Goal: Information Seeking & Learning: Find specific fact

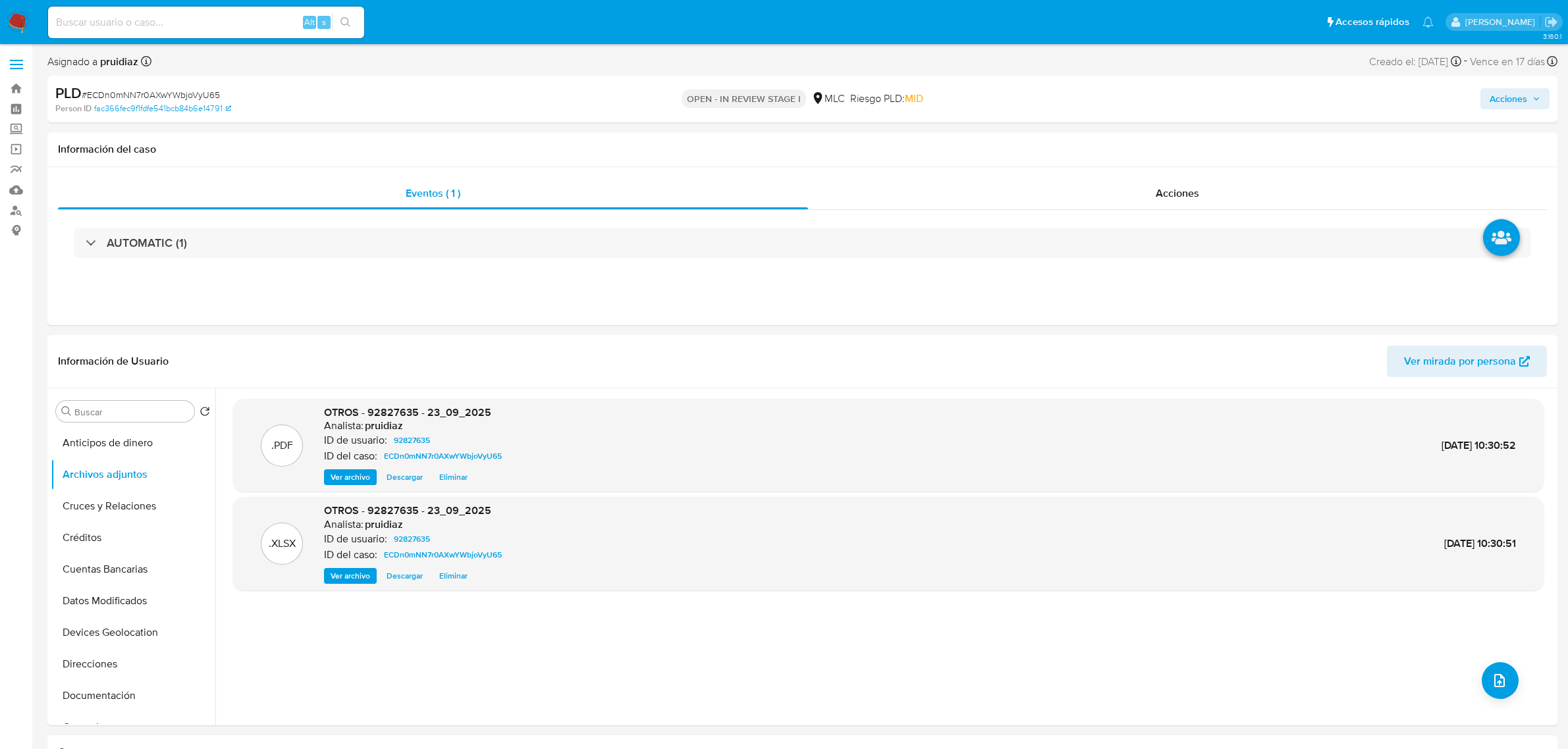
select select "10"
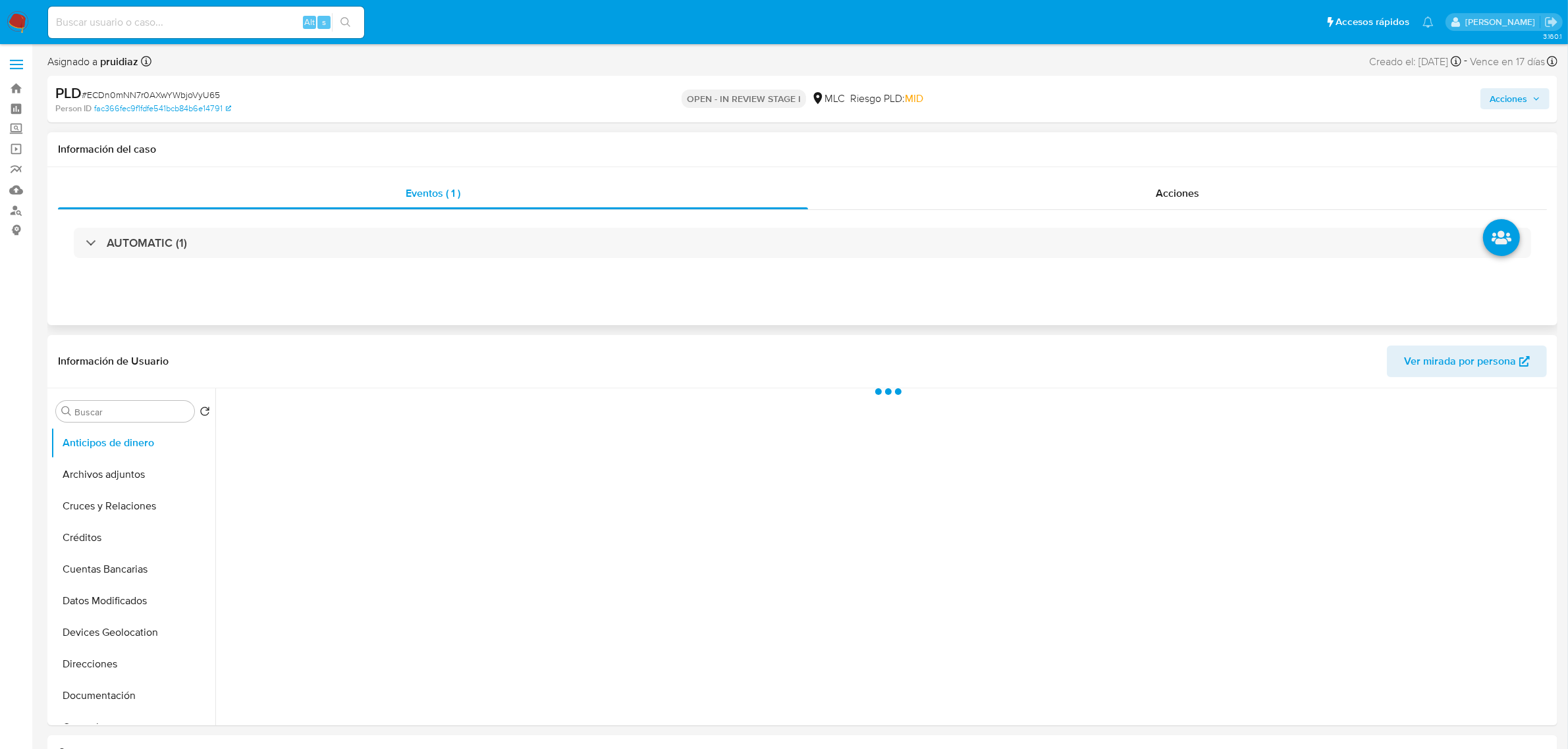
select select "10"
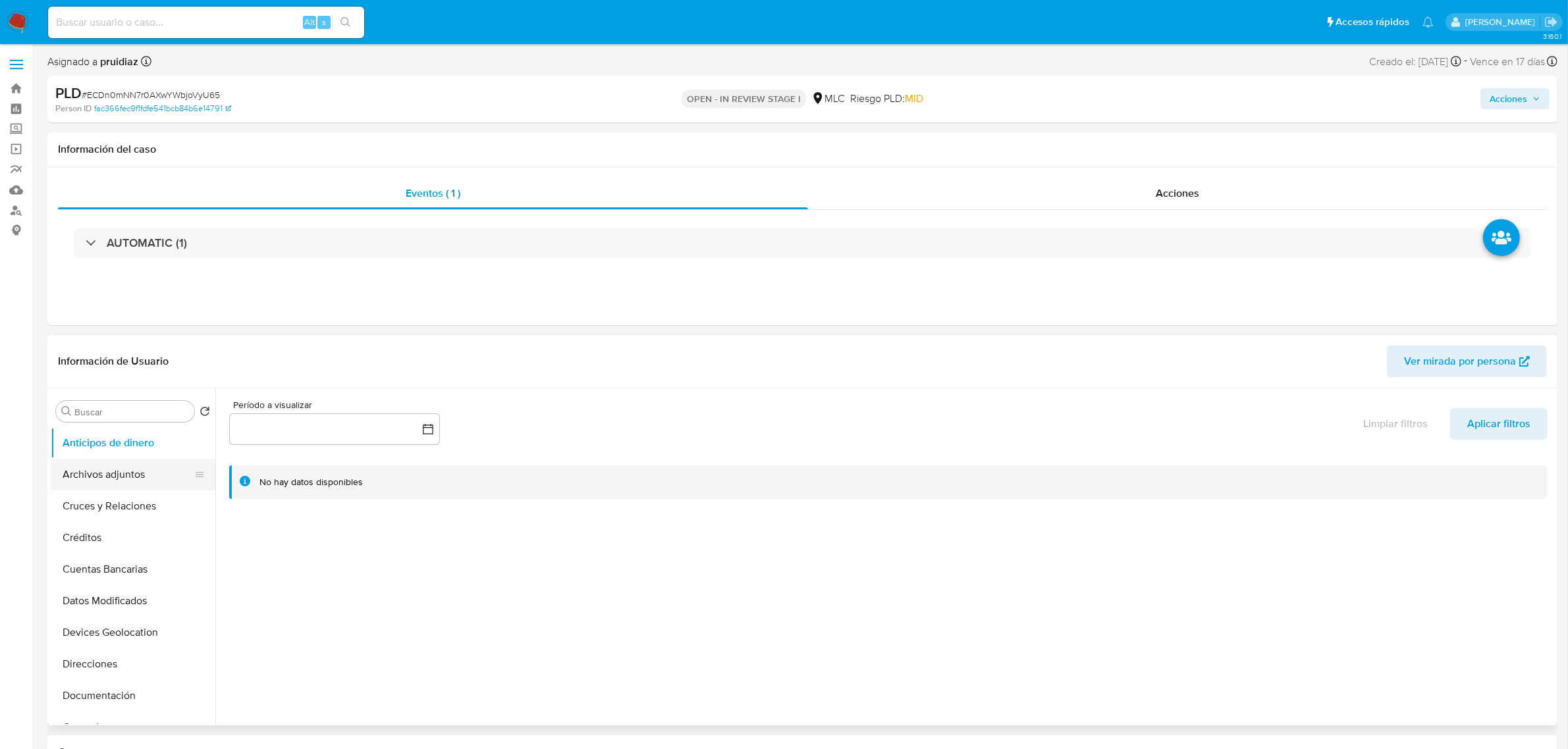
click at [116, 471] on button "Archivos adjuntos" at bounding box center [127, 473] width 154 height 31
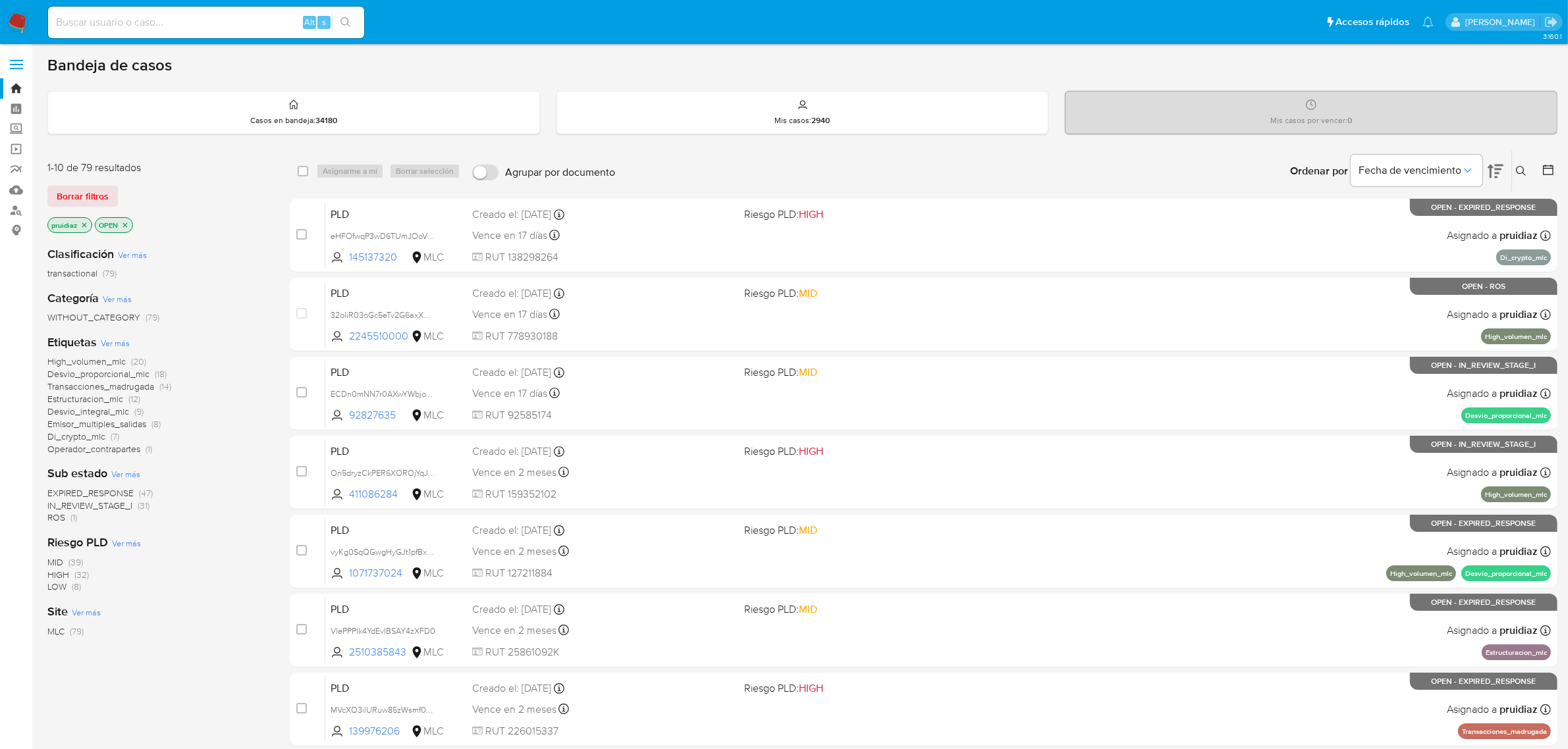
click at [24, 17] on img at bounding box center [18, 22] width 23 height 23
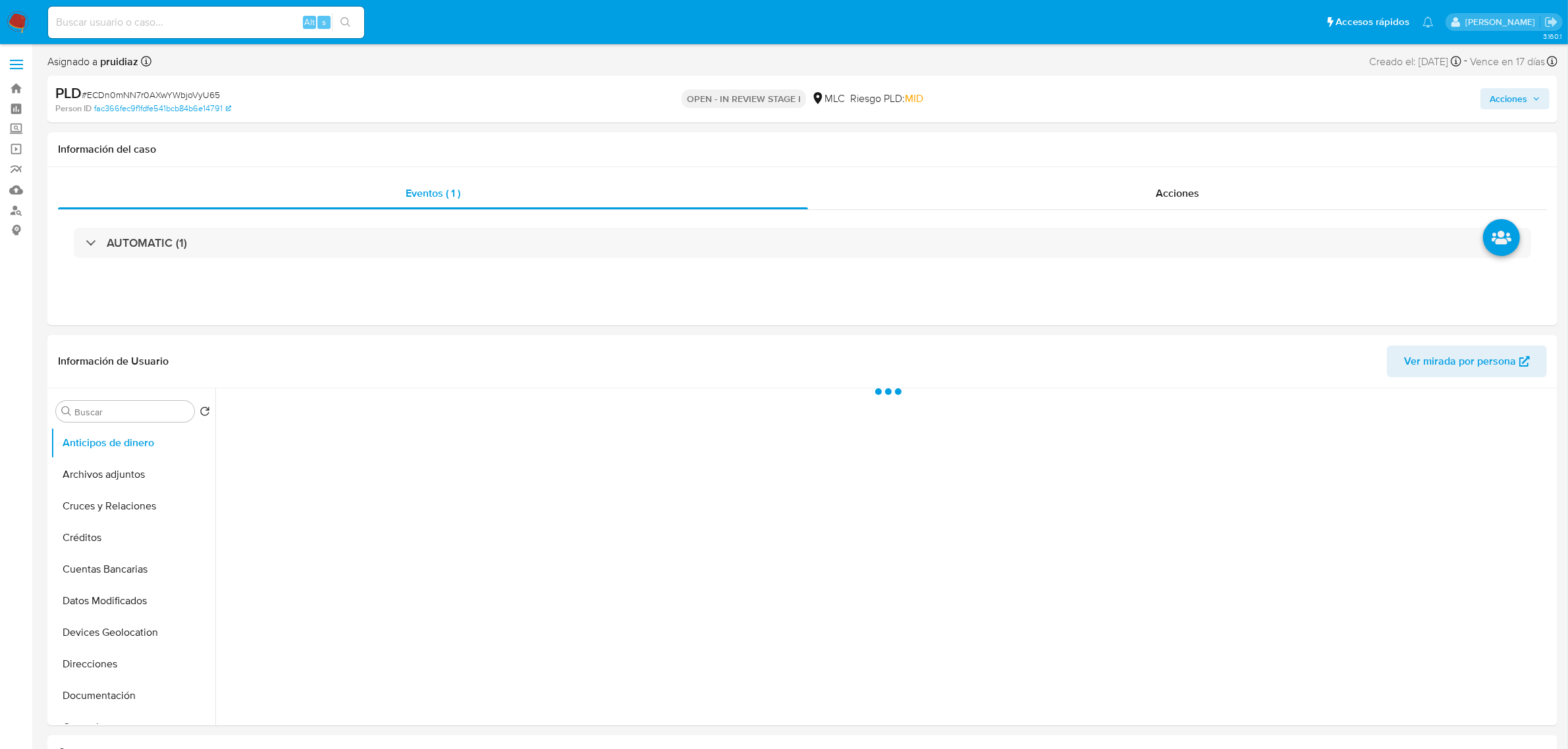
select select "10"
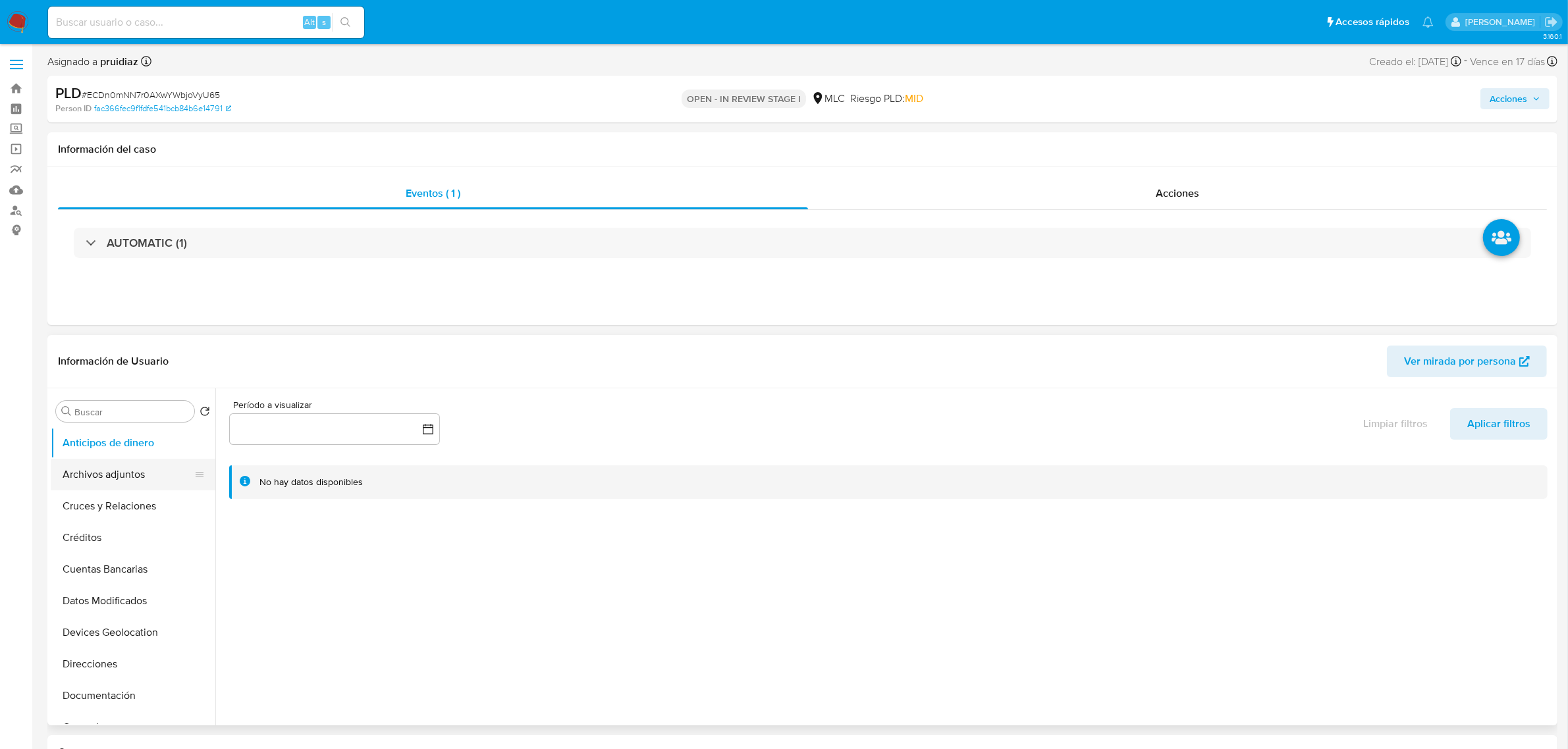
click at [120, 475] on button "Archivos adjuntos" at bounding box center [127, 473] width 154 height 31
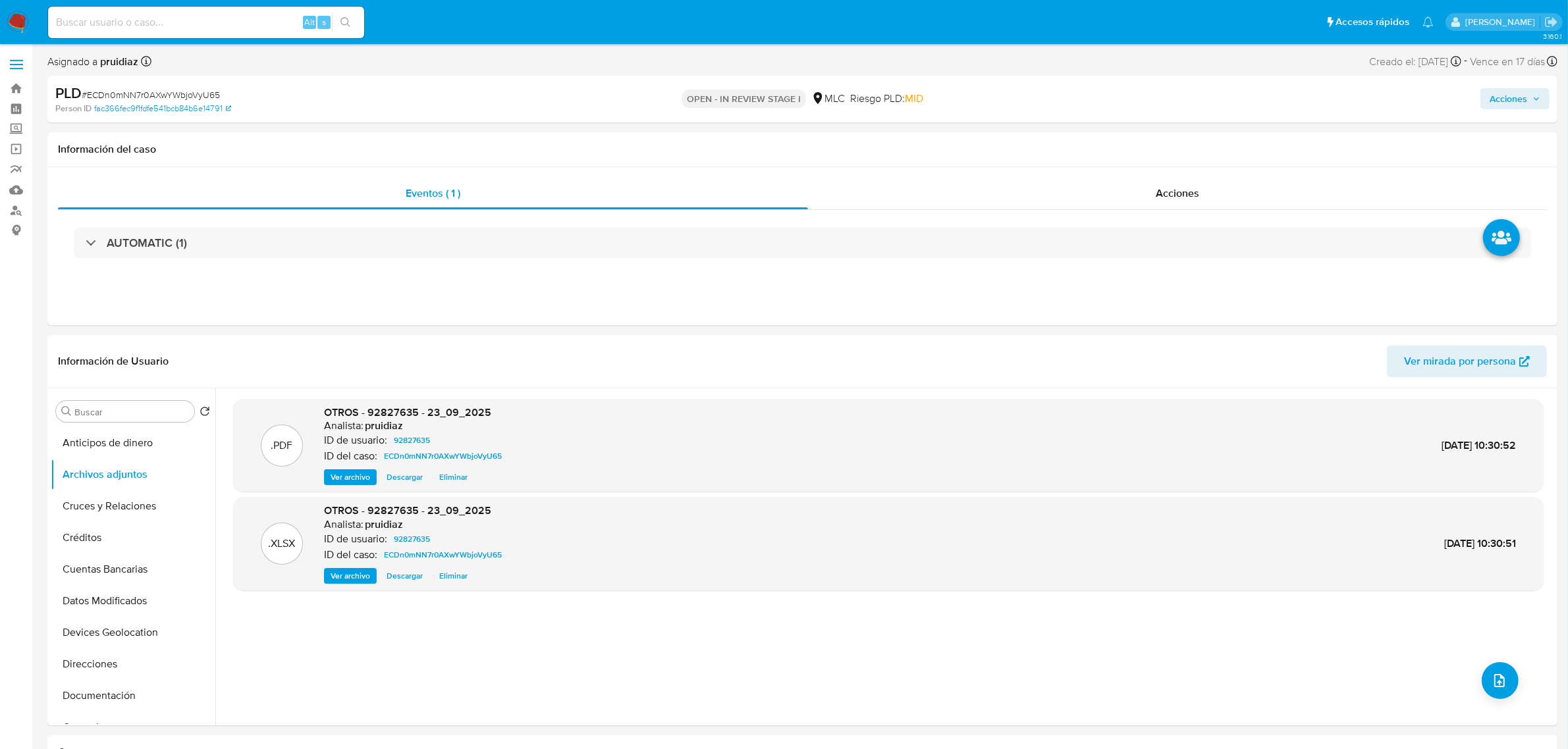
click at [1527, 100] on span "Acciones" at bounding box center [1508, 99] width 38 height 21
click at [1087, 138] on button "Resolución del caso Alt r" at bounding box center [1157, 141] width 158 height 35
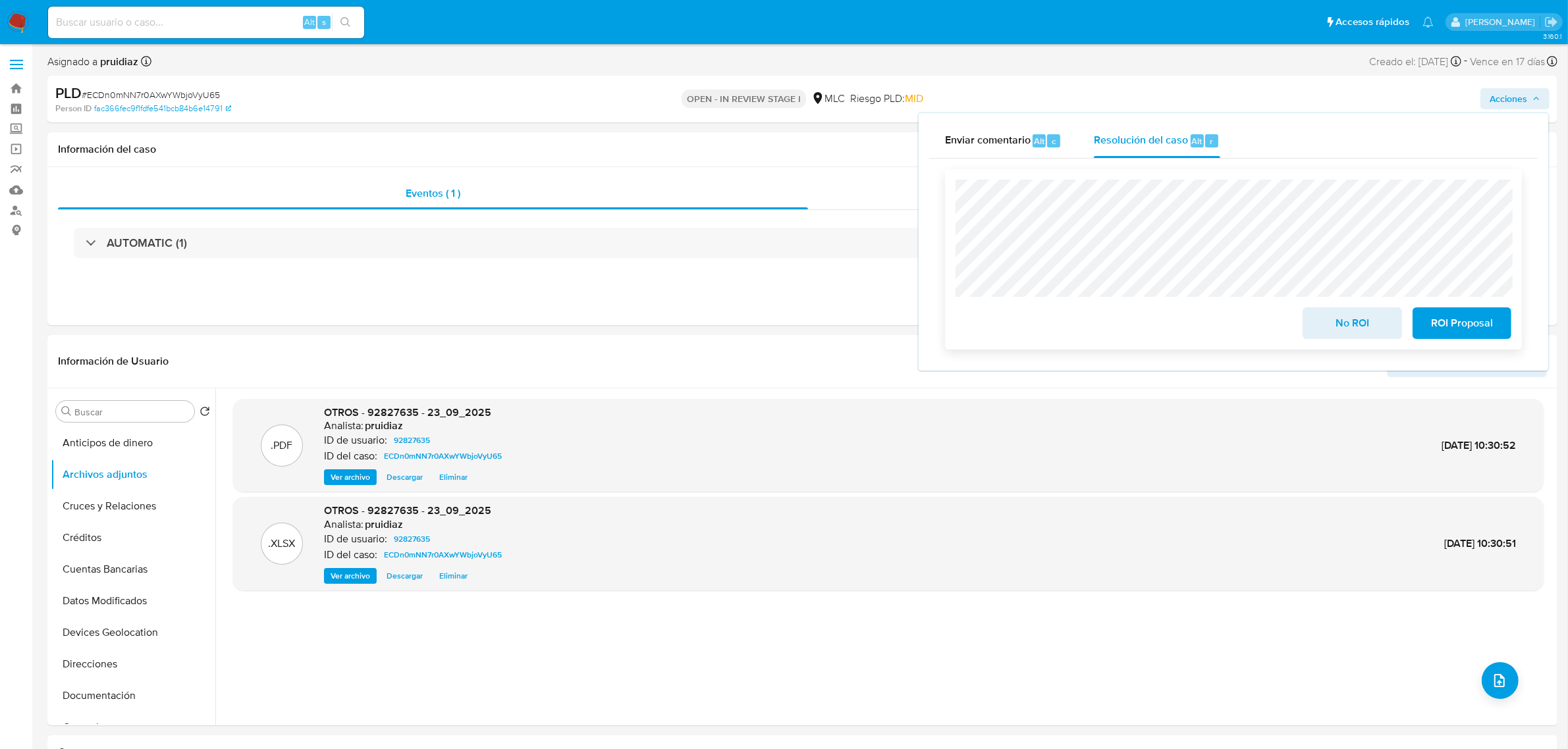
click at [1350, 323] on span "No ROI" at bounding box center [1351, 323] width 65 height 29
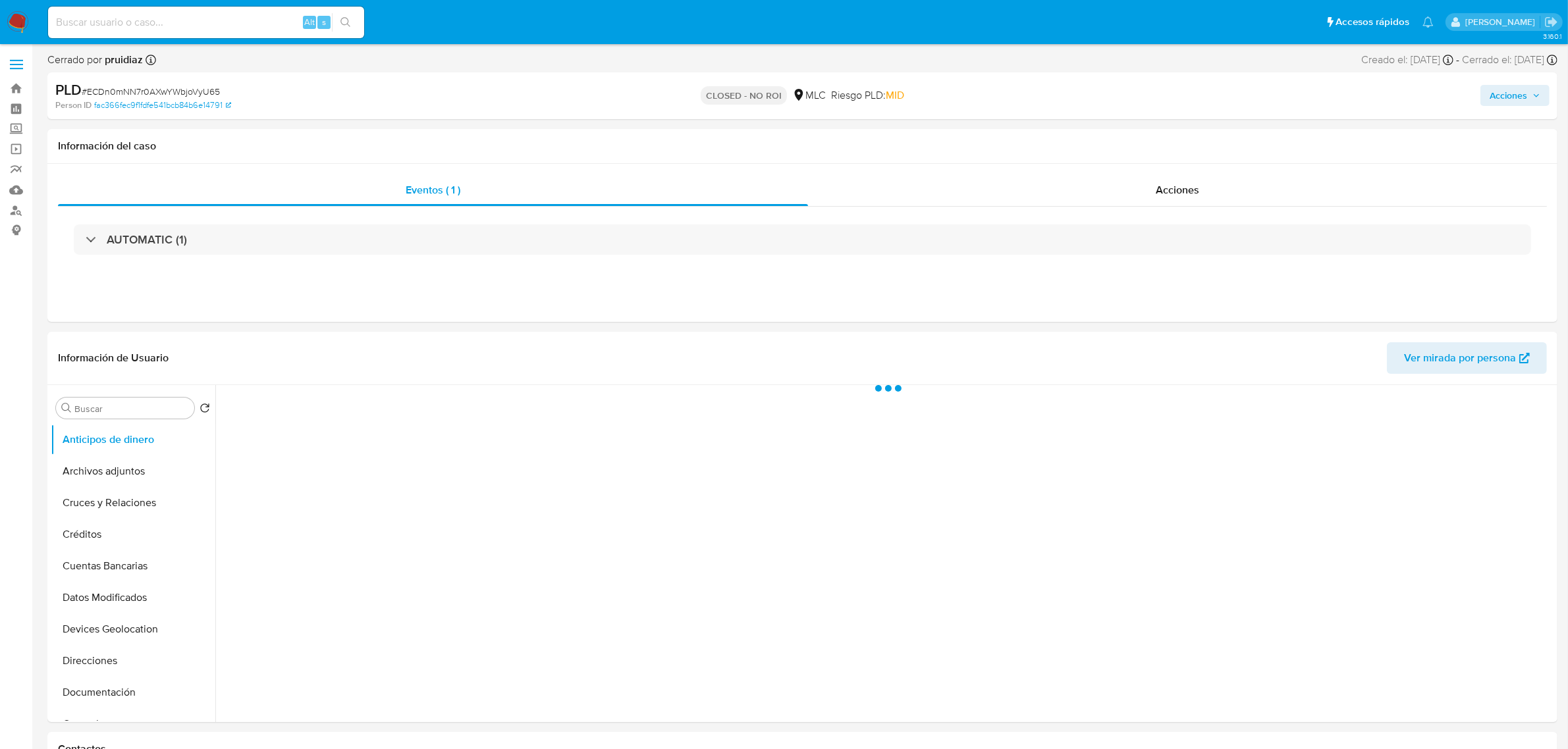
select select "10"
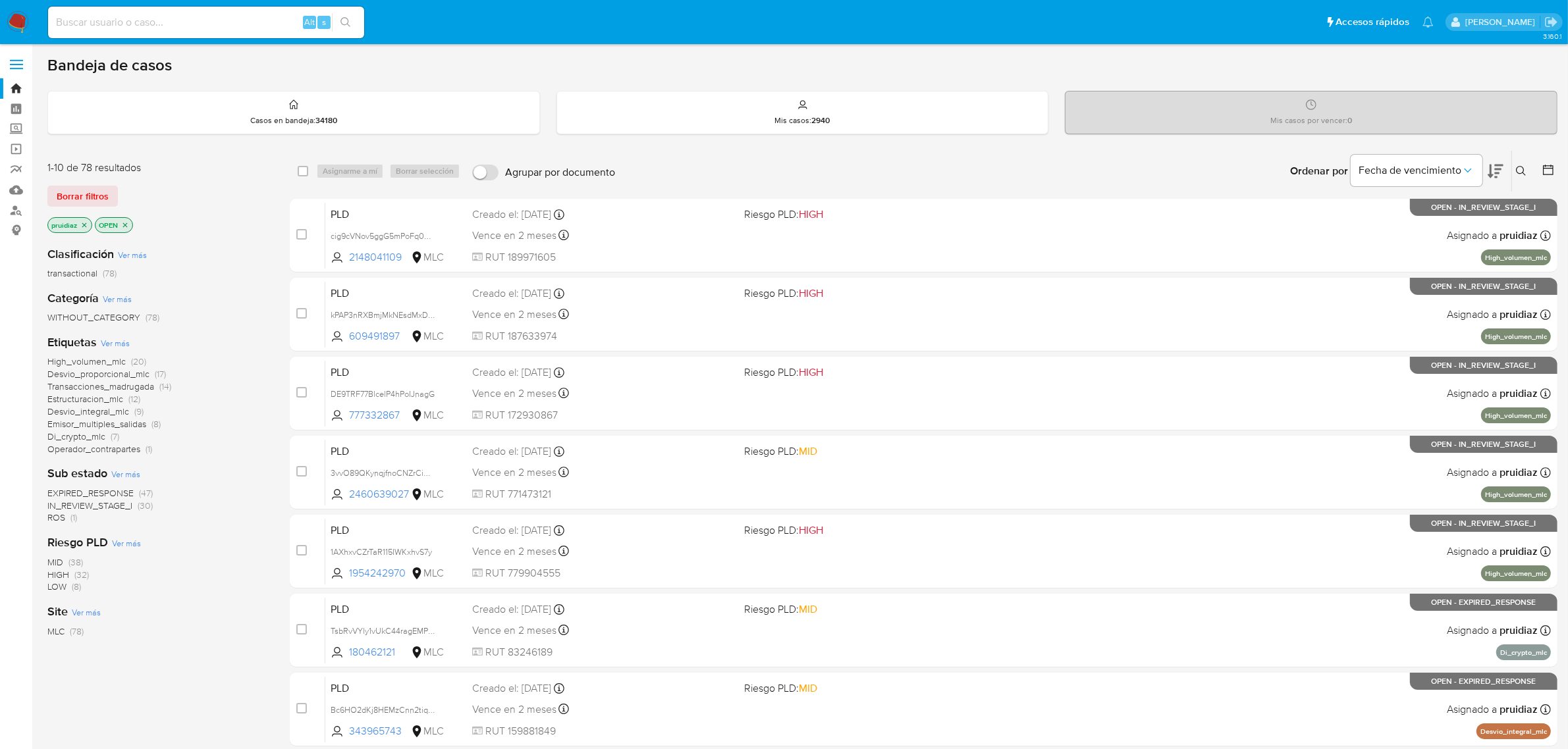
click at [1490, 173] on icon at bounding box center [1496, 171] width 16 height 13
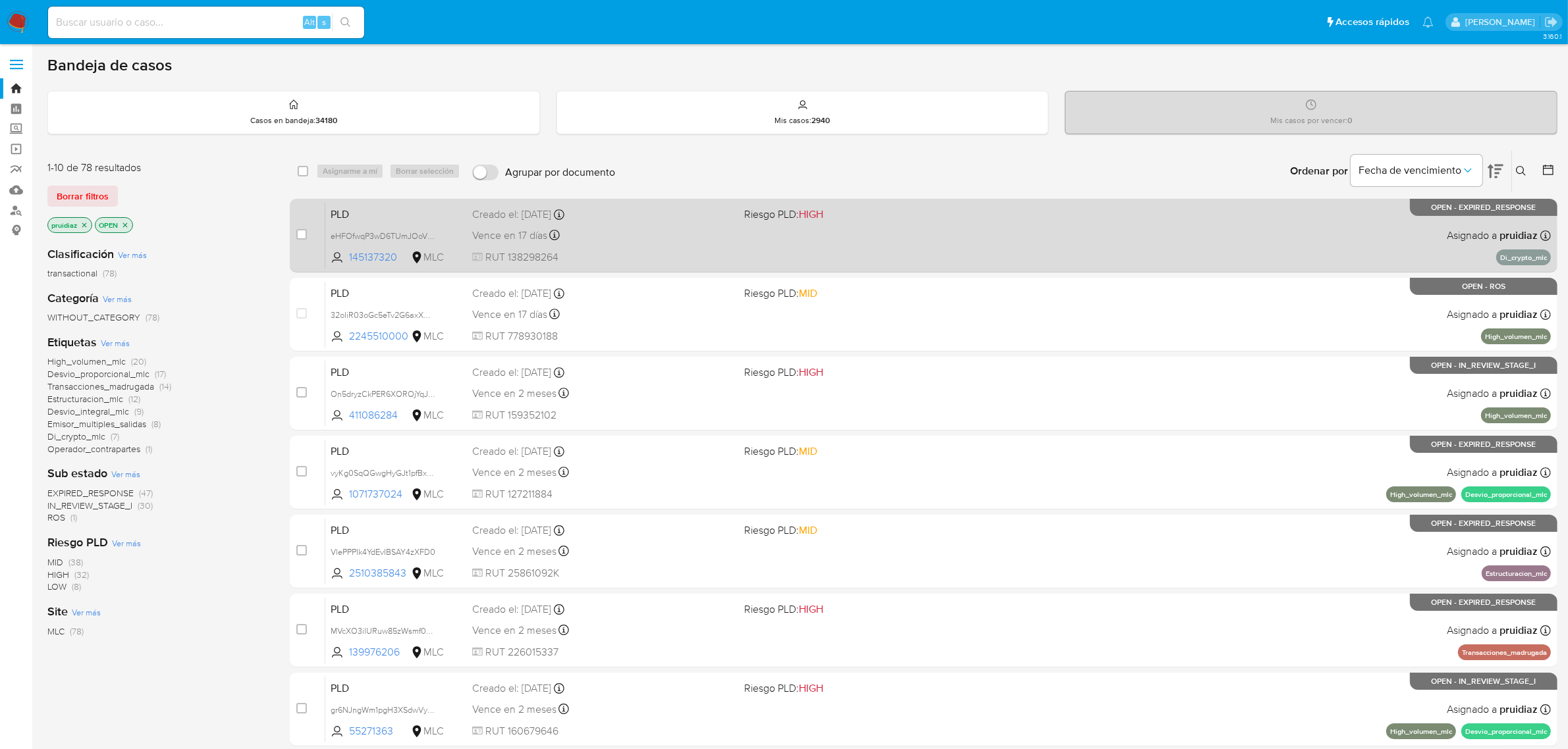
click at [673, 242] on div "Vence en 17 días Vence el 10/10/2025 16:08:42" at bounding box center [603, 235] width 262 height 18
click at [632, 265] on div "PLD eHFOfwqP3wD6TUmJOoVyODir 145137320 MLC Riesgo PLD: HIGH Creado el: 12/07/20…" at bounding box center [938, 235] width 1226 height 67
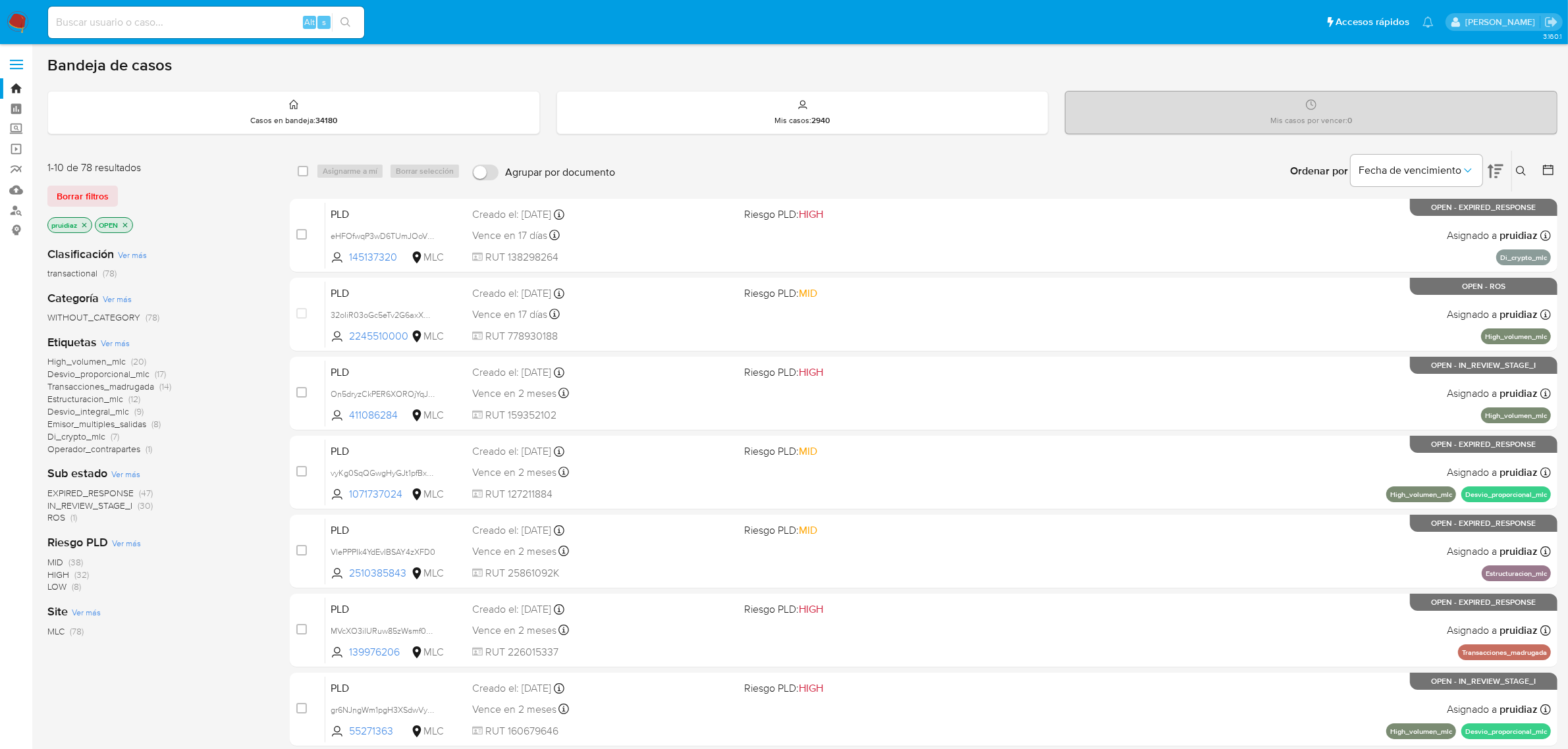
click at [24, 8] on nav "Pausado Ver notificaciones Alt s Accesos rápidos Presiona las siguientes teclas…" at bounding box center [784, 22] width 1568 height 44
click at [21, 18] on img at bounding box center [18, 22] width 23 height 23
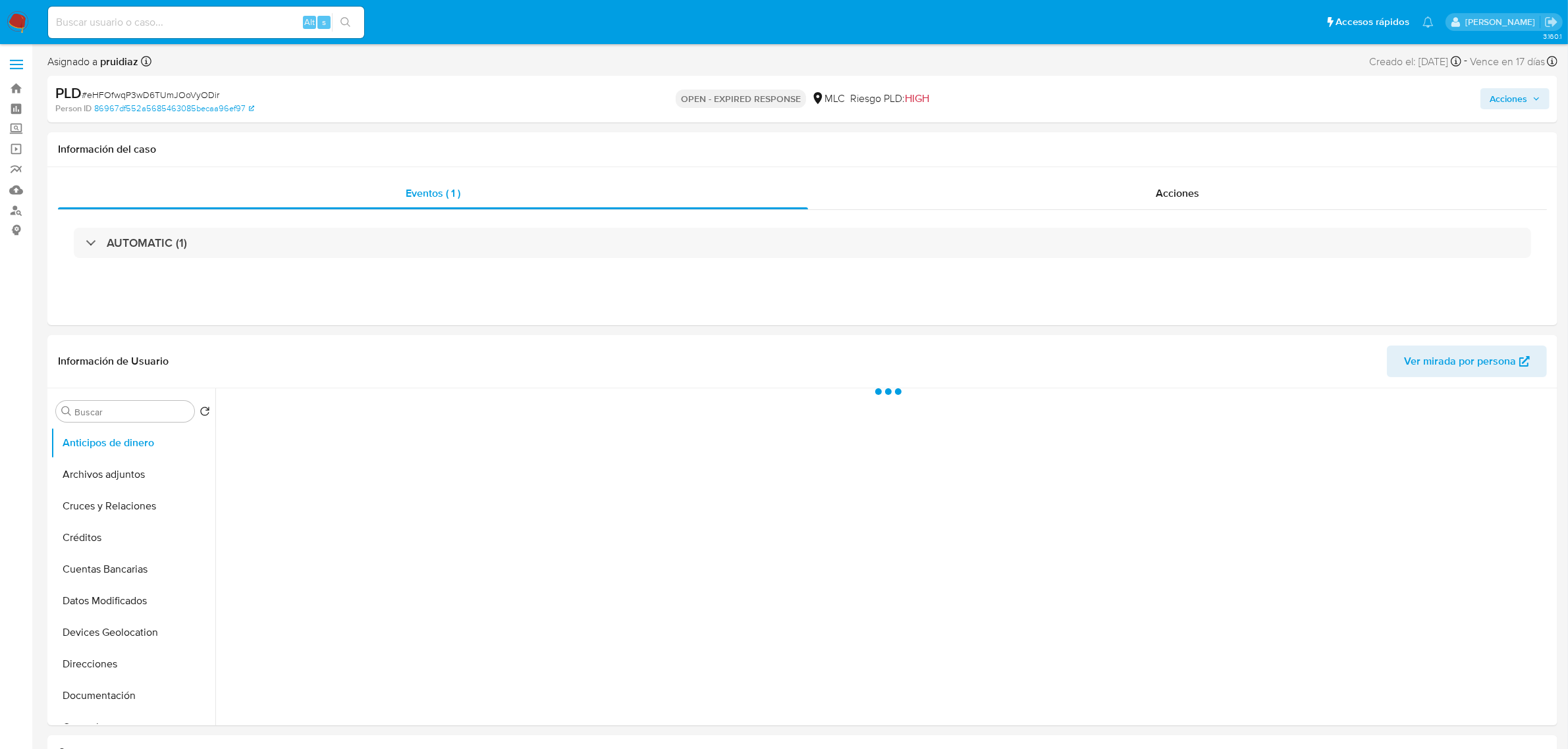
select select "10"
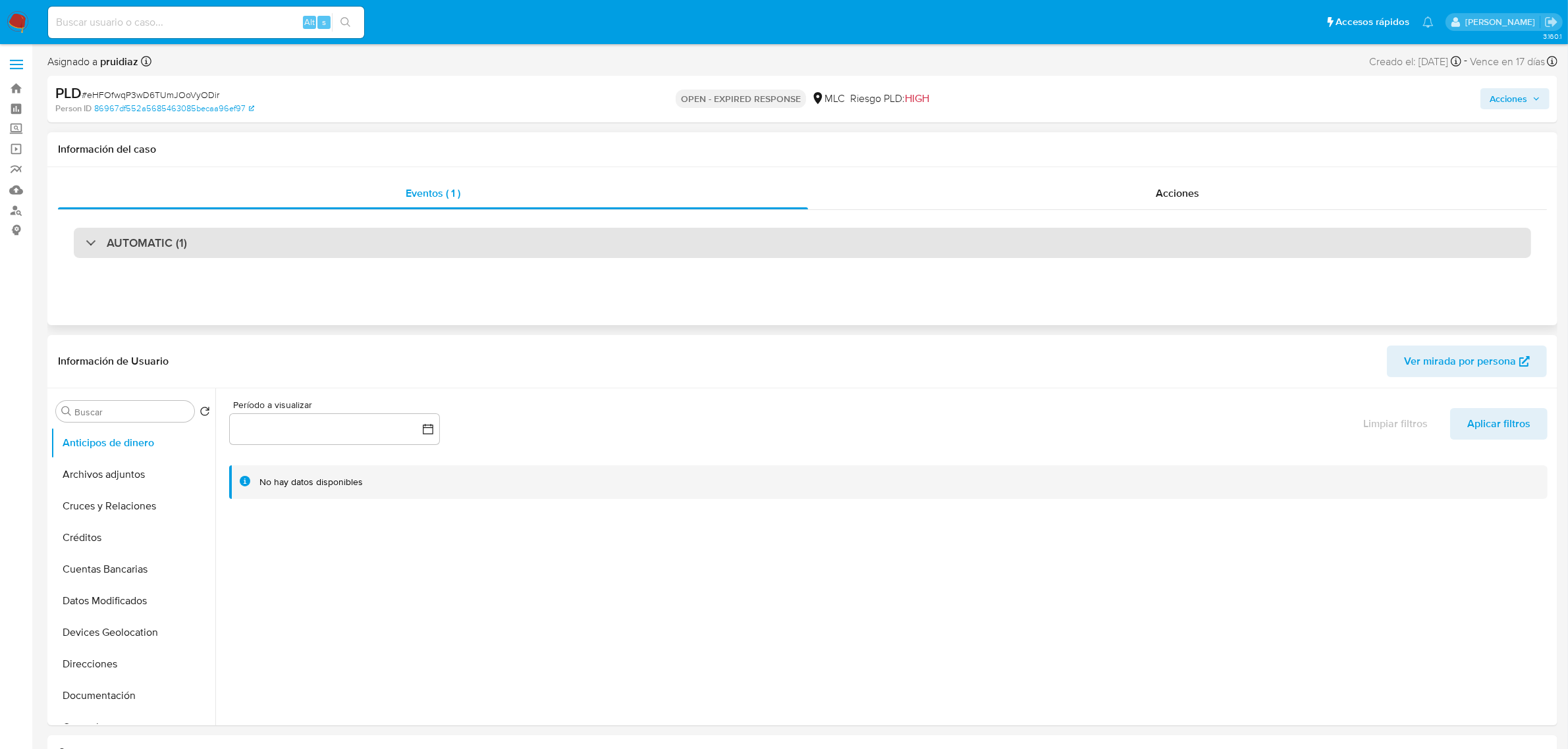
click at [234, 245] on div "AUTOMATIC (1)" at bounding box center [802, 243] width 1458 height 30
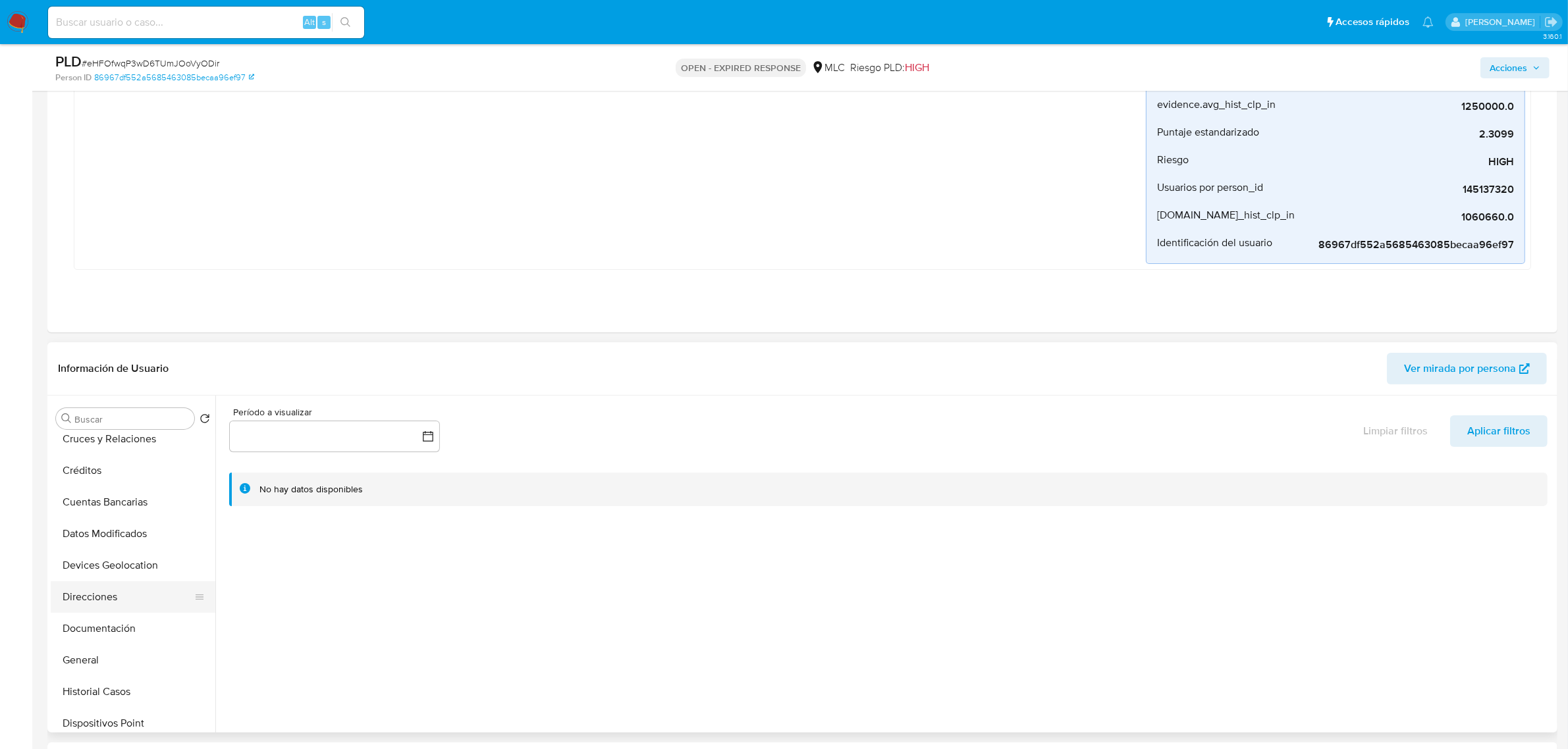
scroll to position [164, 0]
click at [102, 577] on button "General" at bounding box center [127, 570] width 154 height 31
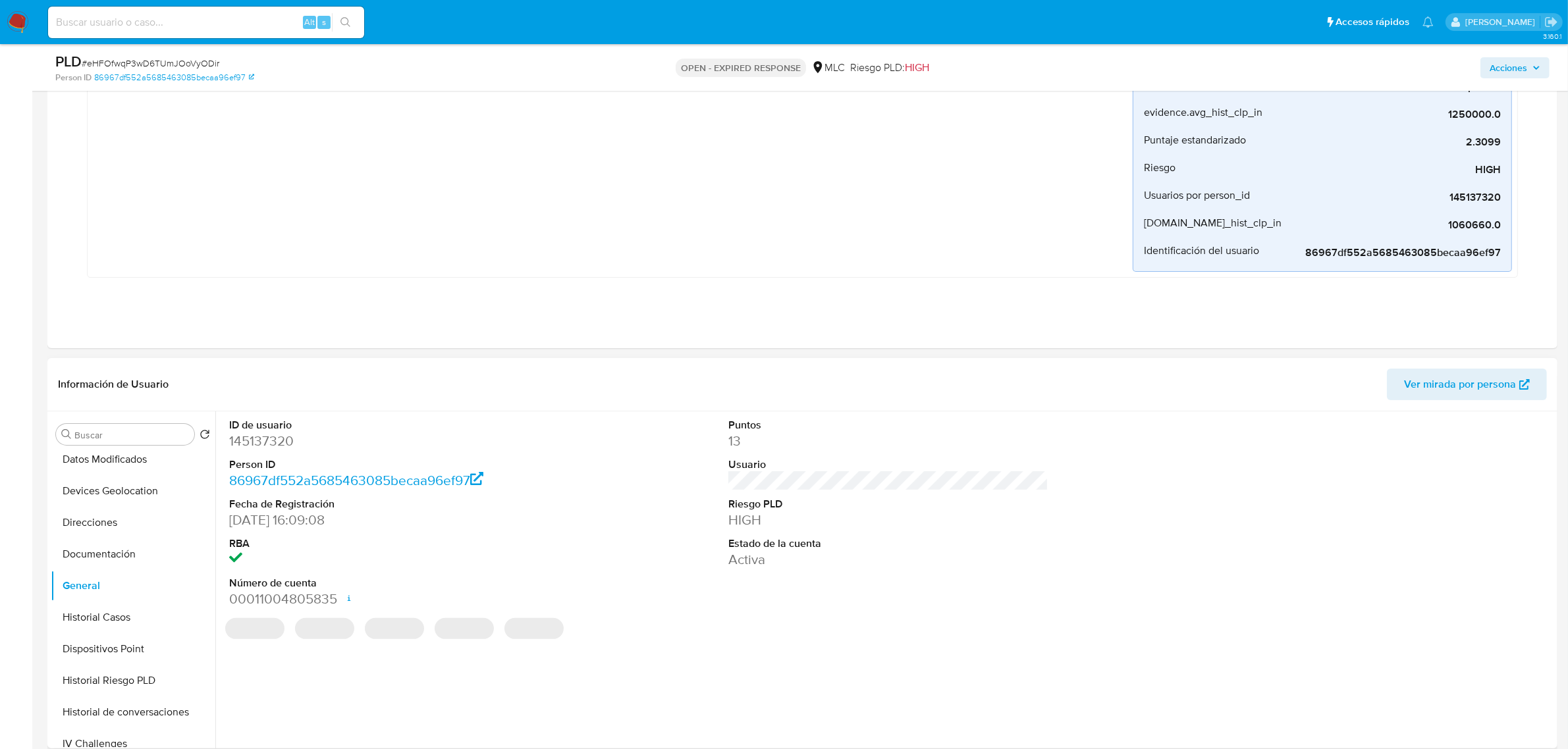
click at [261, 443] on dd "145137320" at bounding box center [389, 441] width 320 height 19
copy dd "145137320"
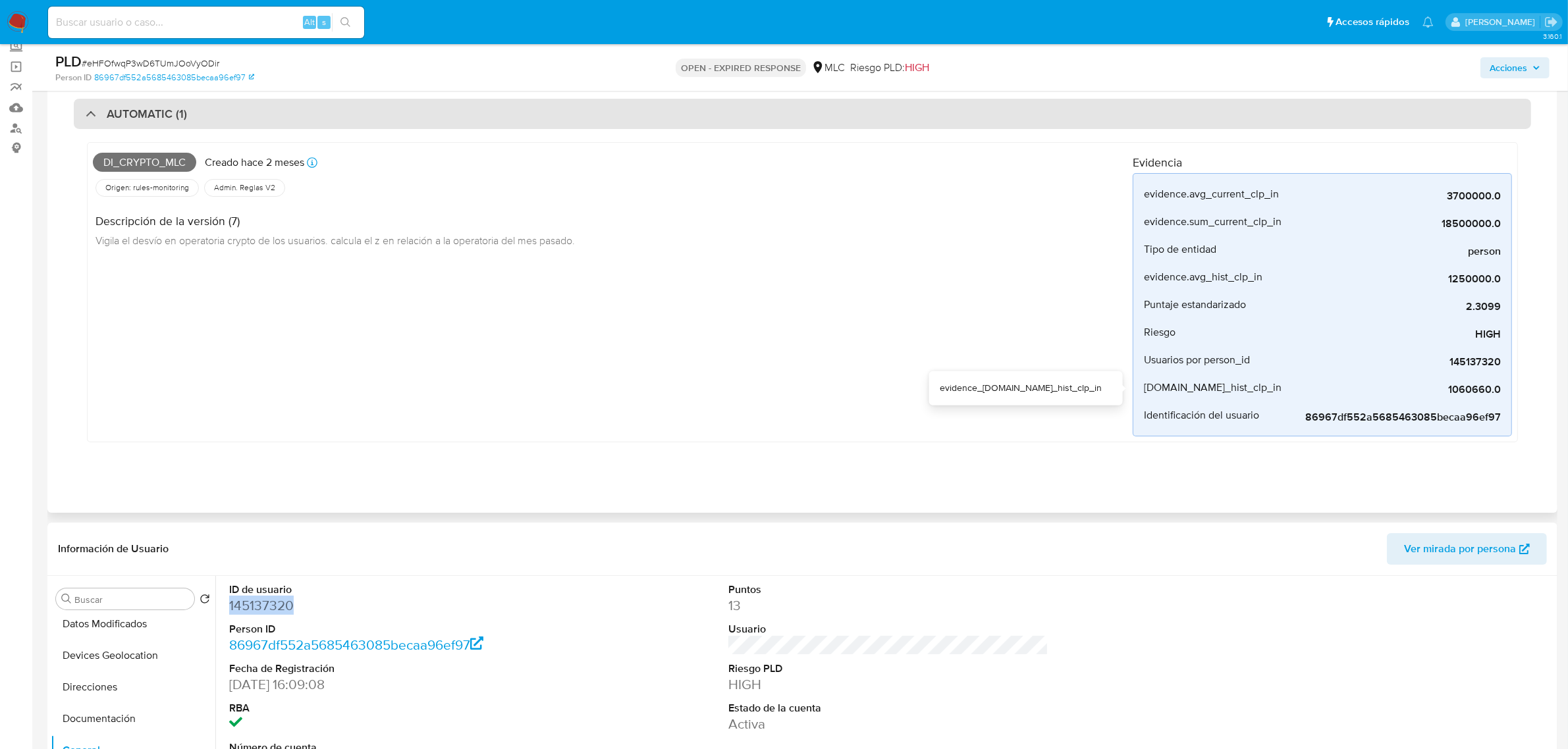
scroll to position [0, 0]
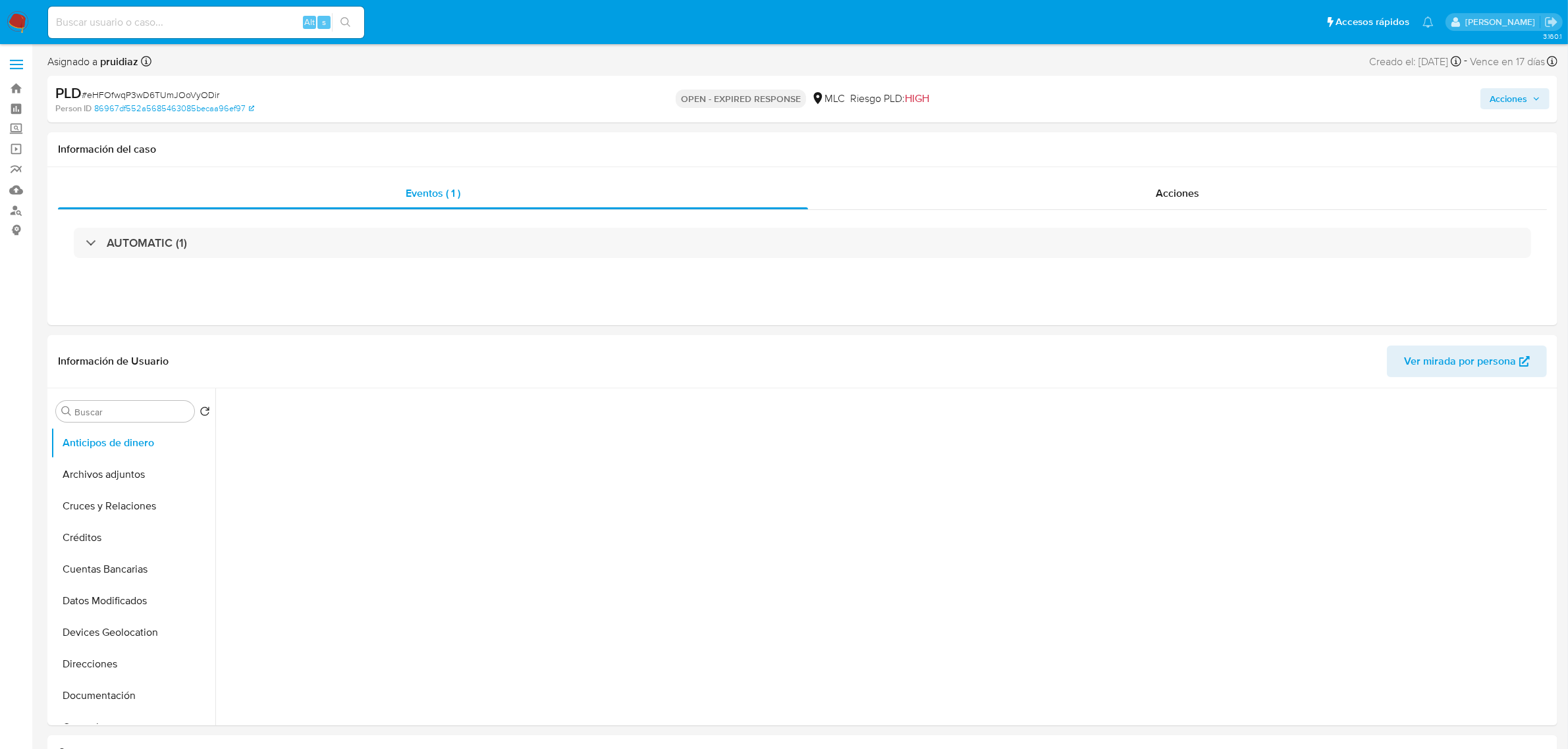
select select "10"
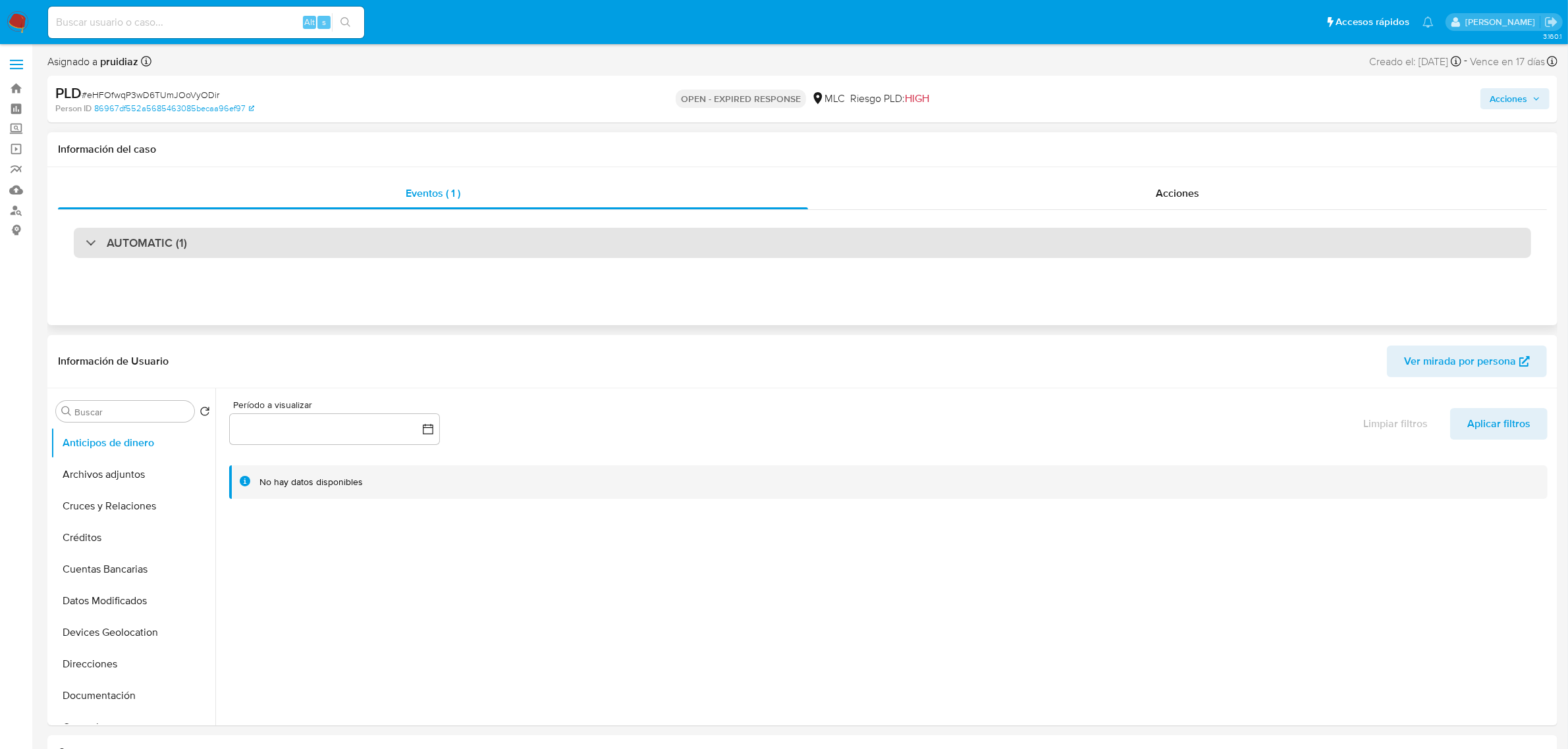
click at [282, 236] on div "AUTOMATIC (1)" at bounding box center [802, 243] width 1458 height 30
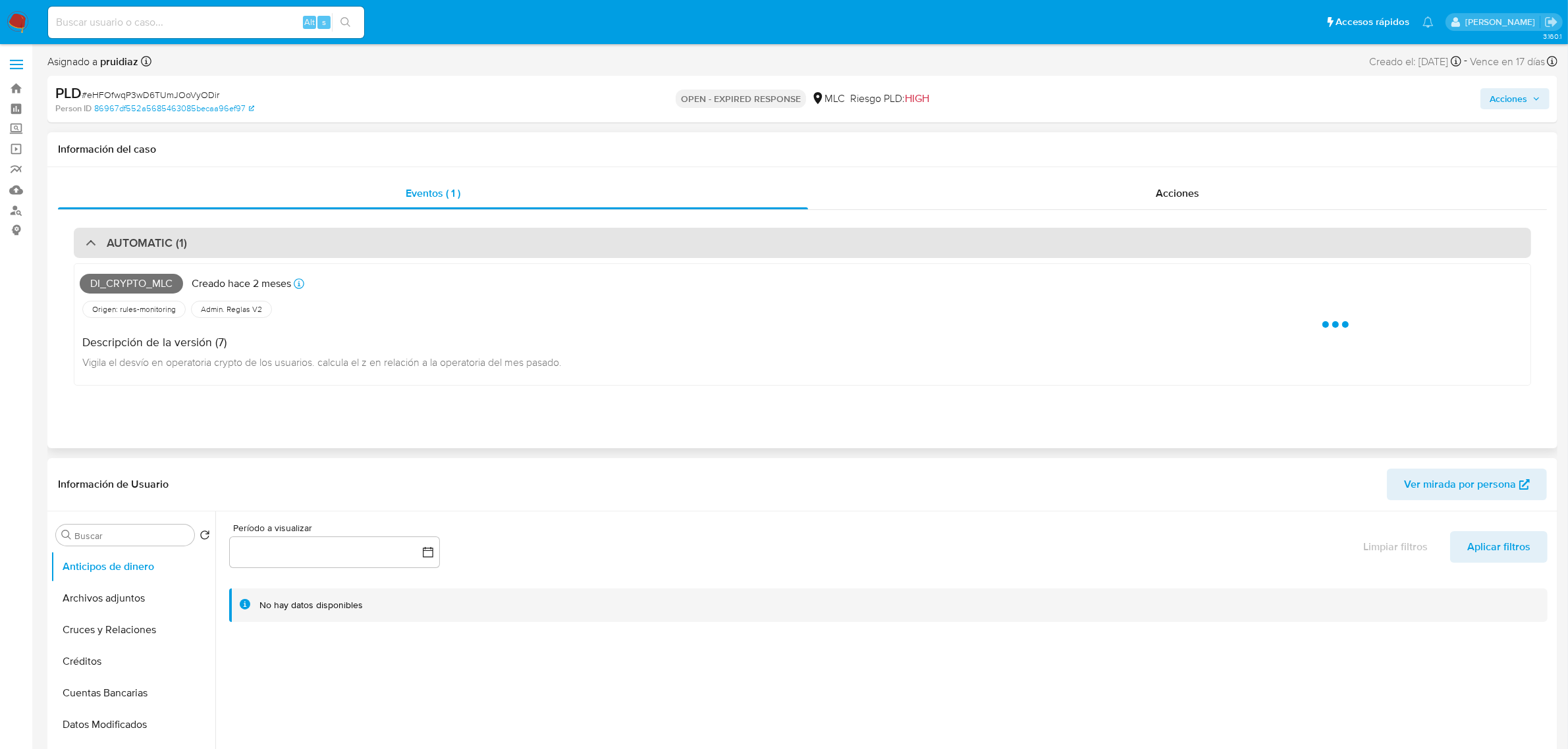
click at [282, 236] on div "AUTOMATIC (1)" at bounding box center [802, 243] width 1458 height 30
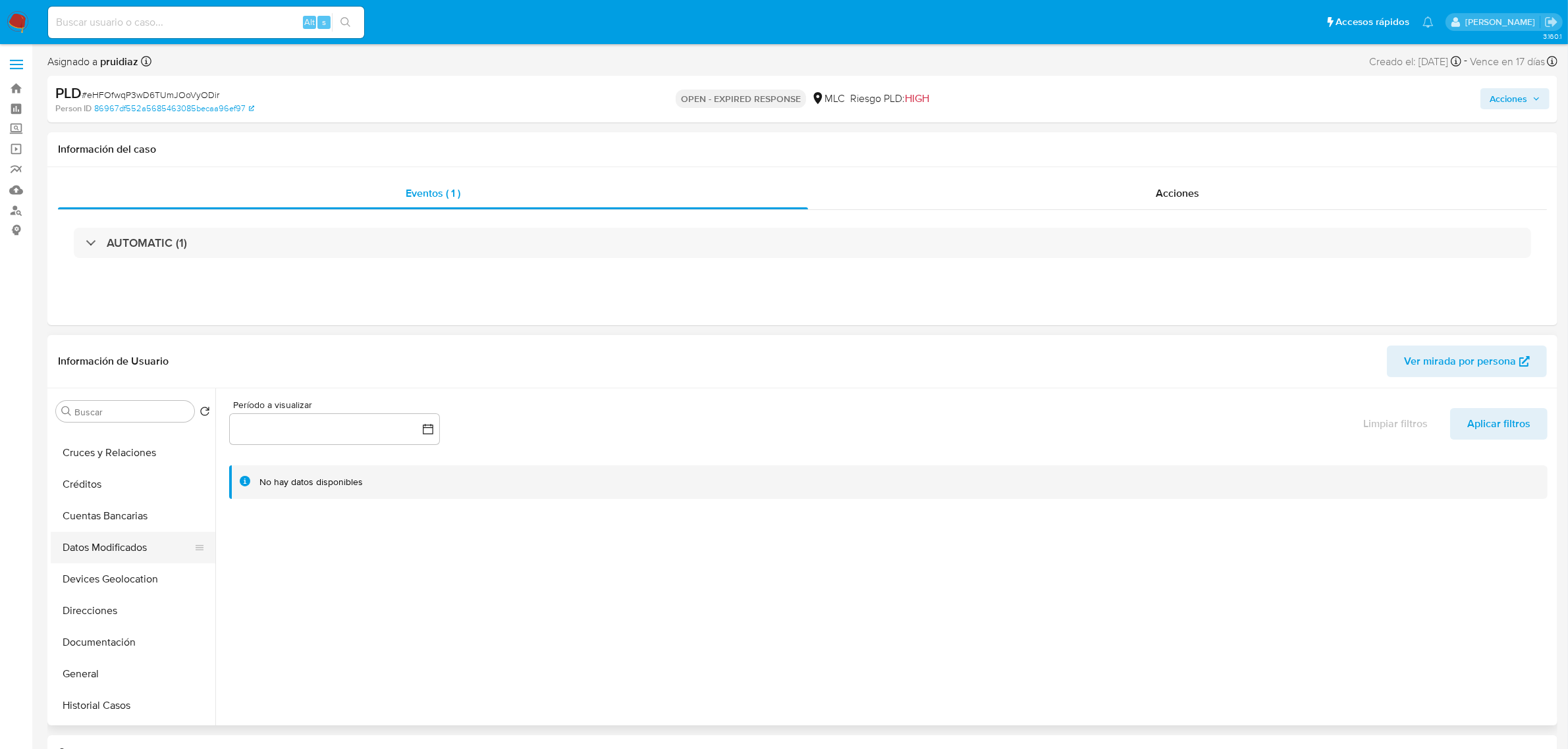
scroll to position [83, 0]
click at [107, 637] on button "General" at bounding box center [127, 645] width 154 height 31
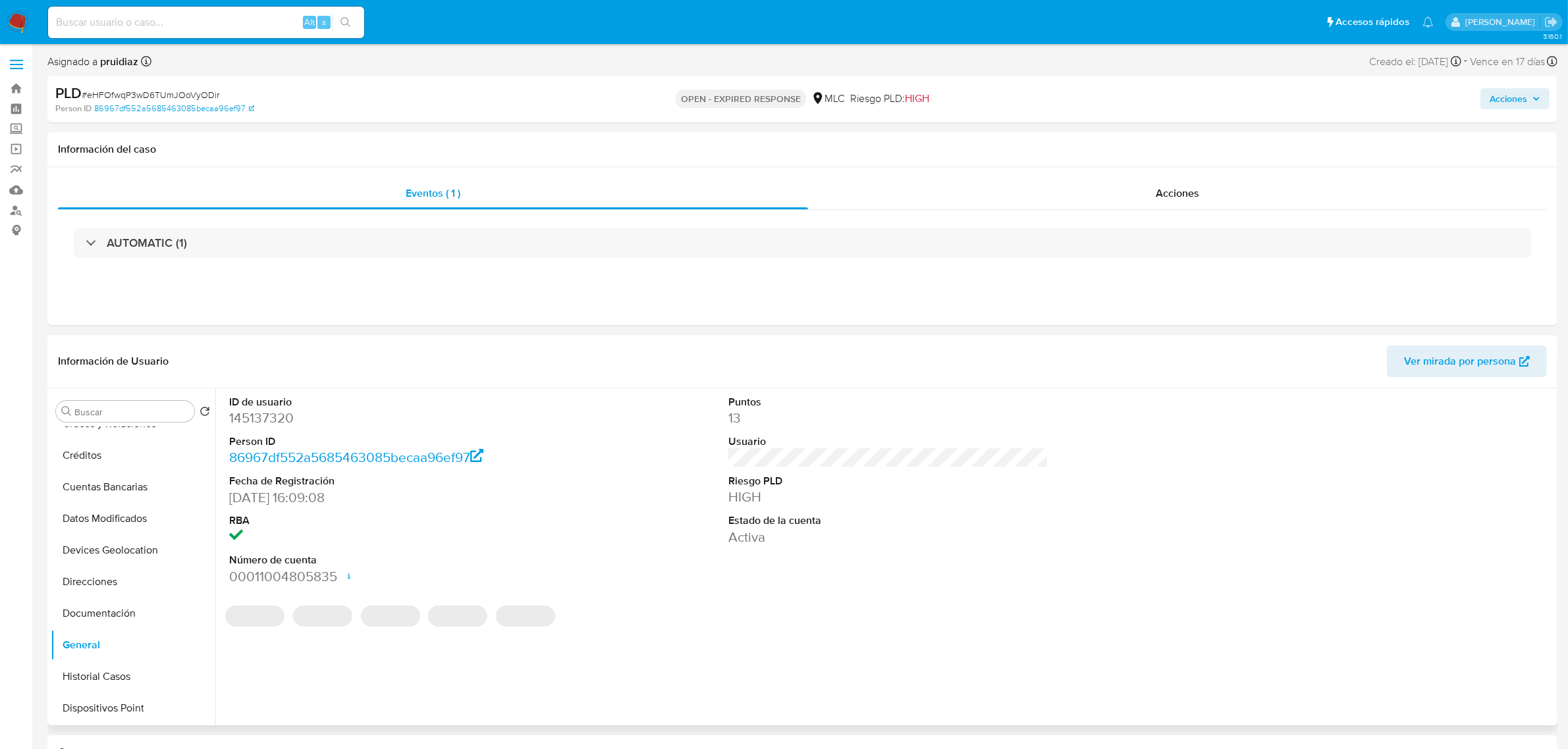
click at [224, 415] on div "ID de usuario 145137320 Person ID 86967df552a5685463085becaa96ef97 Fecha de Reg…" at bounding box center [389, 490] width 333 height 204
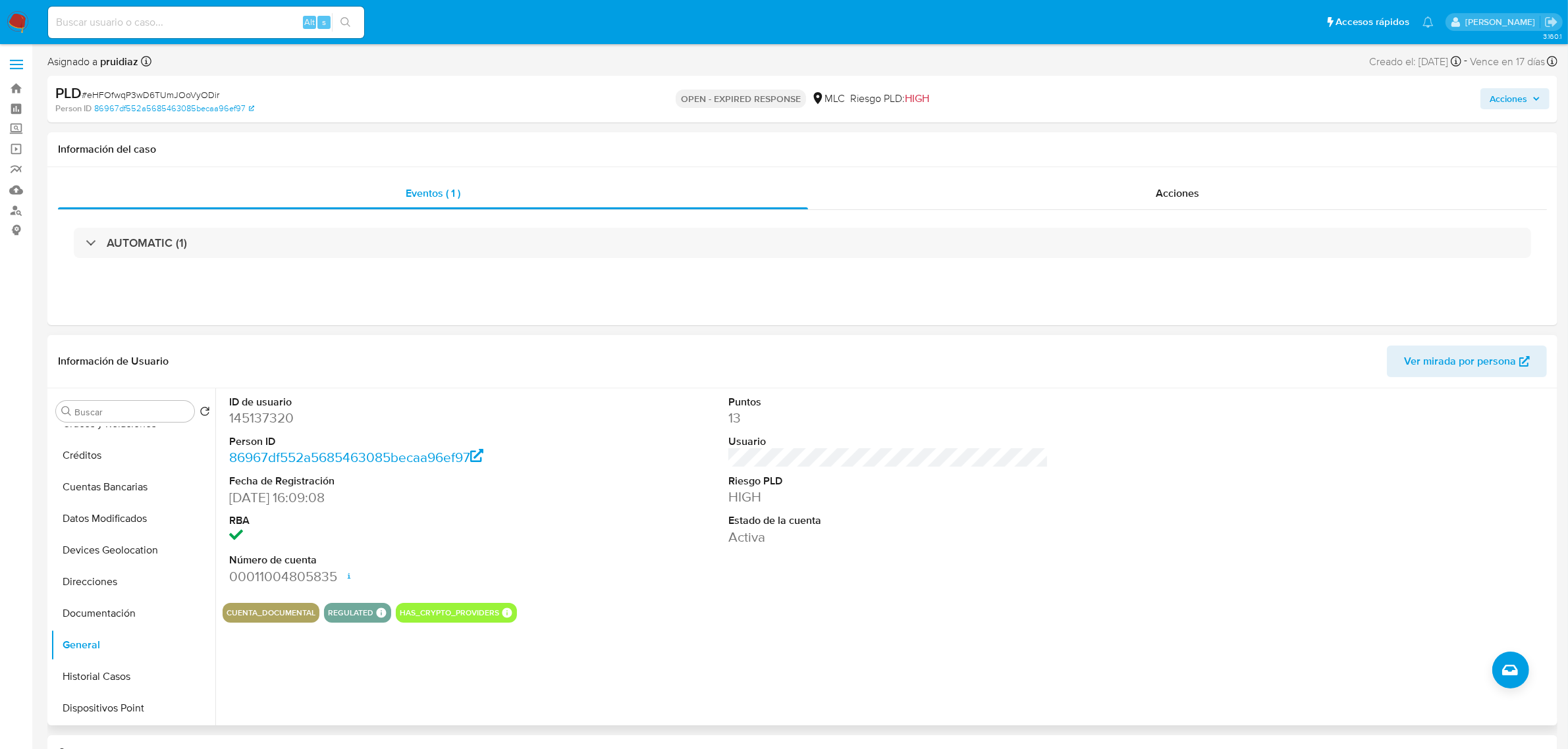
click at [240, 412] on dd "145137320" at bounding box center [389, 418] width 320 height 19
click at [247, 416] on dd "145137320" at bounding box center [389, 418] width 320 height 19
click at [264, 423] on dd "145137320" at bounding box center [389, 418] width 320 height 19
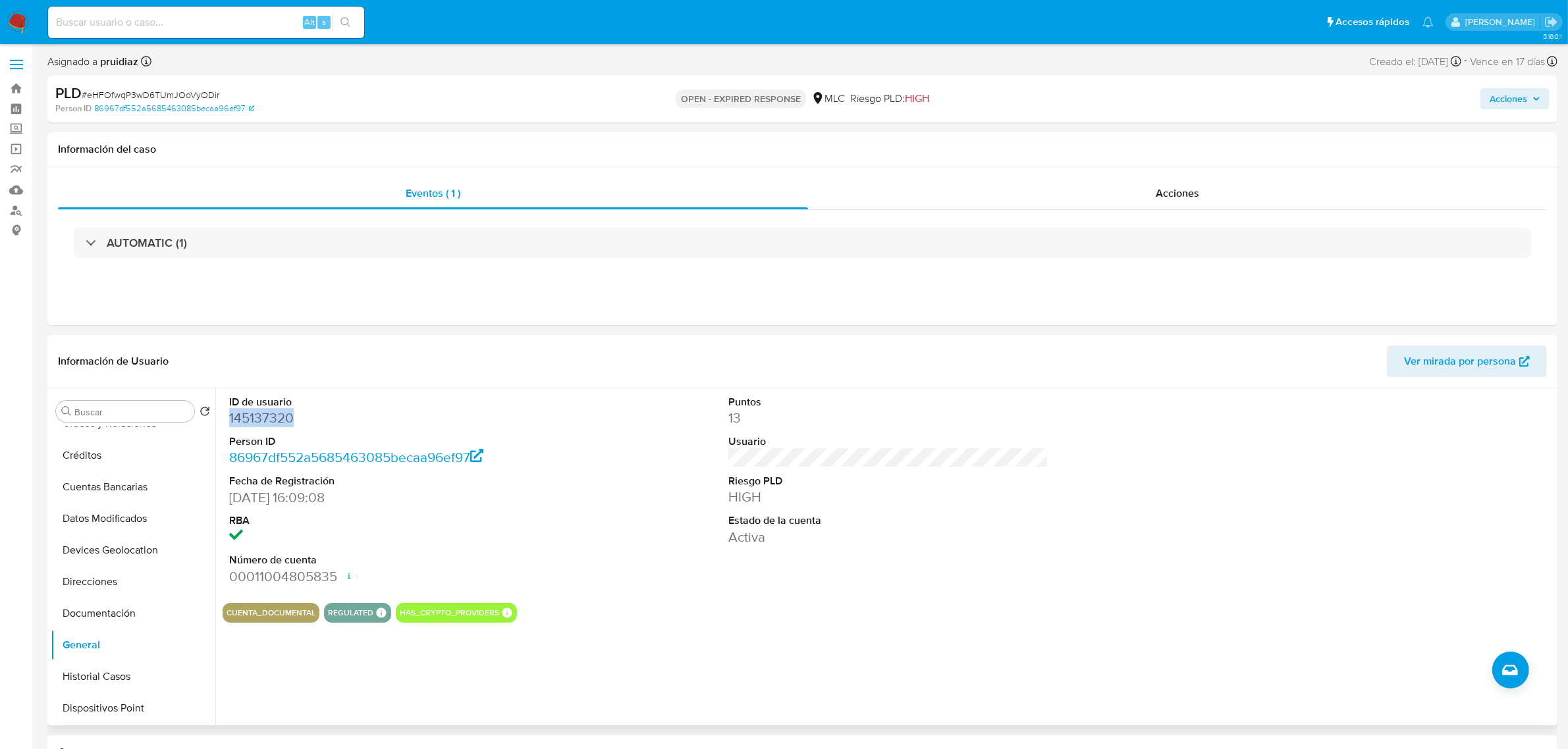
click at [264, 423] on dd "145137320" at bounding box center [389, 418] width 320 height 19
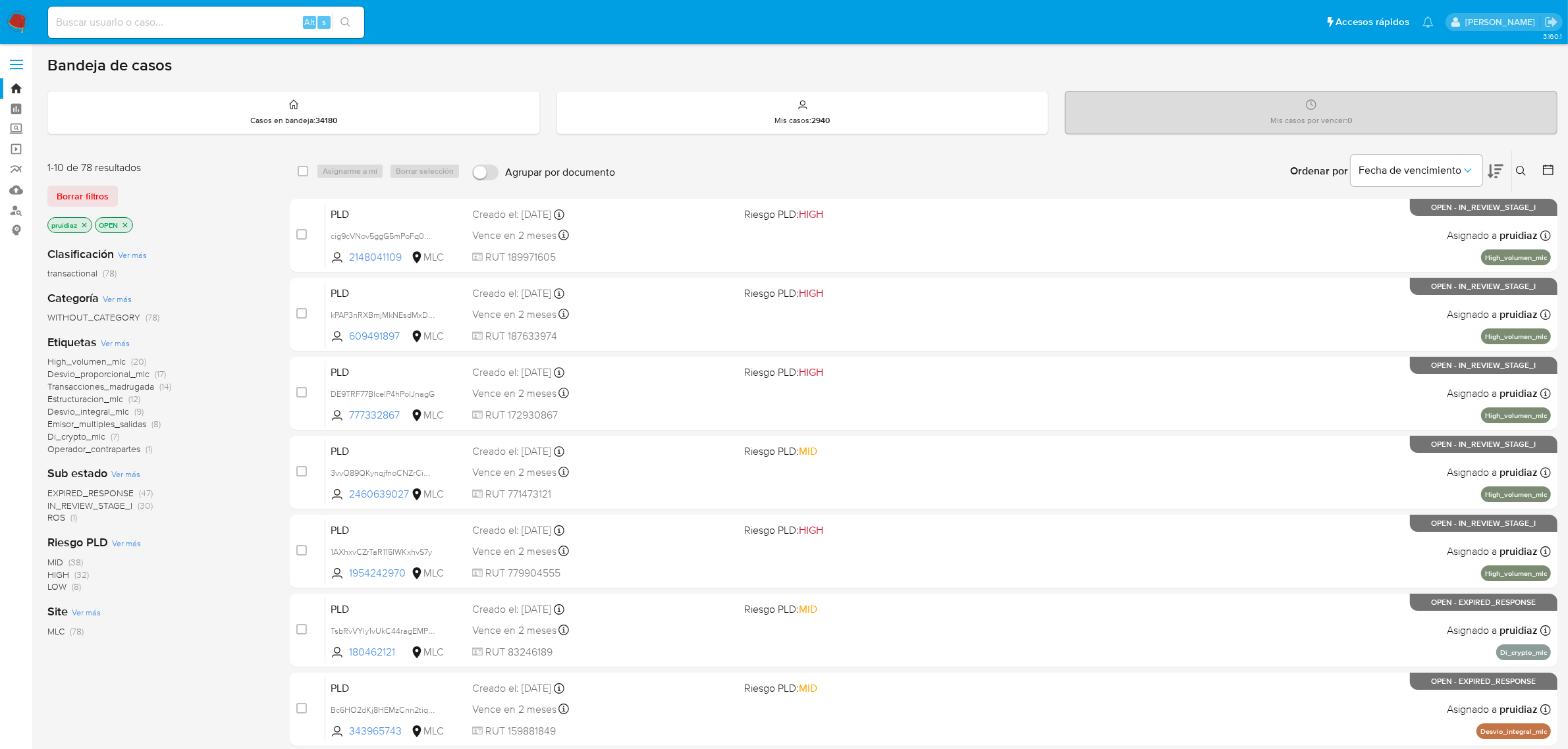
click at [1495, 164] on icon at bounding box center [1496, 171] width 16 height 13
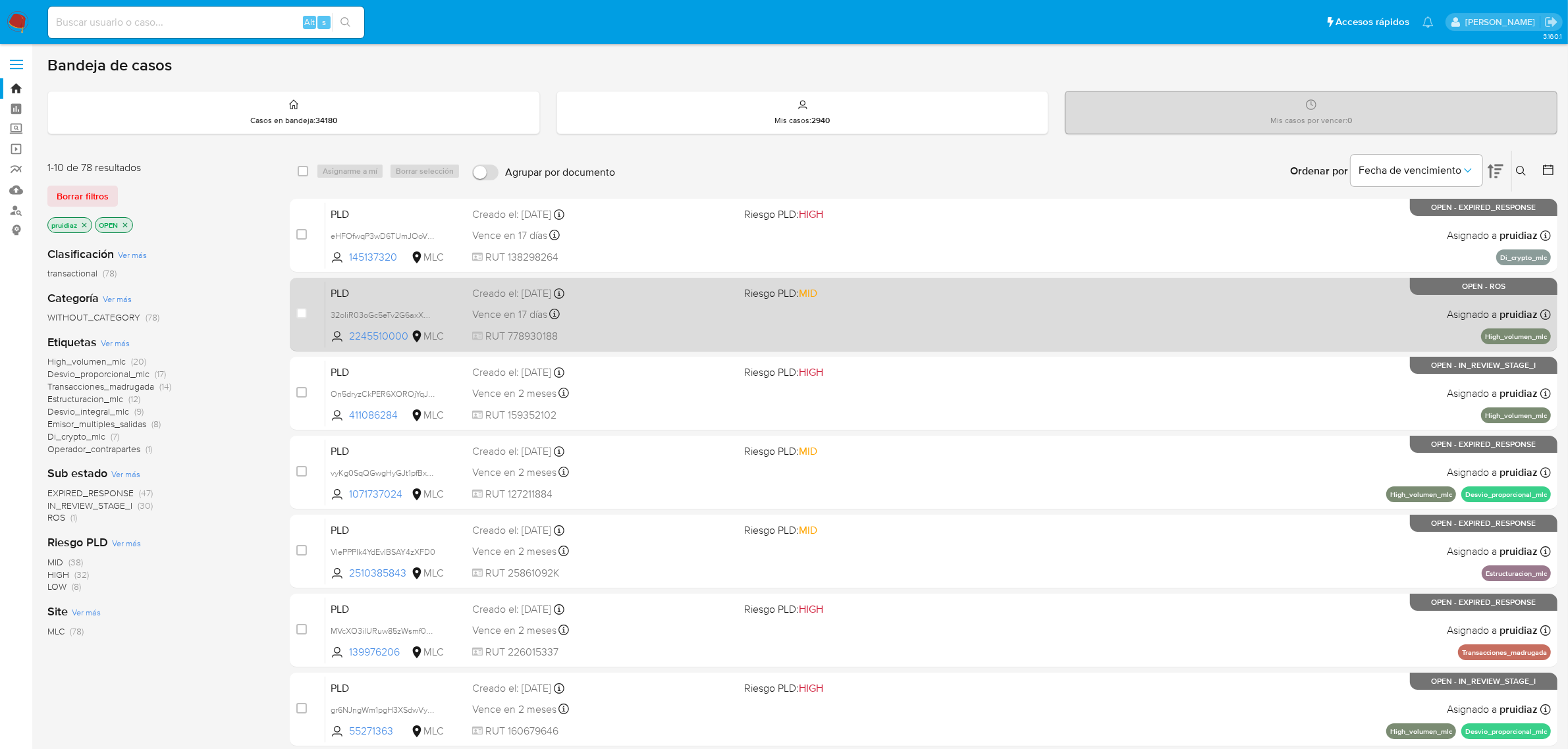
click at [692, 323] on div "Vence en 17 días Vence el [DATE] 16:08:54" at bounding box center [603, 313] width 262 height 18
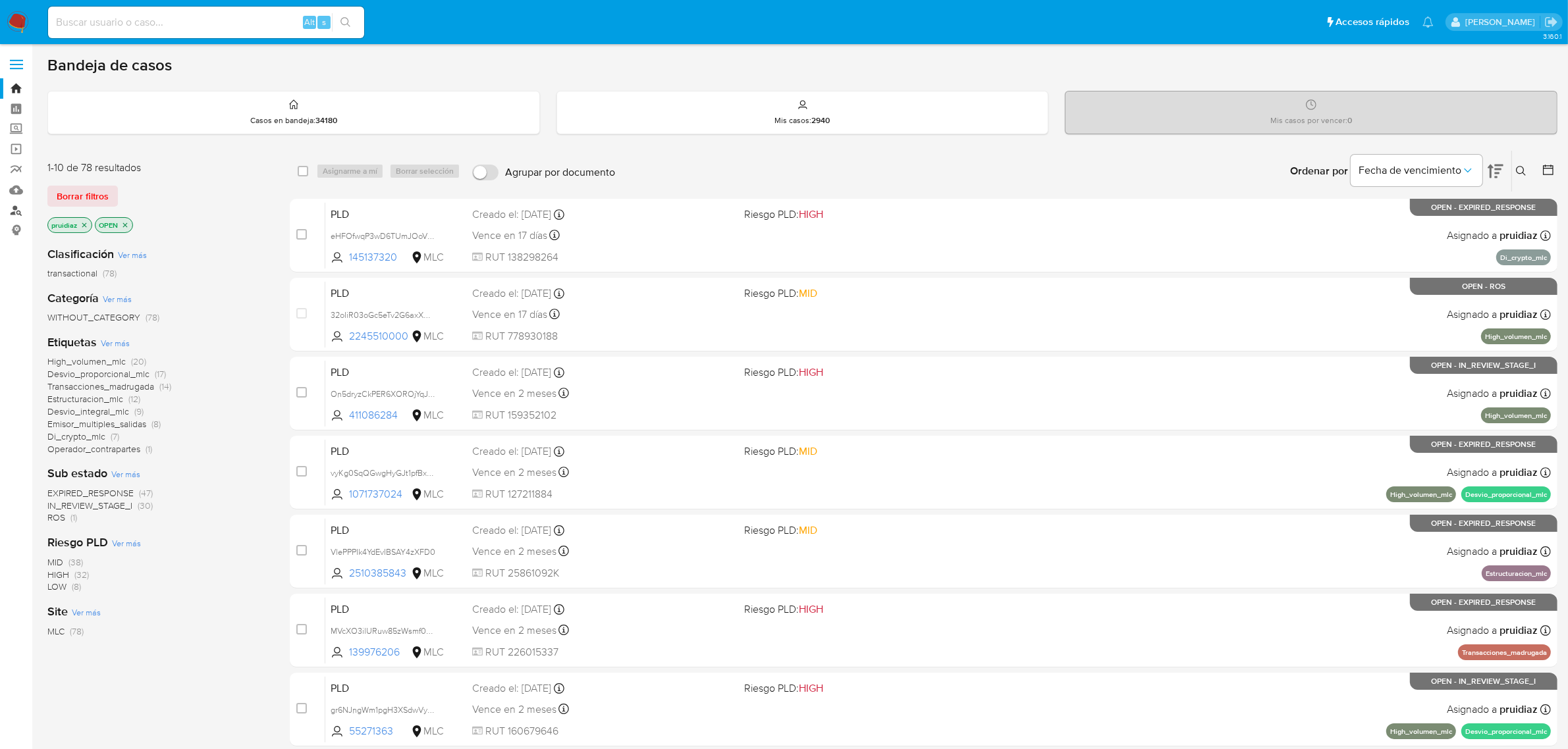
click at [19, 206] on link "Buscador de personas" at bounding box center [78, 210] width 157 height 20
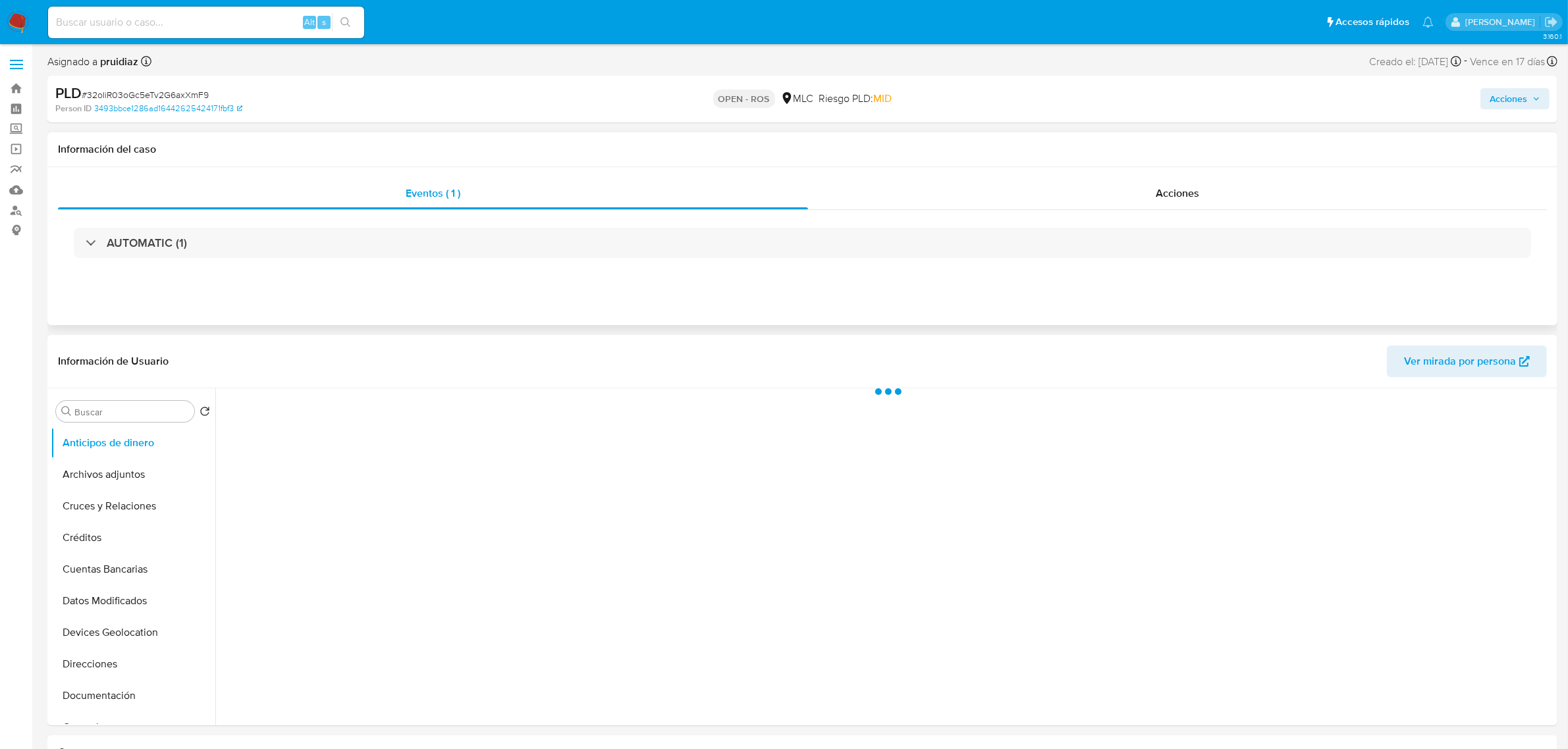
select select "10"
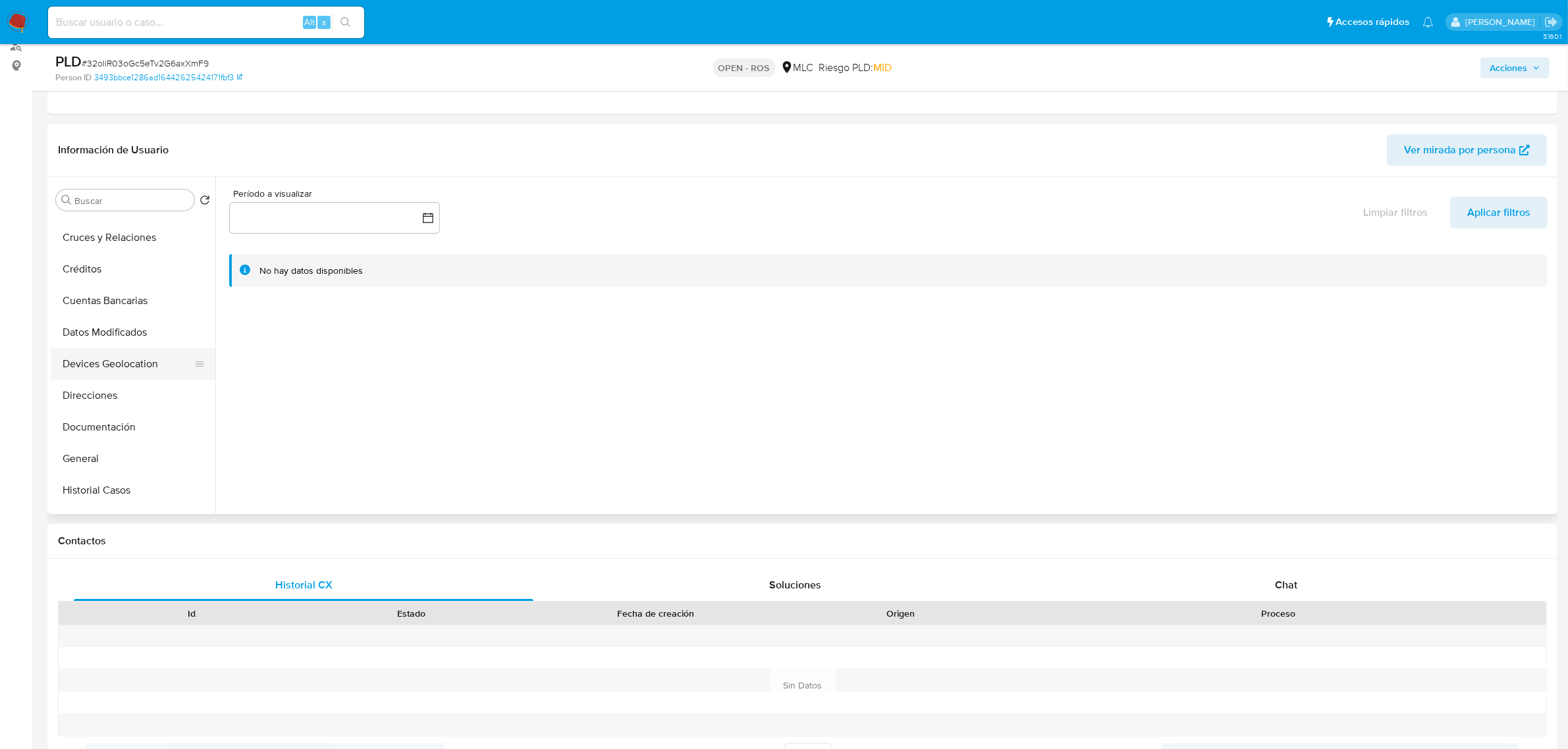
scroll to position [83, 0]
click at [95, 431] on button "General" at bounding box center [127, 433] width 154 height 31
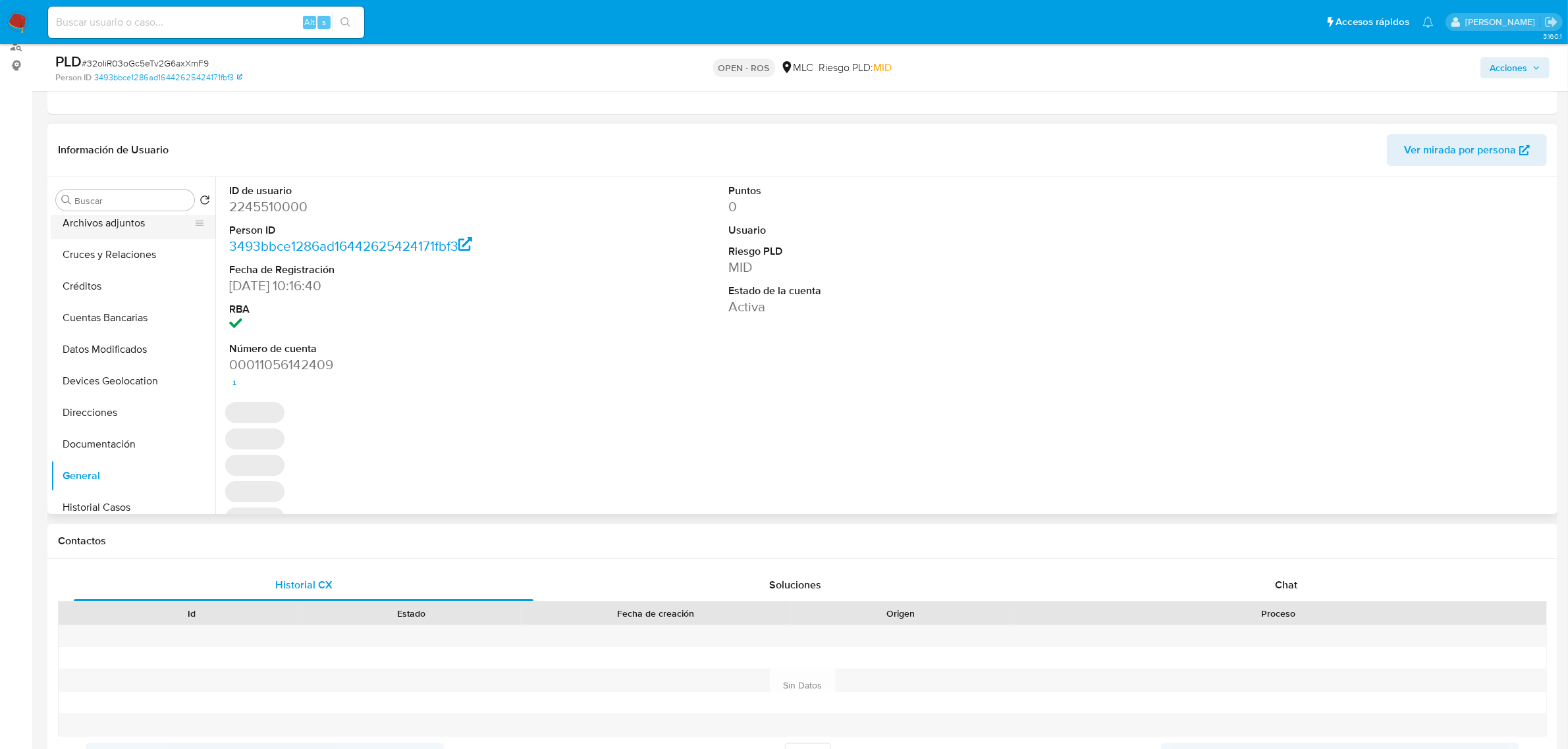
scroll to position [0, 0]
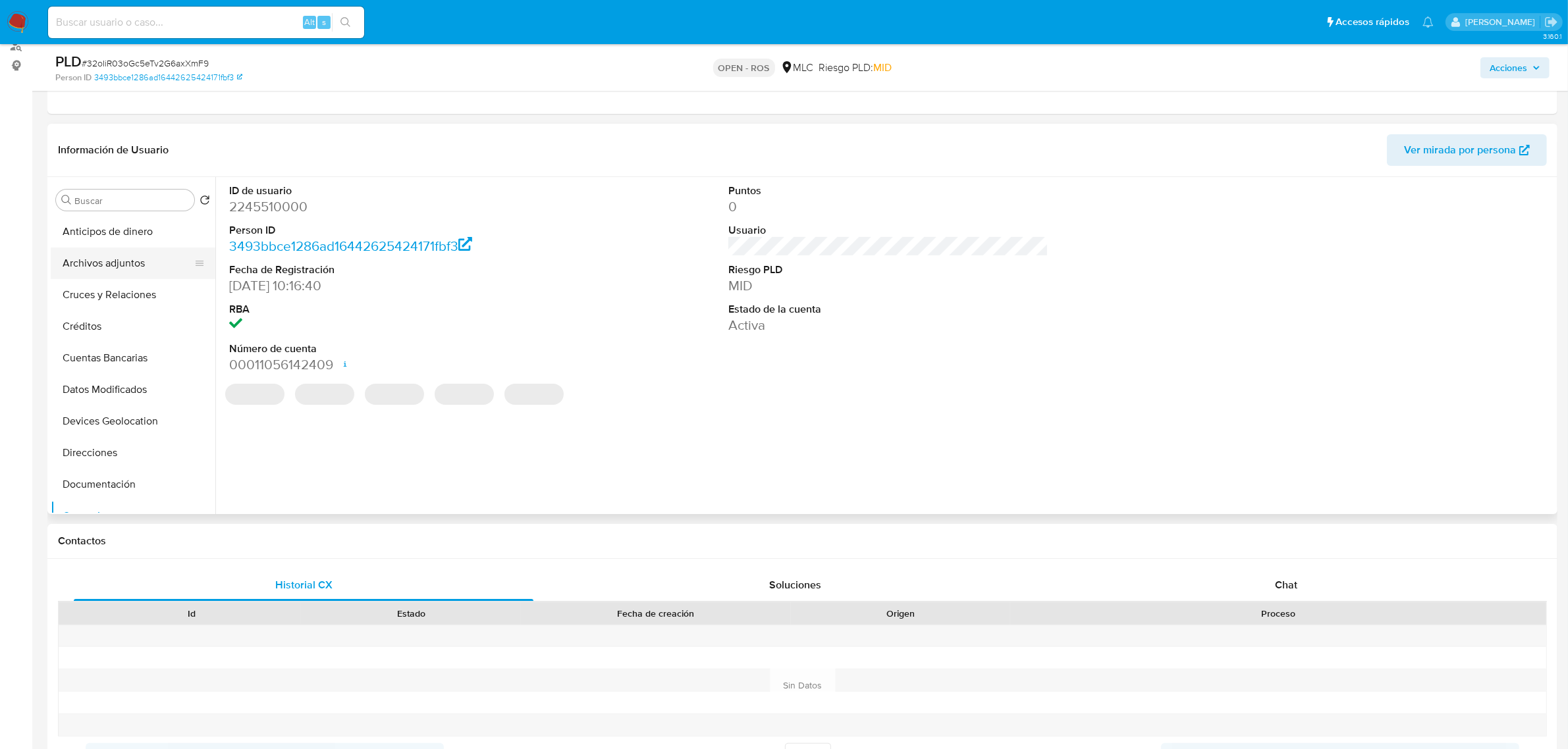
click at [116, 254] on button "Archivos adjuntos" at bounding box center [127, 263] width 154 height 31
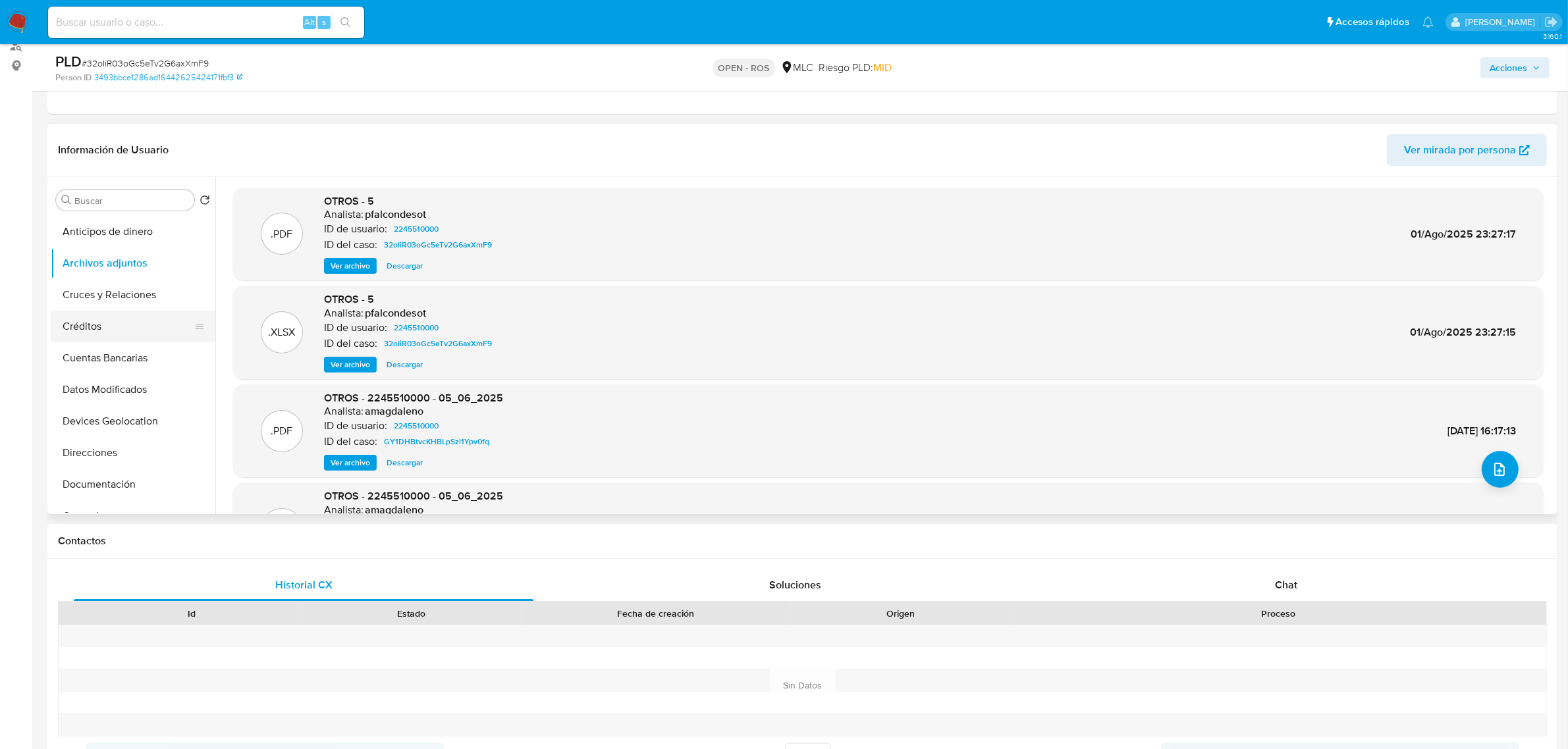
scroll to position [83, 0]
click at [77, 431] on button "General" at bounding box center [127, 433] width 154 height 31
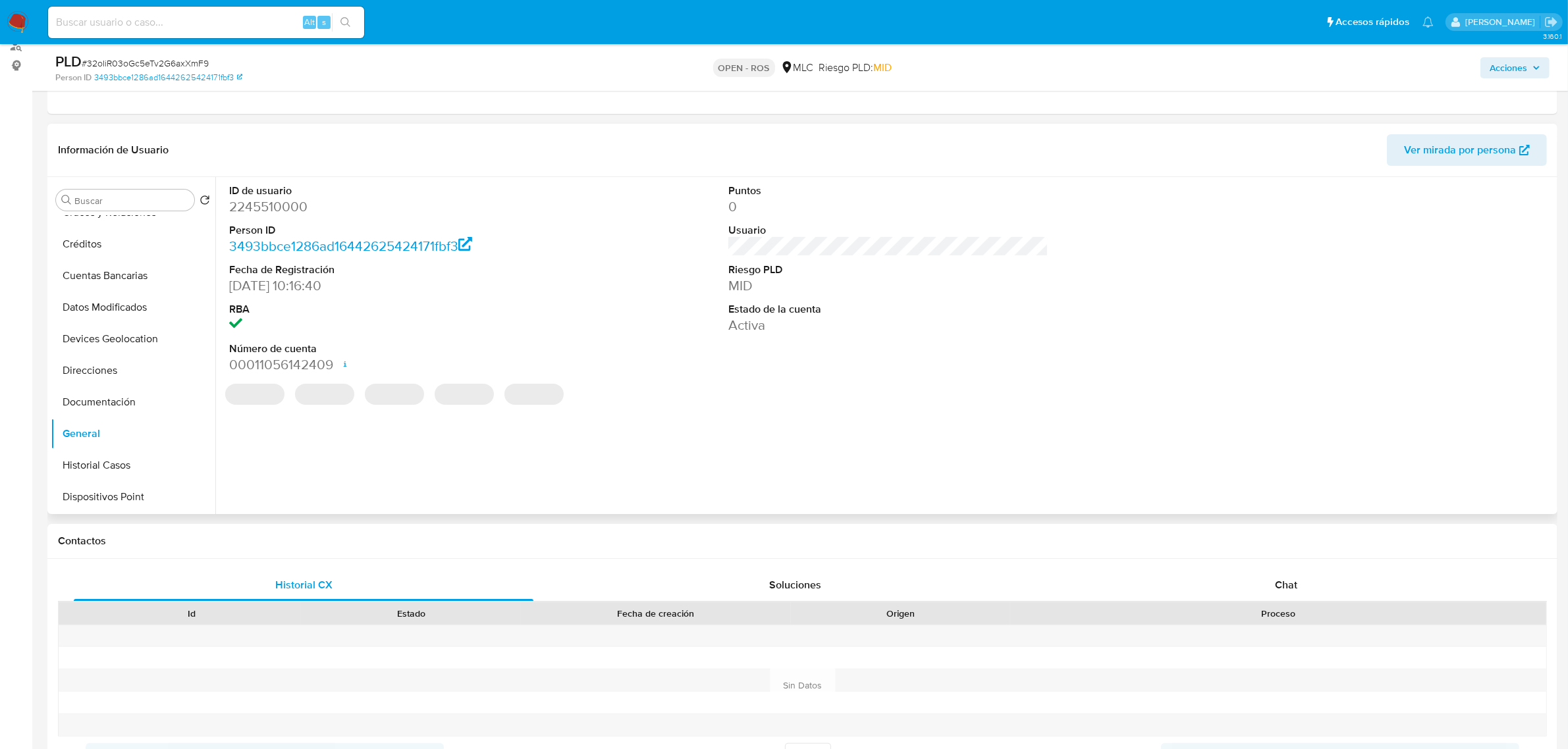
click at [290, 208] on dd "2245510000" at bounding box center [389, 206] width 320 height 19
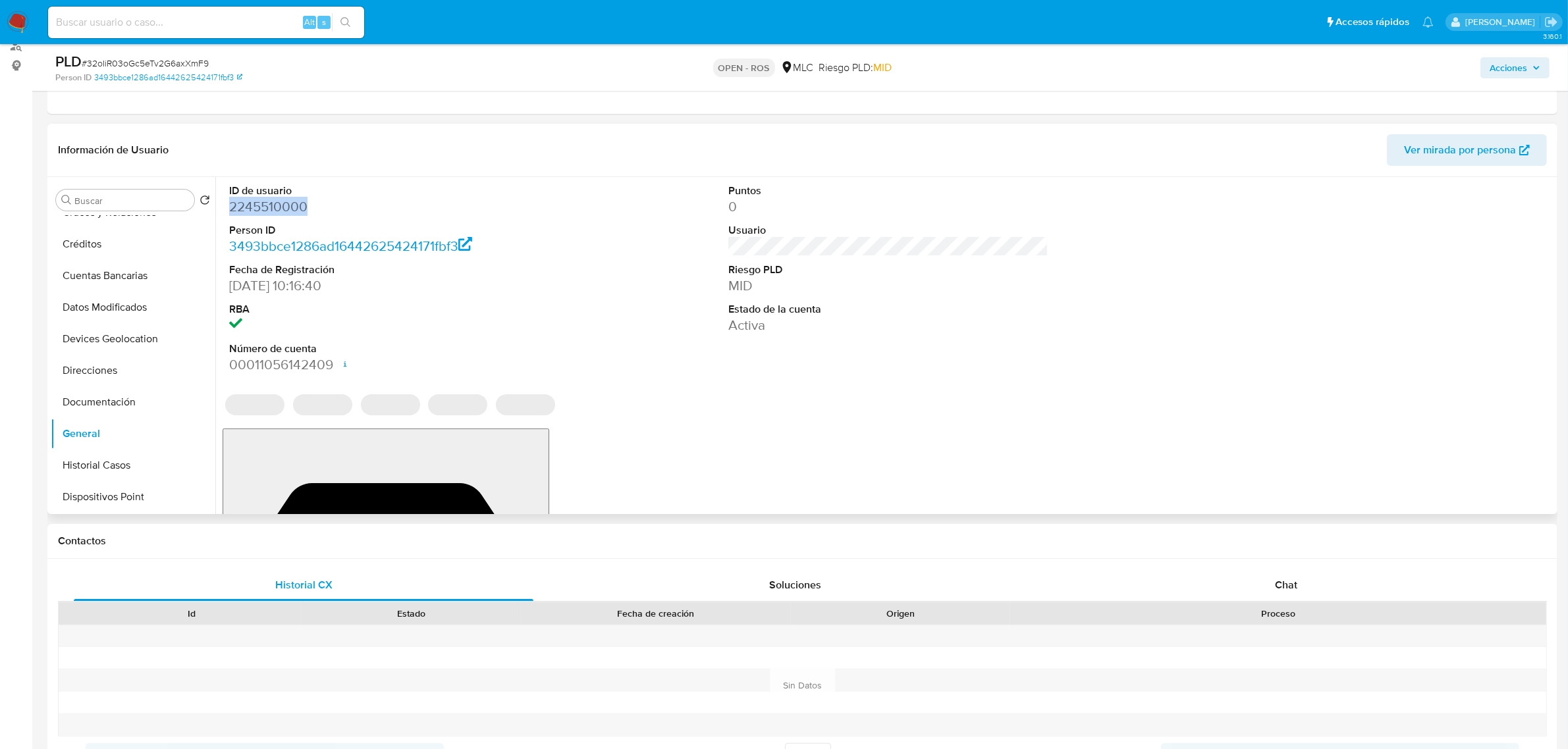
copy dd "2245510000"
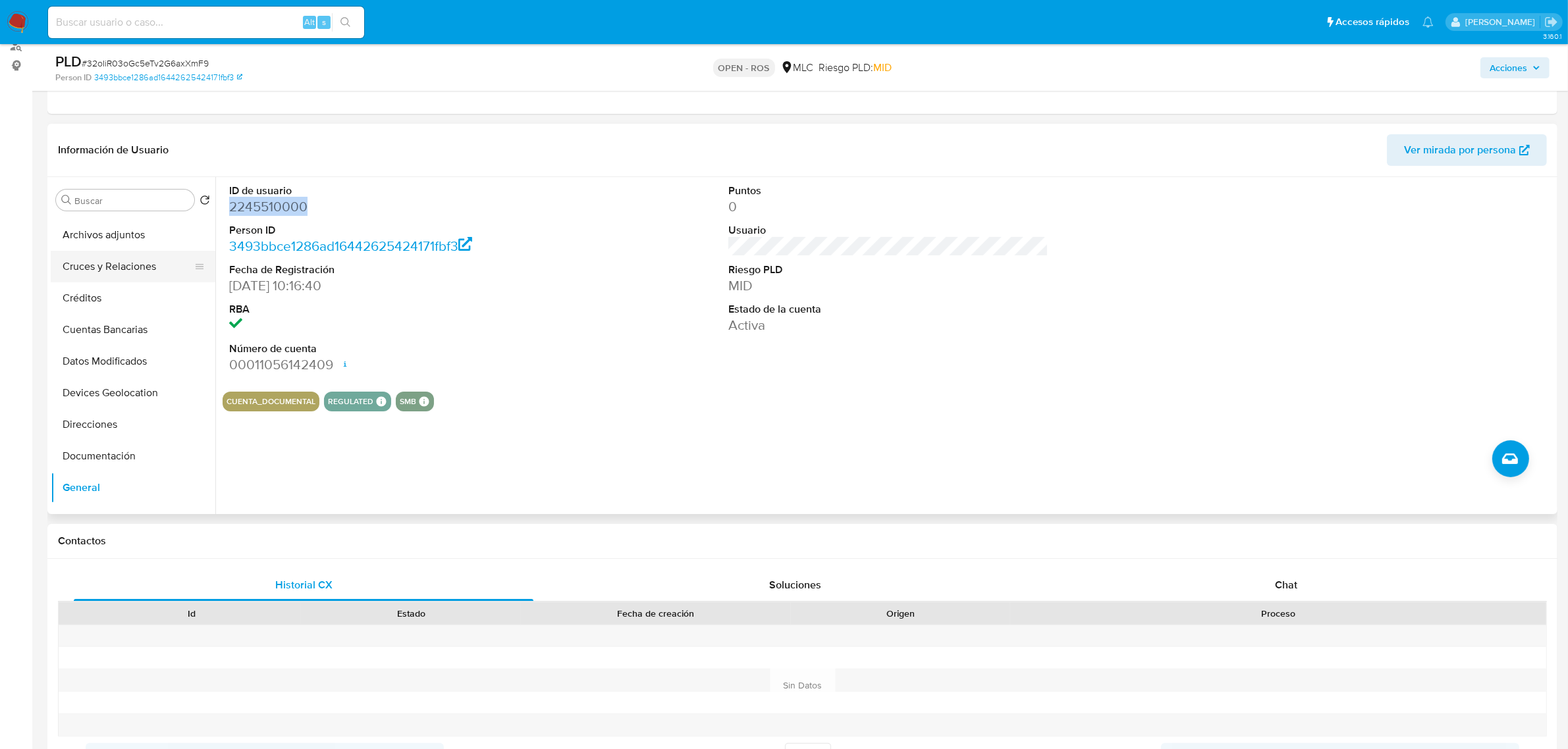
scroll to position [0, 0]
click at [114, 260] on button "Archivos adjuntos" at bounding box center [127, 263] width 154 height 31
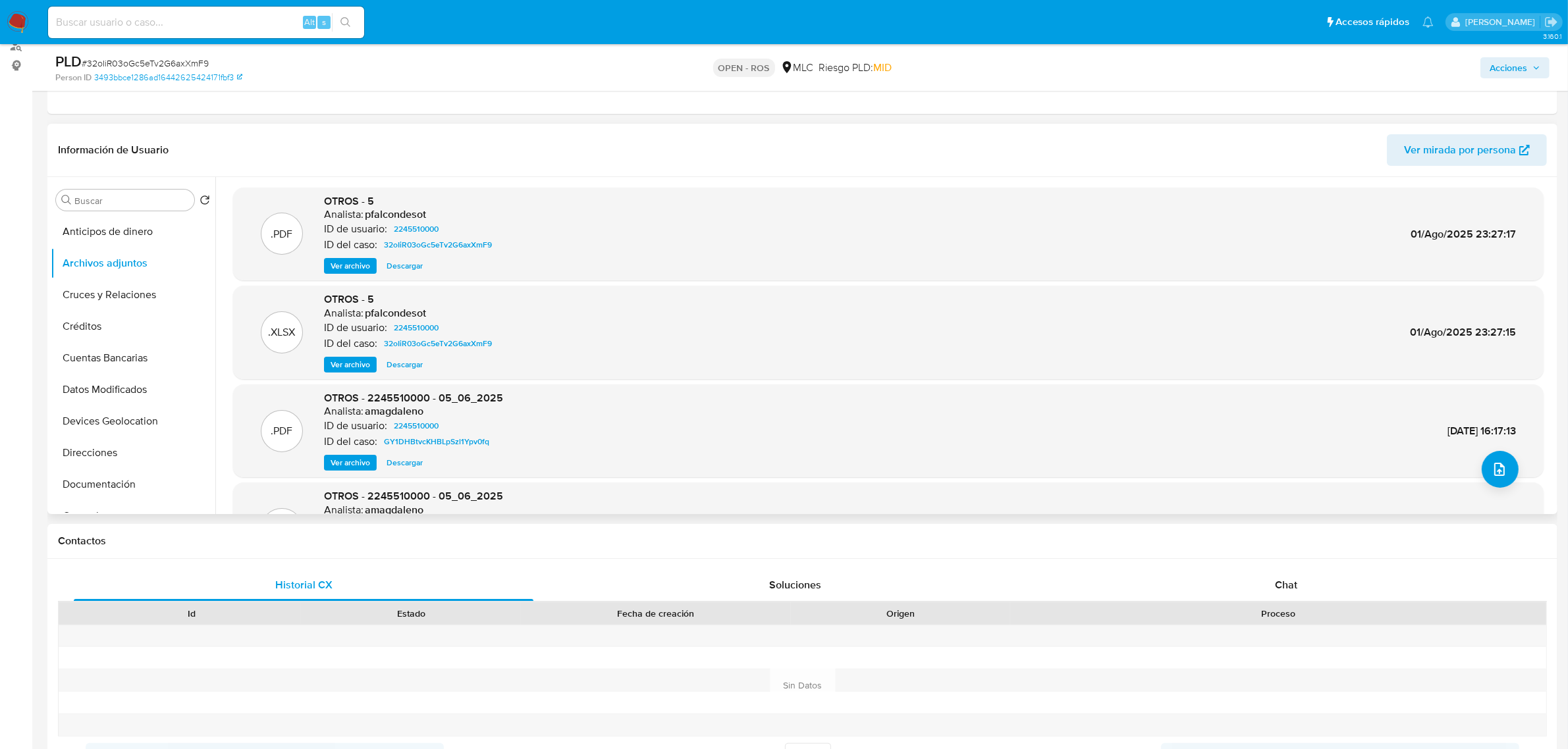
click at [345, 298] on span "OTROS - 5" at bounding box center [348, 299] width 50 height 15
copy span "OTROS - 5"
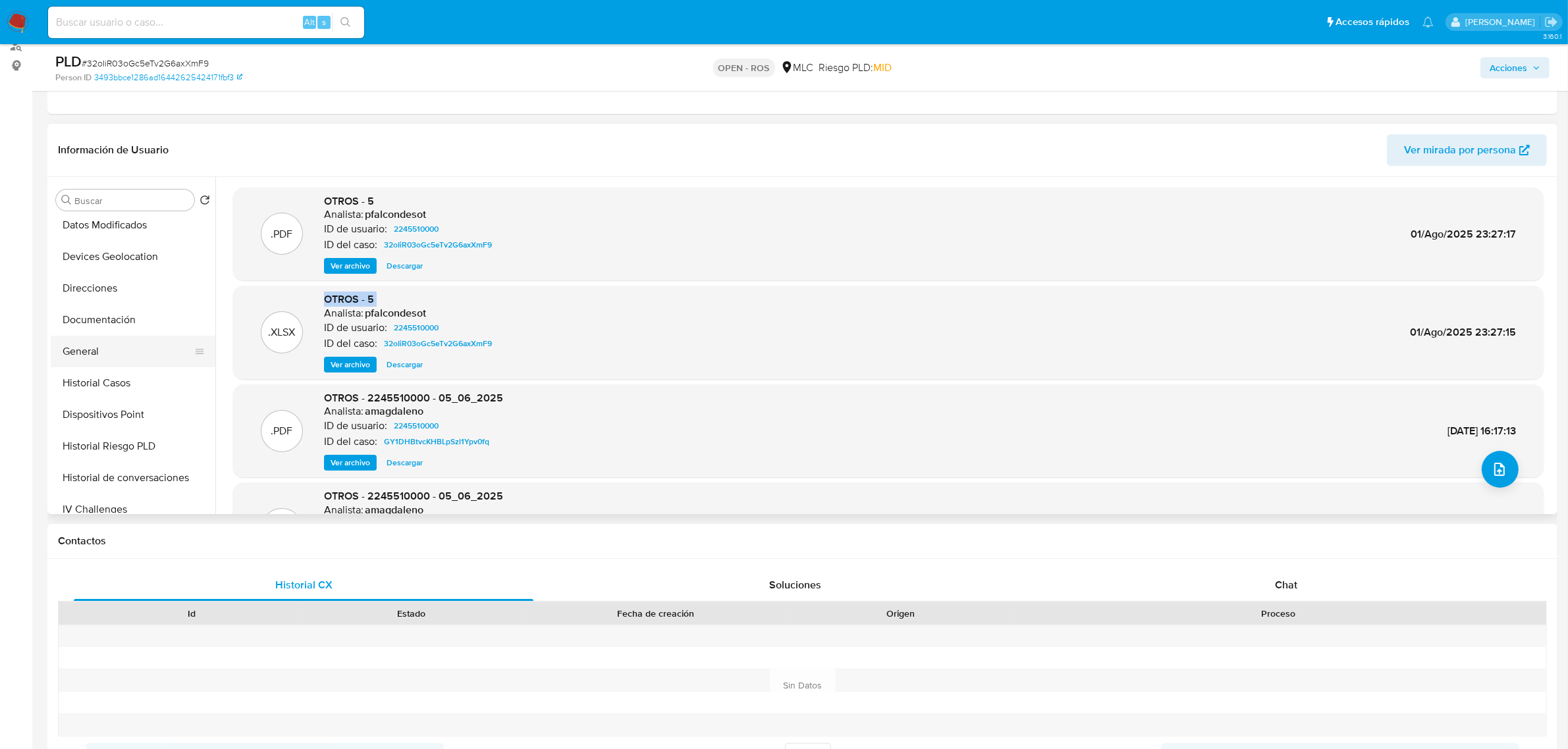
click at [106, 343] on button "General" at bounding box center [127, 350] width 154 height 31
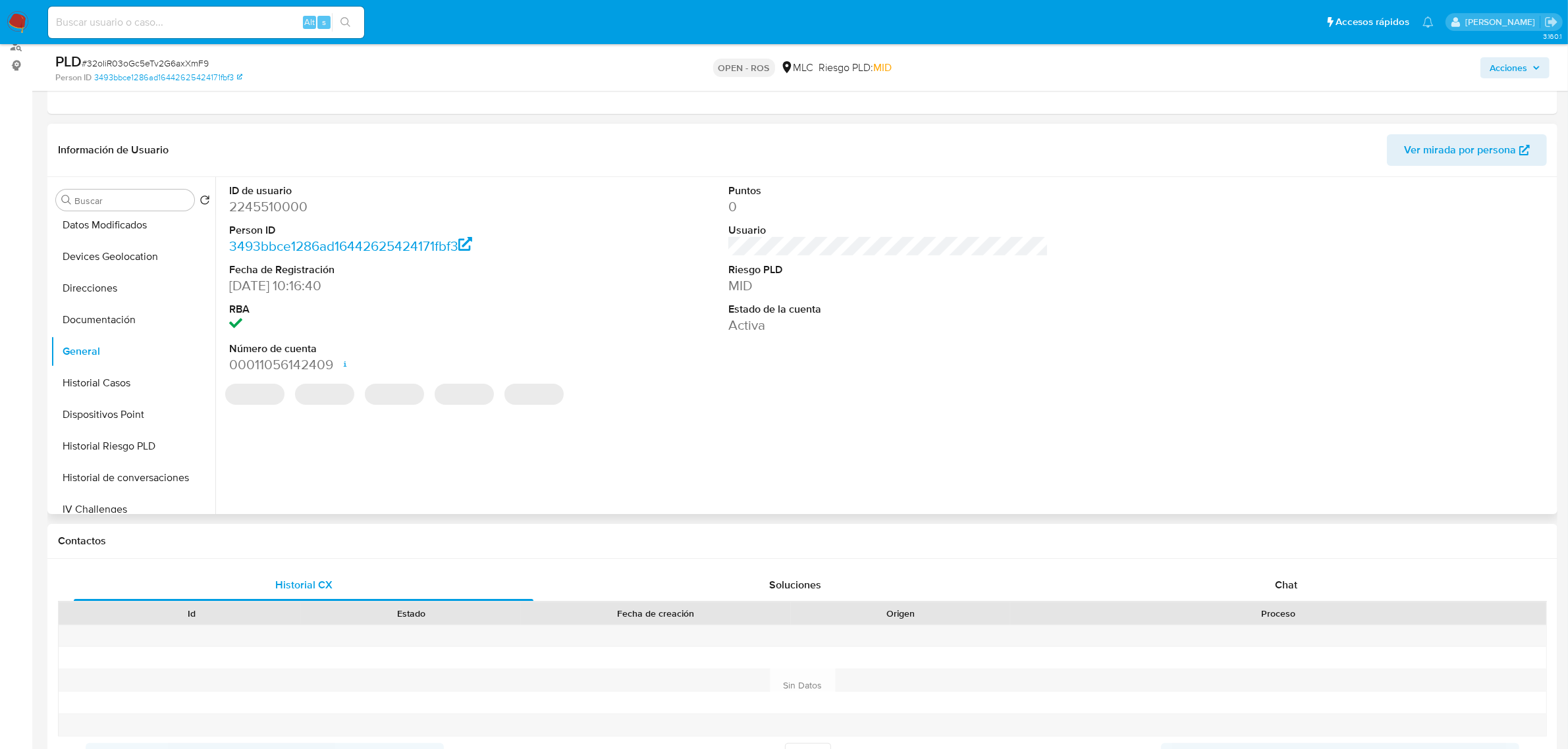
click at [266, 207] on dd "2245510000" at bounding box center [389, 206] width 320 height 19
copy dd "2245510000"
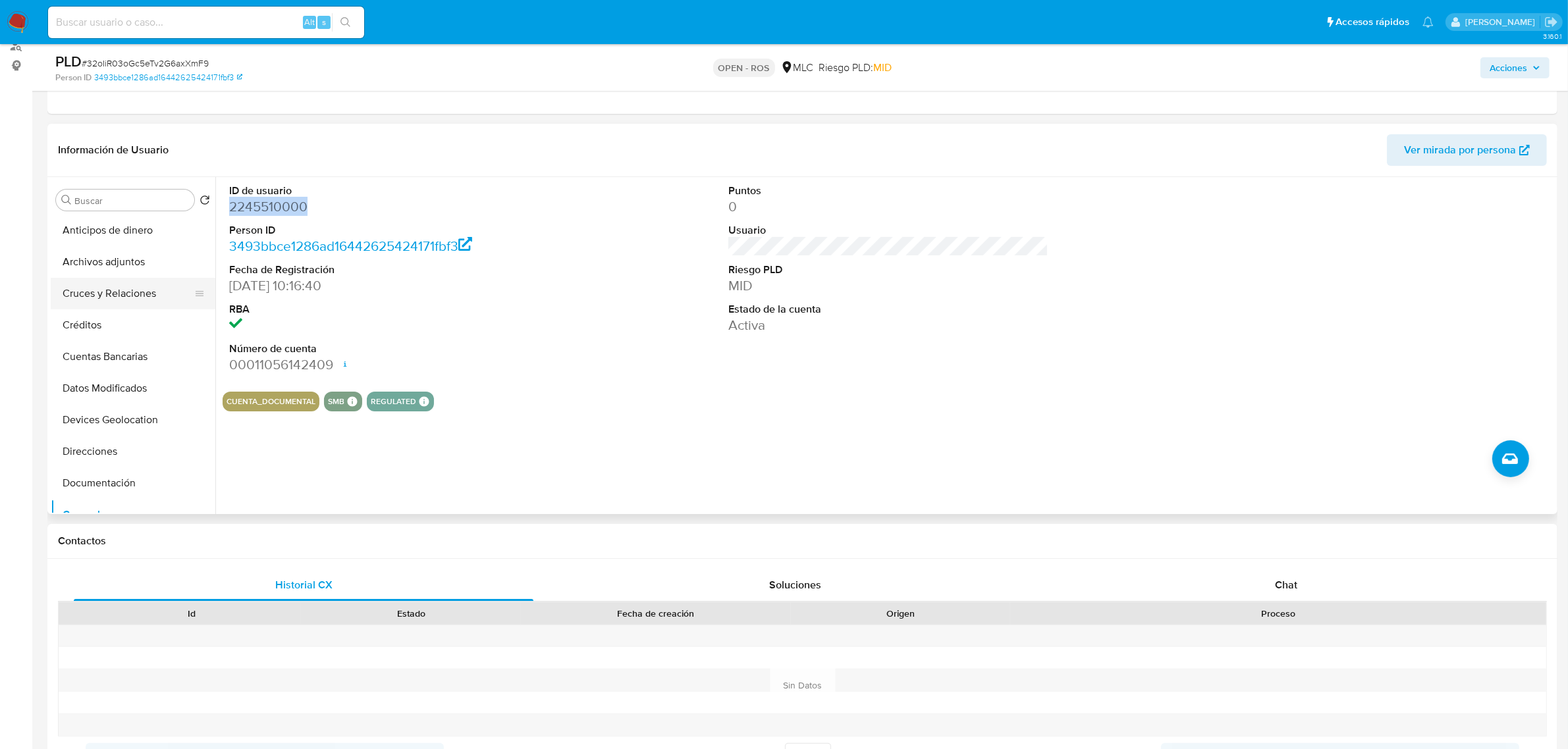
scroll to position [0, 0]
click at [107, 265] on button "Archivos adjuntos" at bounding box center [127, 263] width 154 height 31
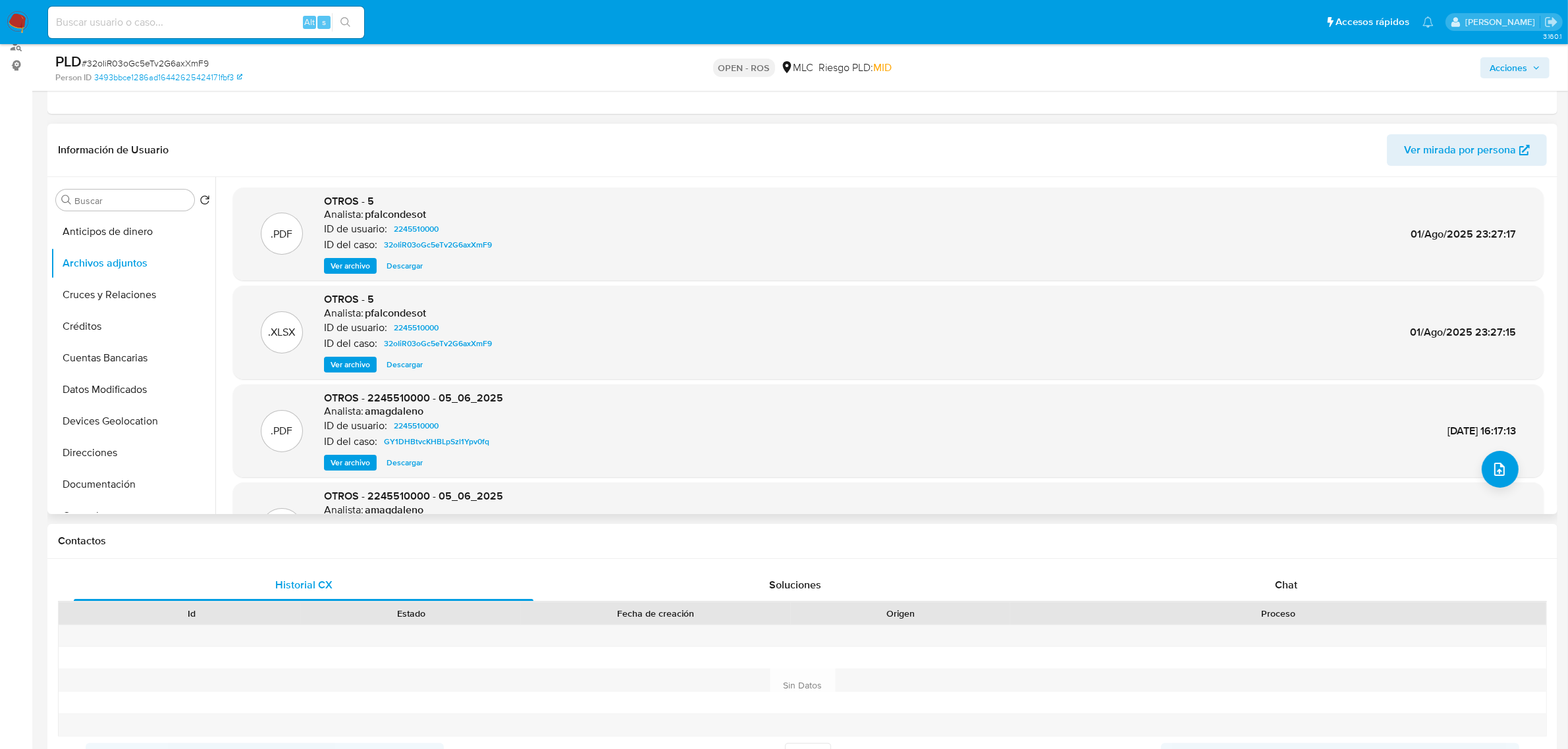
click at [352, 266] on span "Ver archivo" at bounding box center [350, 266] width 40 height 13
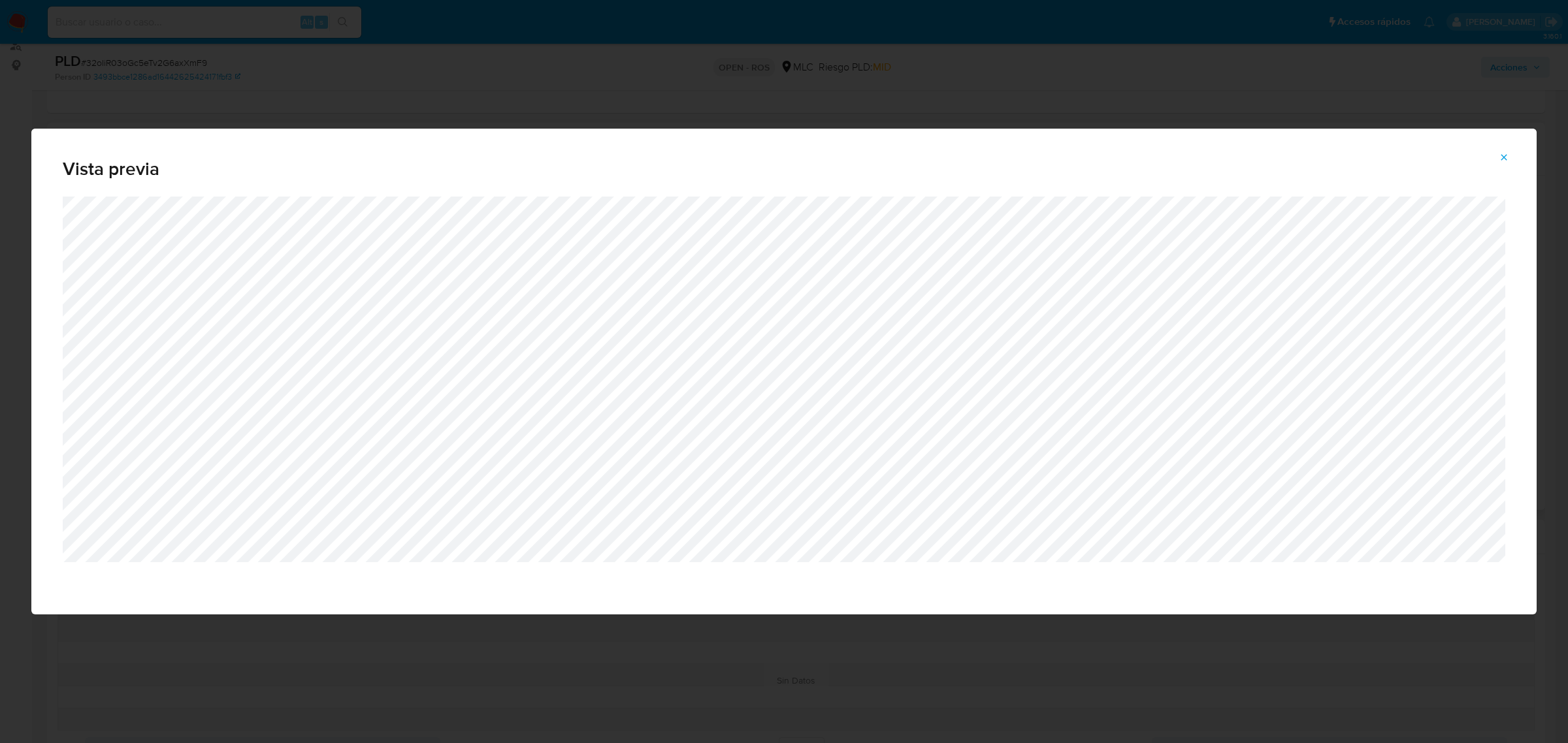
click at [1506, 159] on icon "Attachment preview" at bounding box center [1504, 157] width 10 height 10
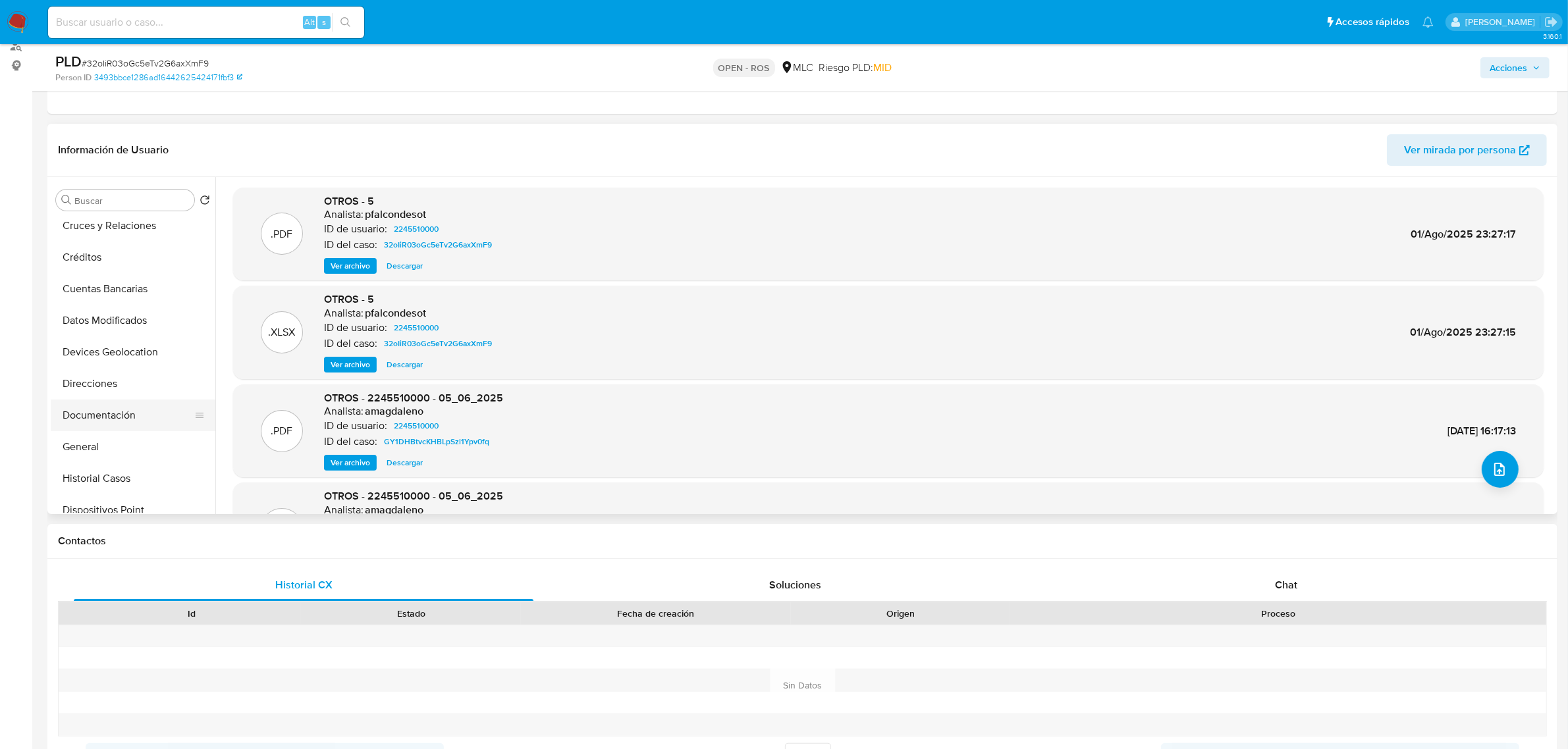
scroll to position [164, 0]
click at [87, 347] on button "General" at bounding box center [127, 350] width 154 height 31
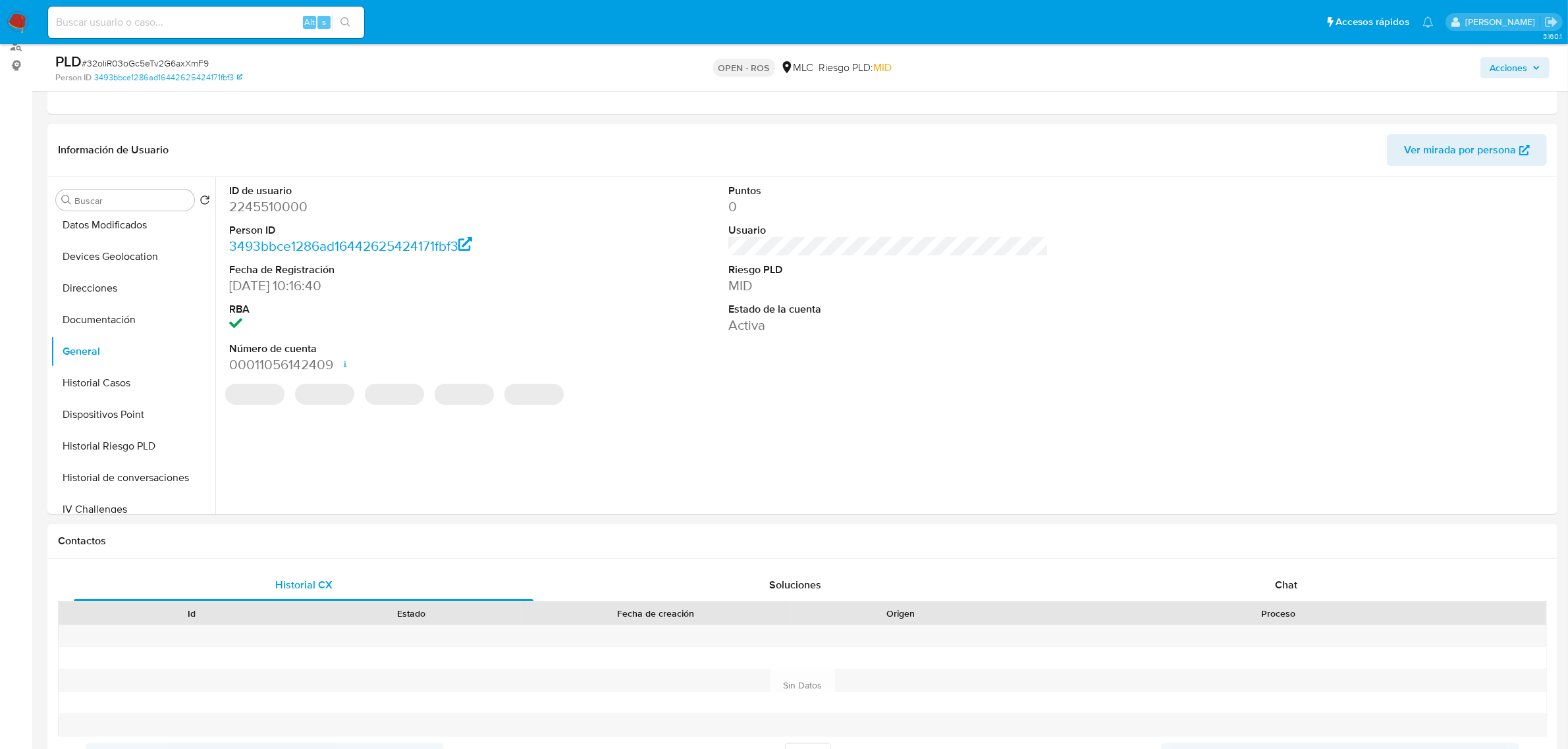
click at [277, 215] on dd "2245510000" at bounding box center [389, 206] width 320 height 19
copy dd "2245510000"
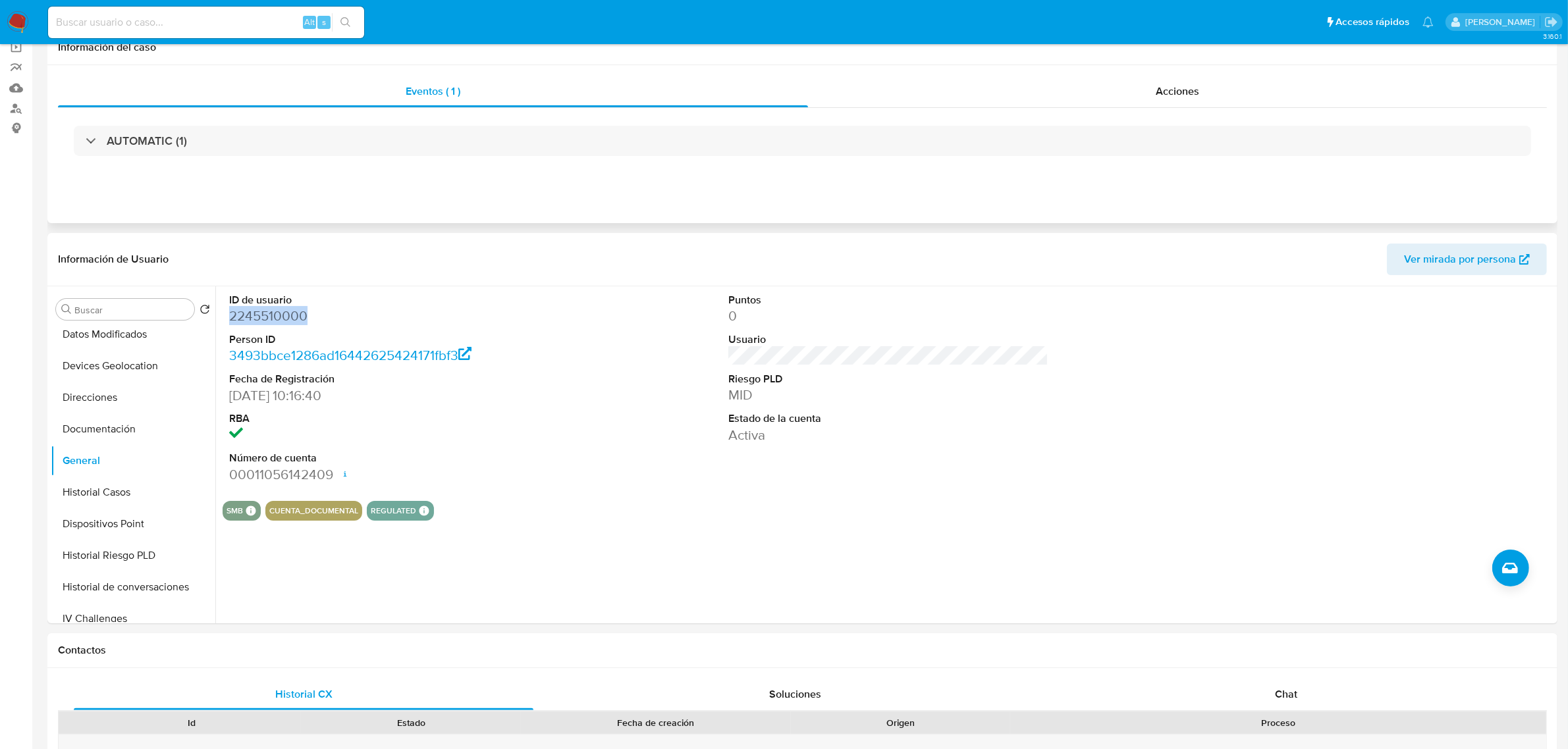
scroll to position [0, 0]
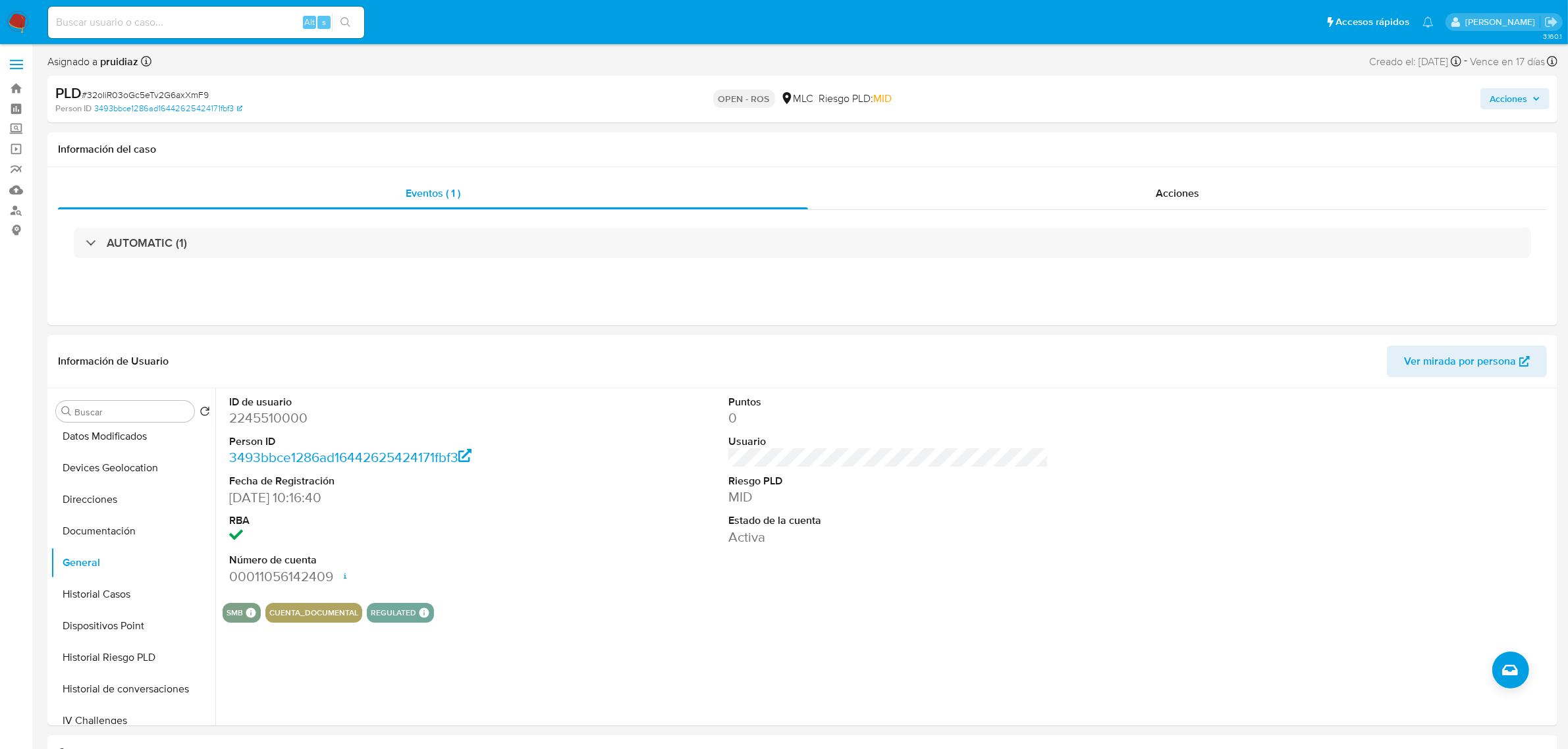
click at [130, 92] on span "# 32oIiR03oGc5eTv2G6axXmF9" at bounding box center [145, 95] width 127 height 13
copy span "32oIiR03oGc5eTv2G6axXmF9"
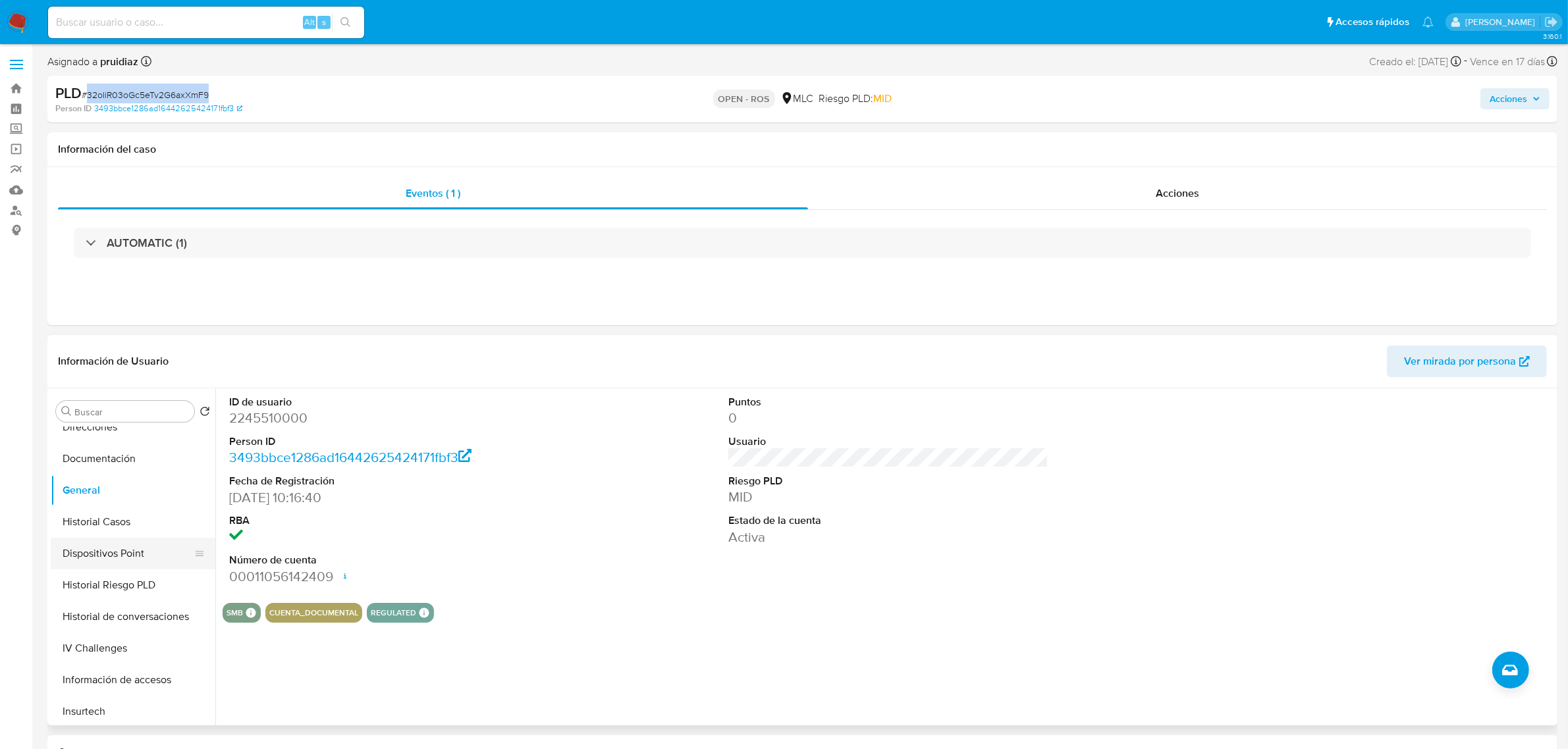
scroll to position [329, 0]
click at [110, 440] on button "Historial Casos" at bounding box center [127, 429] width 154 height 31
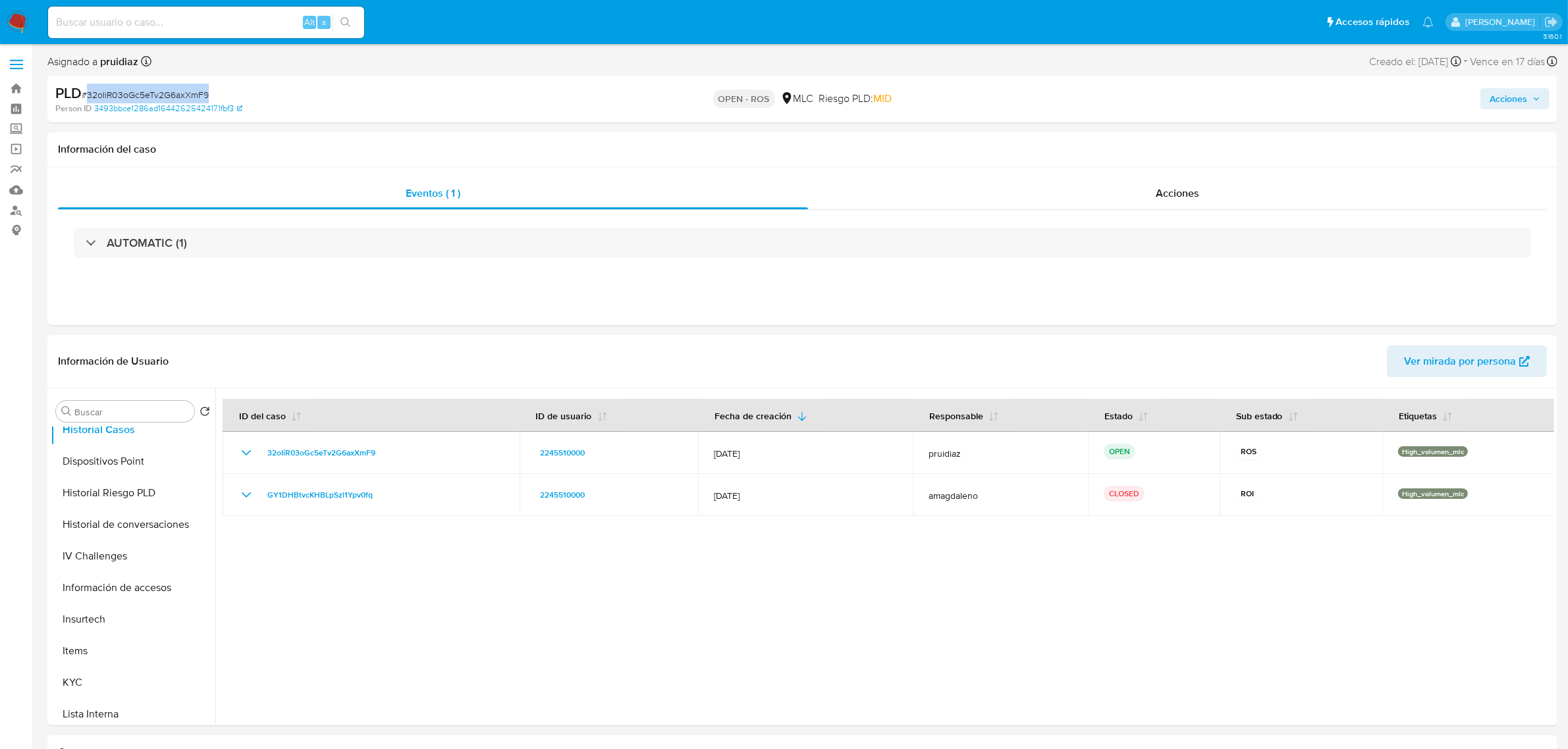
click at [143, 93] on span "# 32oIiR03oGc5eTv2G6axXmF9" at bounding box center [145, 95] width 127 height 13
click at [157, 105] on link "3493bbce1286ad16442625424171fbf3" at bounding box center [169, 109] width 148 height 12
click at [146, 94] on span "# 32oIiR03oGc5eTv2G6axXmF9" at bounding box center [145, 95] width 127 height 13
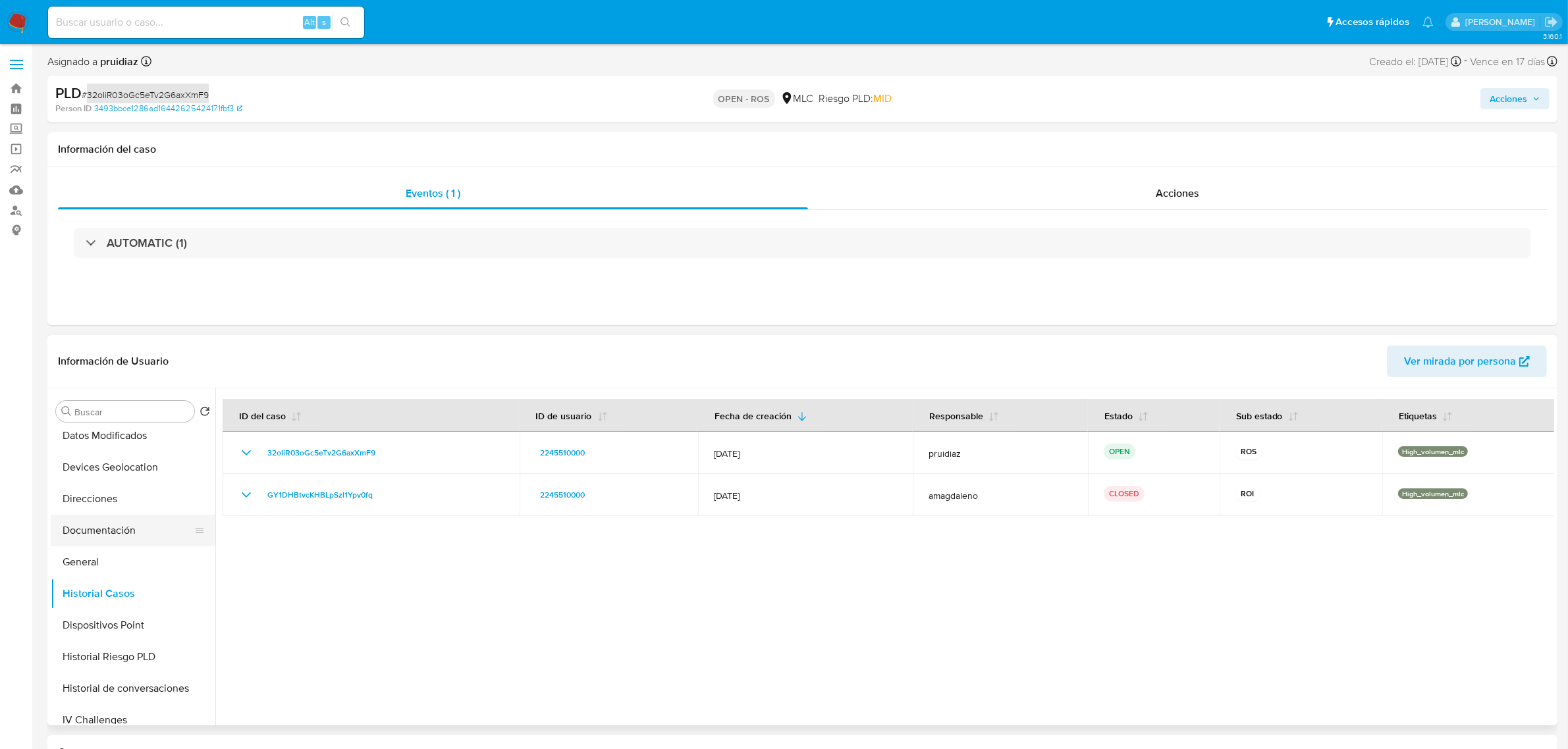
scroll to position [164, 0]
click at [69, 560] on button "General" at bounding box center [127, 562] width 154 height 31
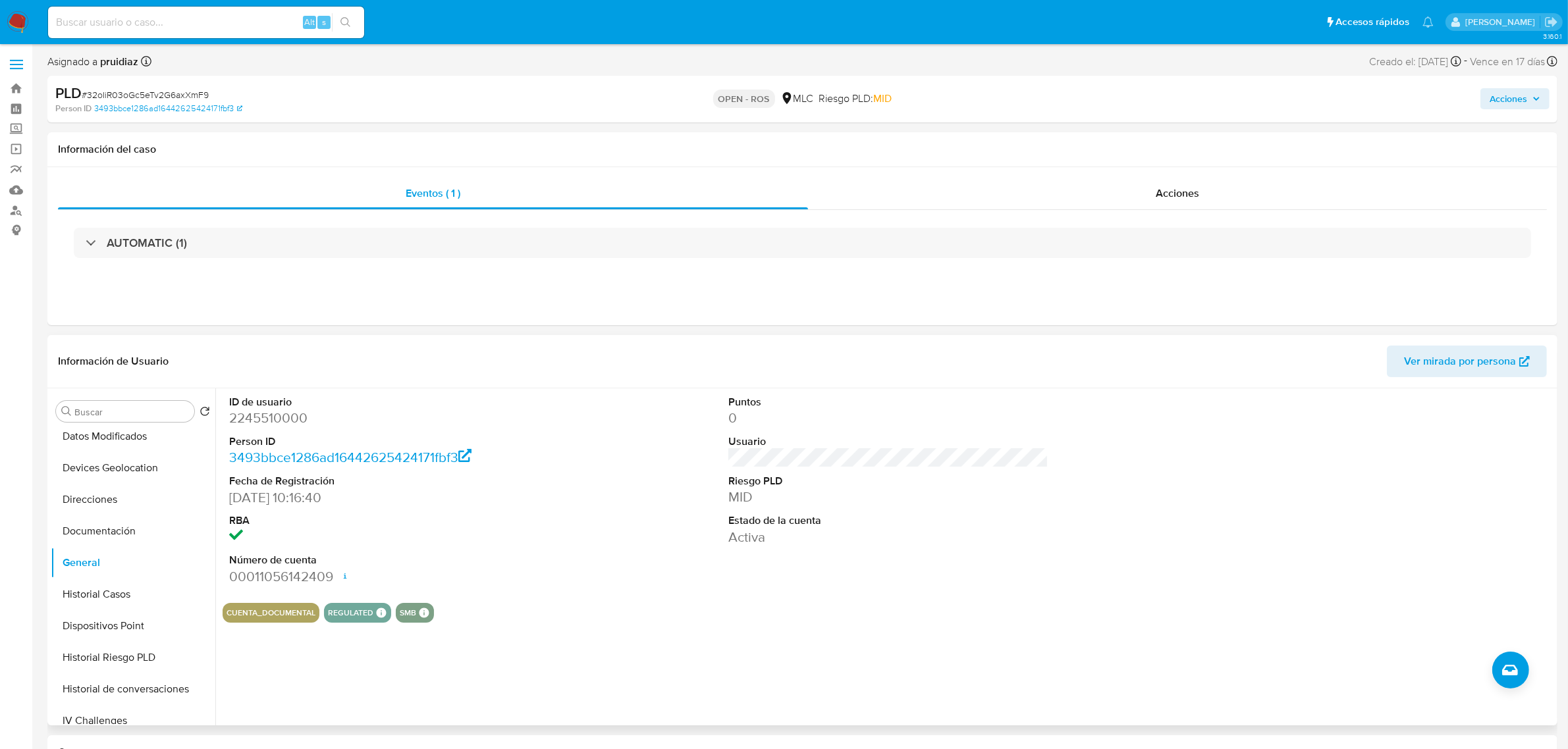
click at [271, 432] on dl "ID de usuario 2245510000 Person ID 3493bbce1286ad16442625424171fbf3 Fecha de Re…" at bounding box center [389, 490] width 320 height 191
click at [271, 421] on dd "2245510000" at bounding box center [389, 418] width 320 height 19
copy dd "2245510000"
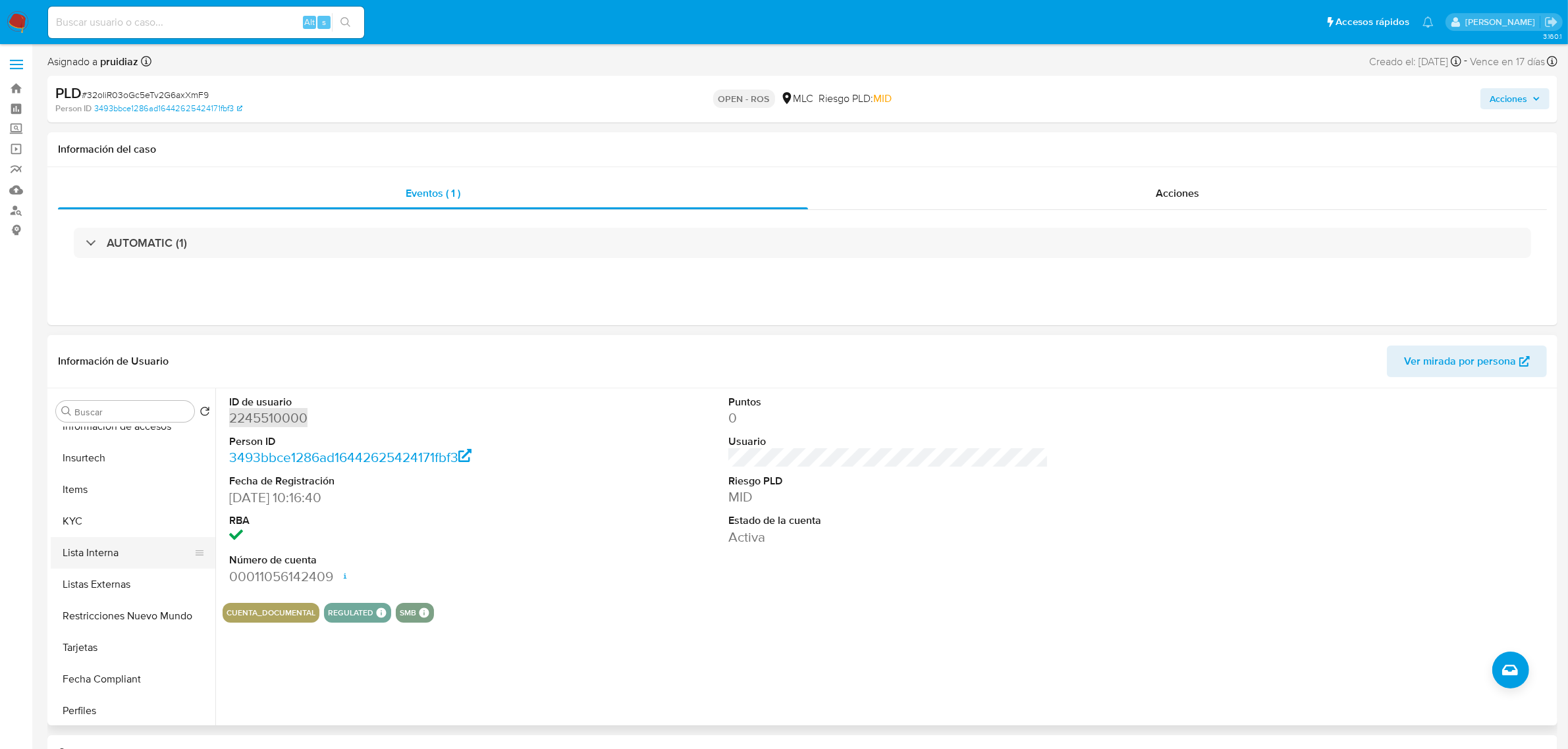
scroll to position [494, 0]
click at [62, 512] on button "KYC" at bounding box center [127, 517] width 154 height 31
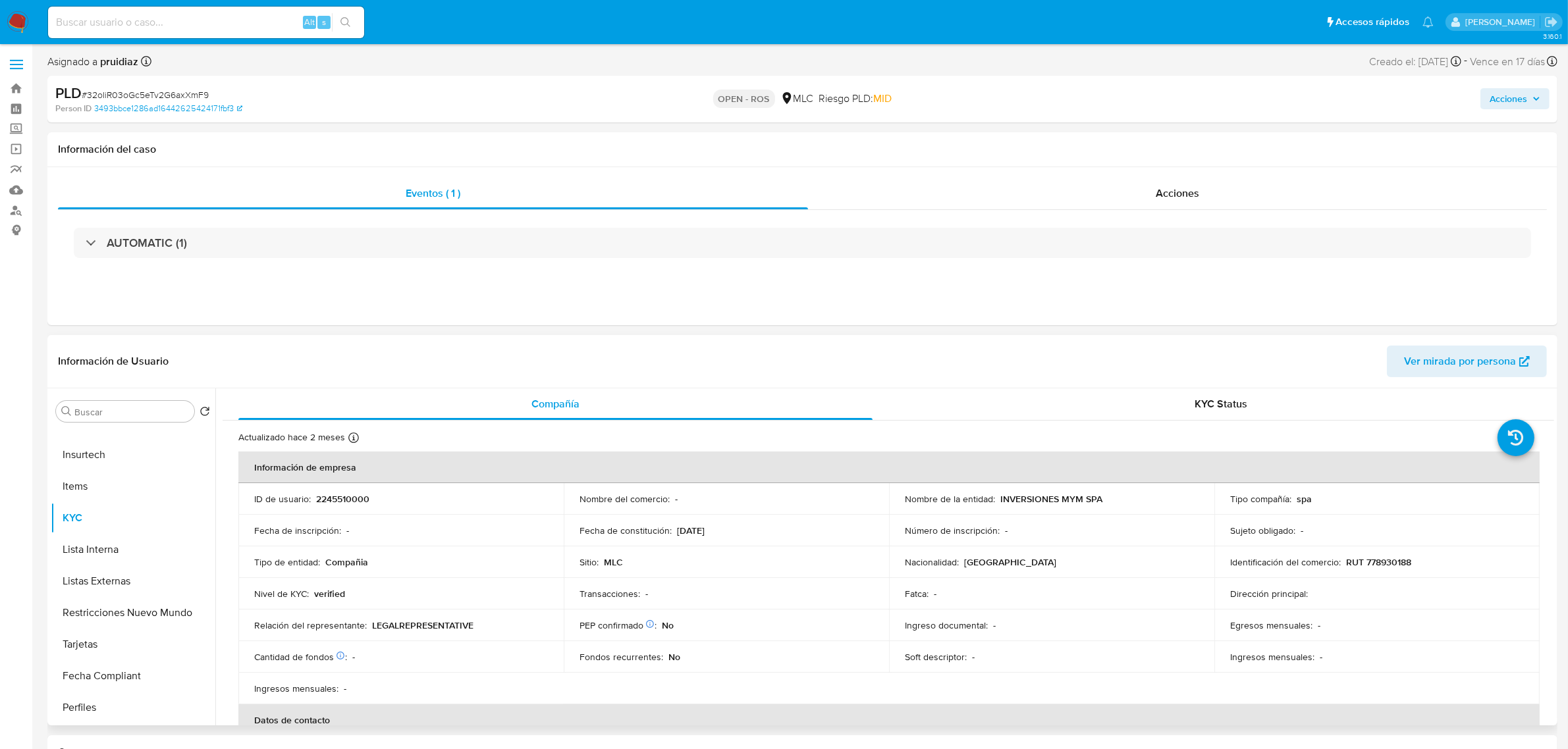
click at [1378, 567] on p "RUT 778930188" at bounding box center [1378, 562] width 65 height 12
copy p "778930188"
drag, startPoint x: 1118, startPoint y: 509, endPoint x: 996, endPoint y: 499, distance: 122.4
click at [996, 499] on td "Nombre de la entidad : INVERSIONES MYM SPA" at bounding box center [1051, 498] width 325 height 31
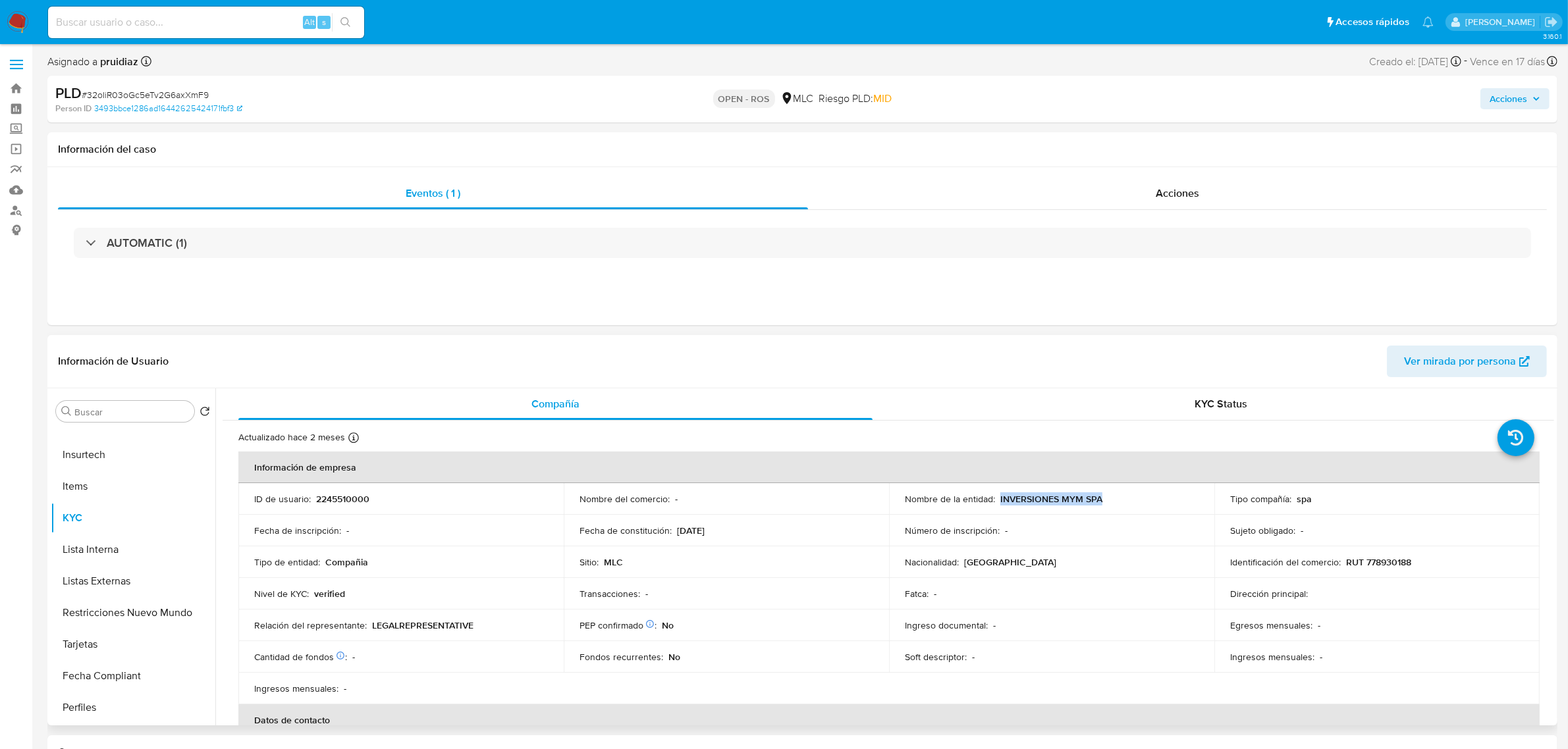
copy p "INVERSIONES MYM SPA"
click at [1398, 567] on p "RUT 778930188" at bounding box center [1378, 562] width 65 height 12
copy p "778930188"
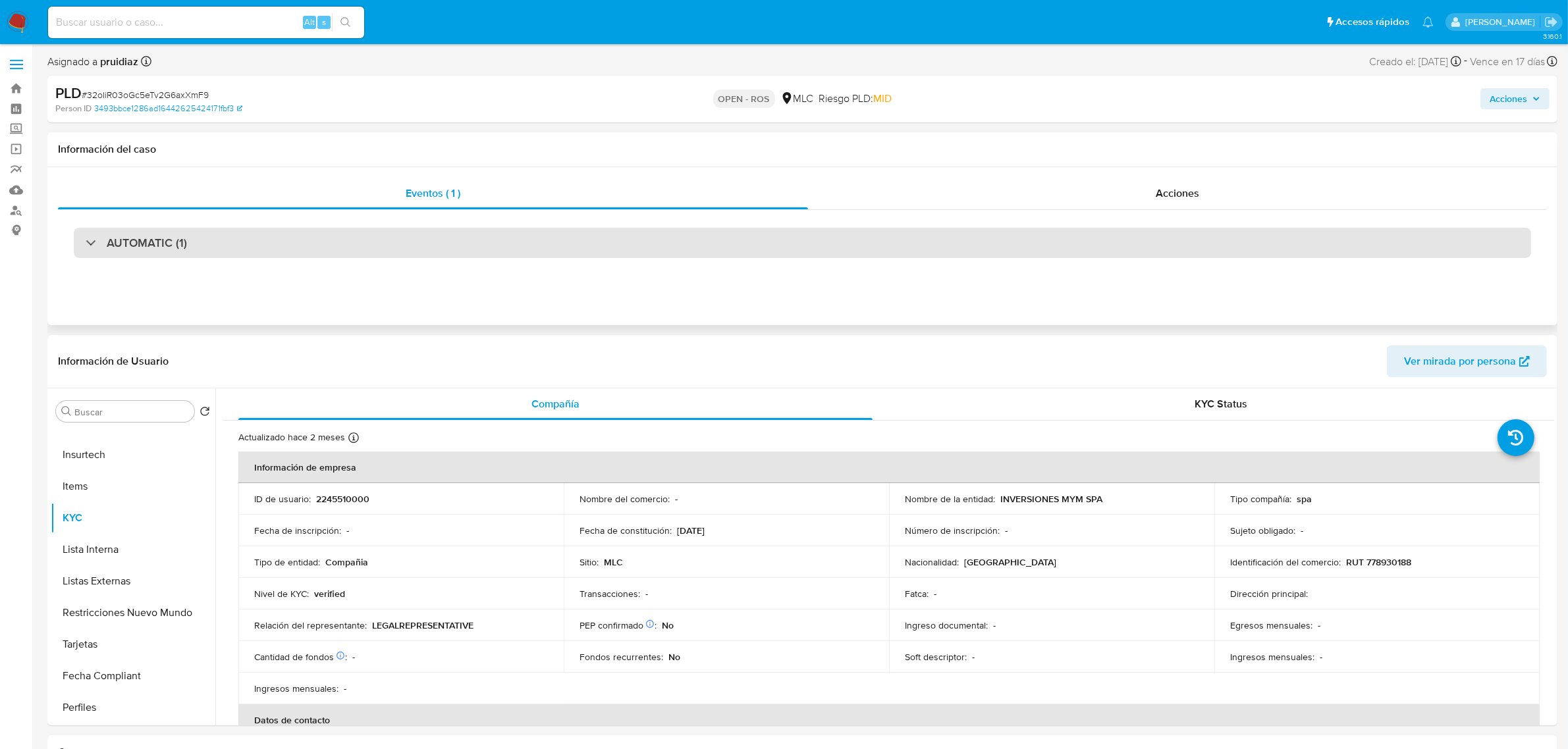
click at [147, 252] on div "AUTOMATIC (1)" at bounding box center [802, 243] width 1458 height 30
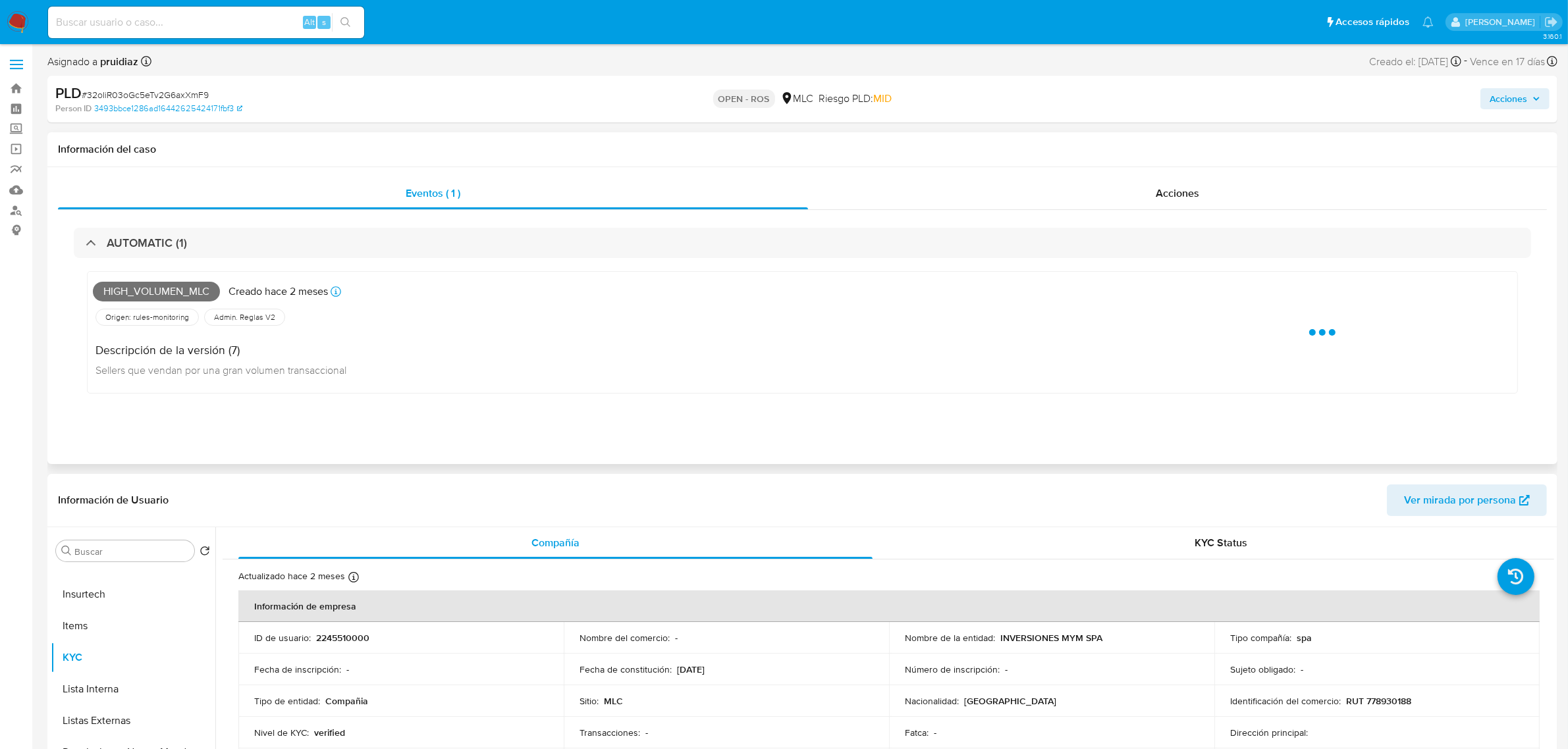
click at [152, 291] on span "High_volumen_mlc" at bounding box center [156, 291] width 127 height 19
copy span "High_volumen_mlc"
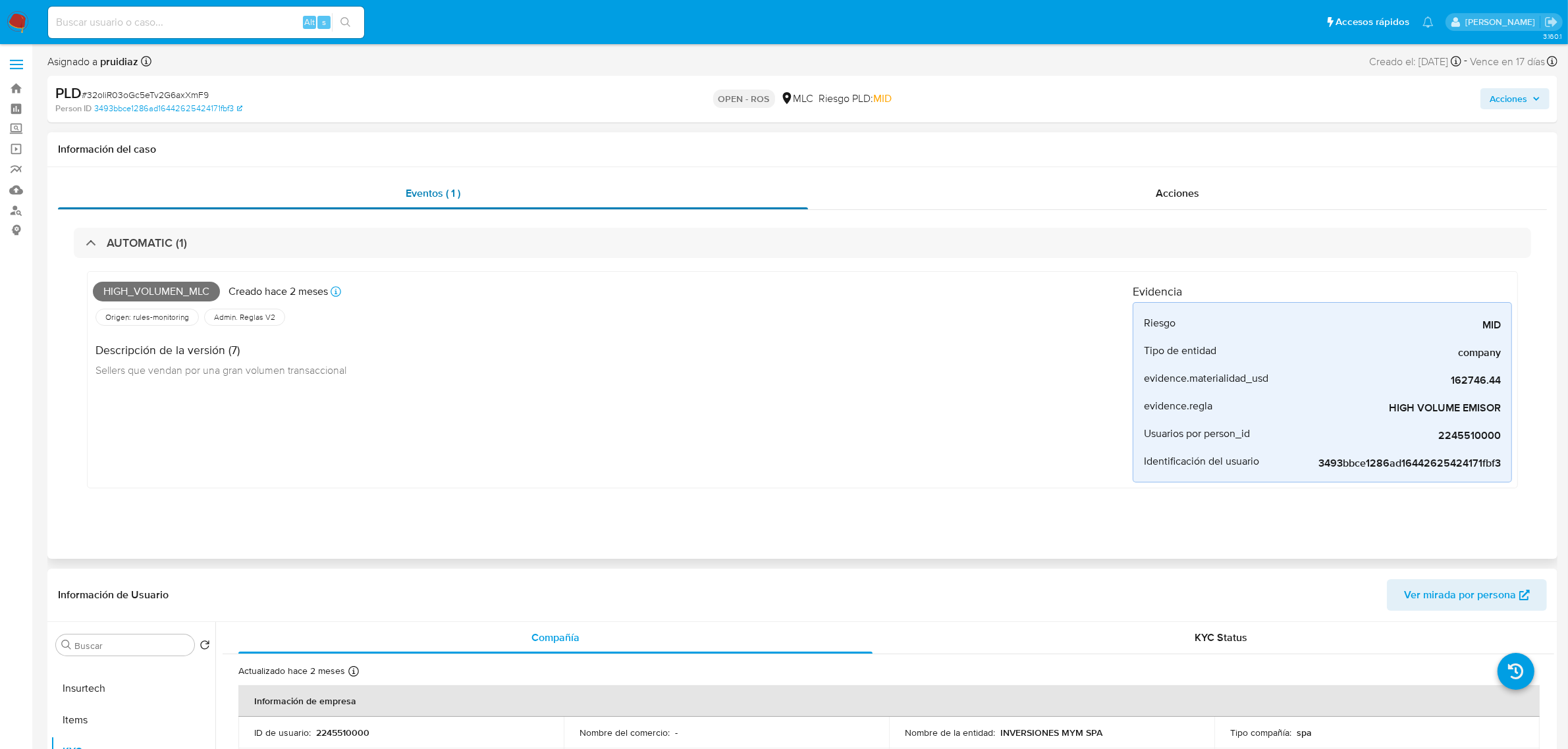
drag, startPoint x: 167, startPoint y: 245, endPoint x: 260, endPoint y: 194, distance: 106.1
click at [167, 245] on h3 "AUTOMATIC (1)" at bounding box center [147, 243] width 80 height 14
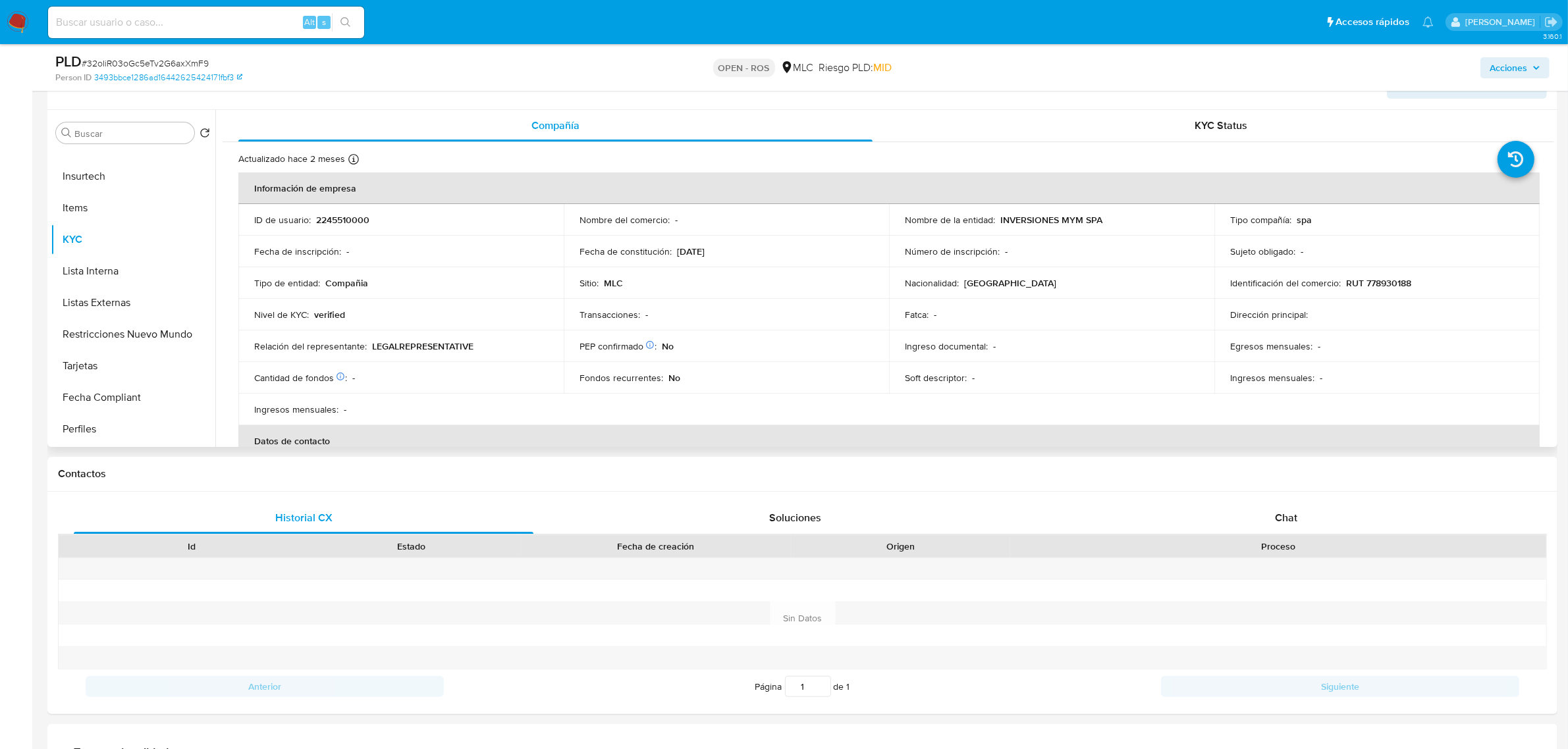
scroll to position [247, 0]
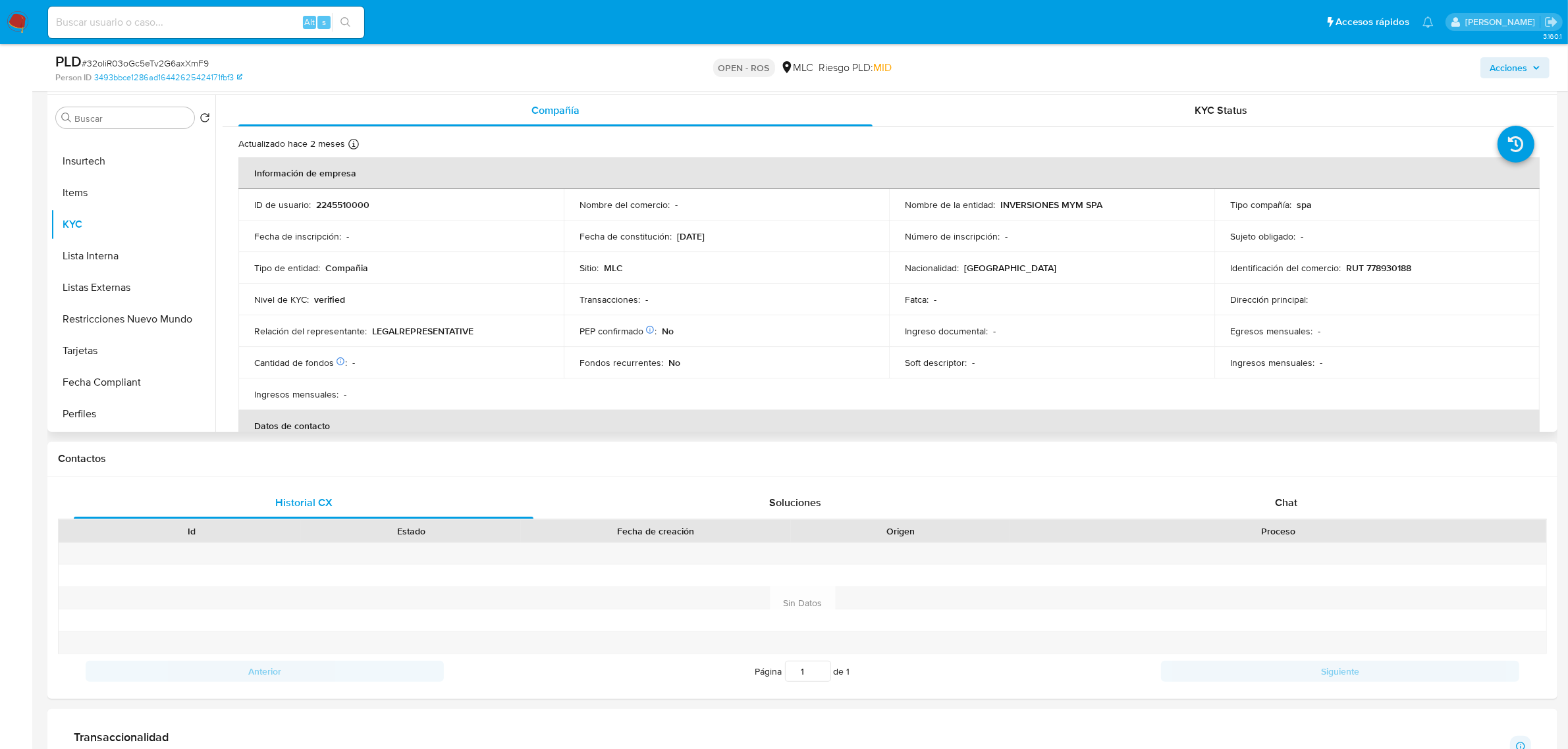
click at [1393, 268] on p "RUT 778930188" at bounding box center [1378, 268] width 65 height 12
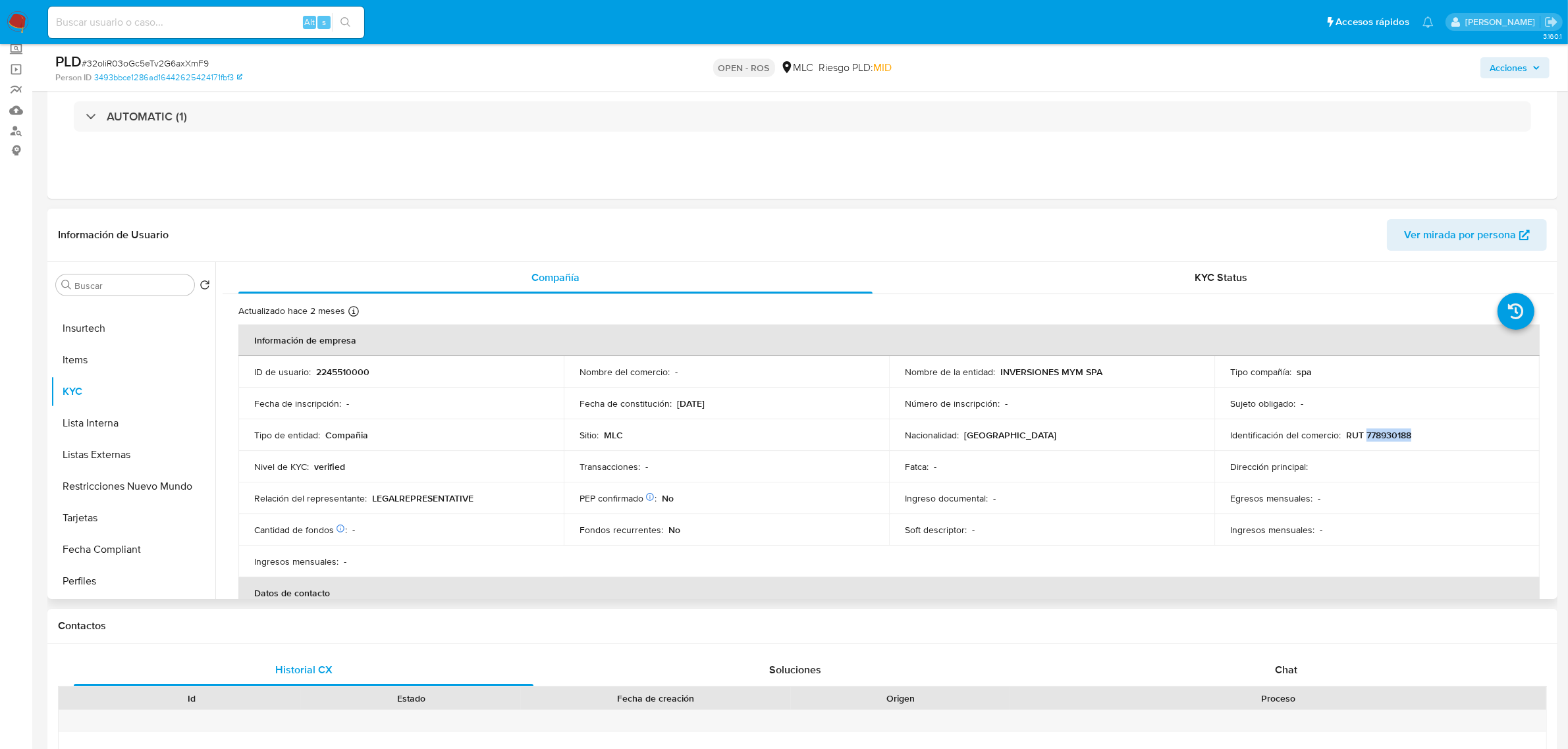
scroll to position [0, 0]
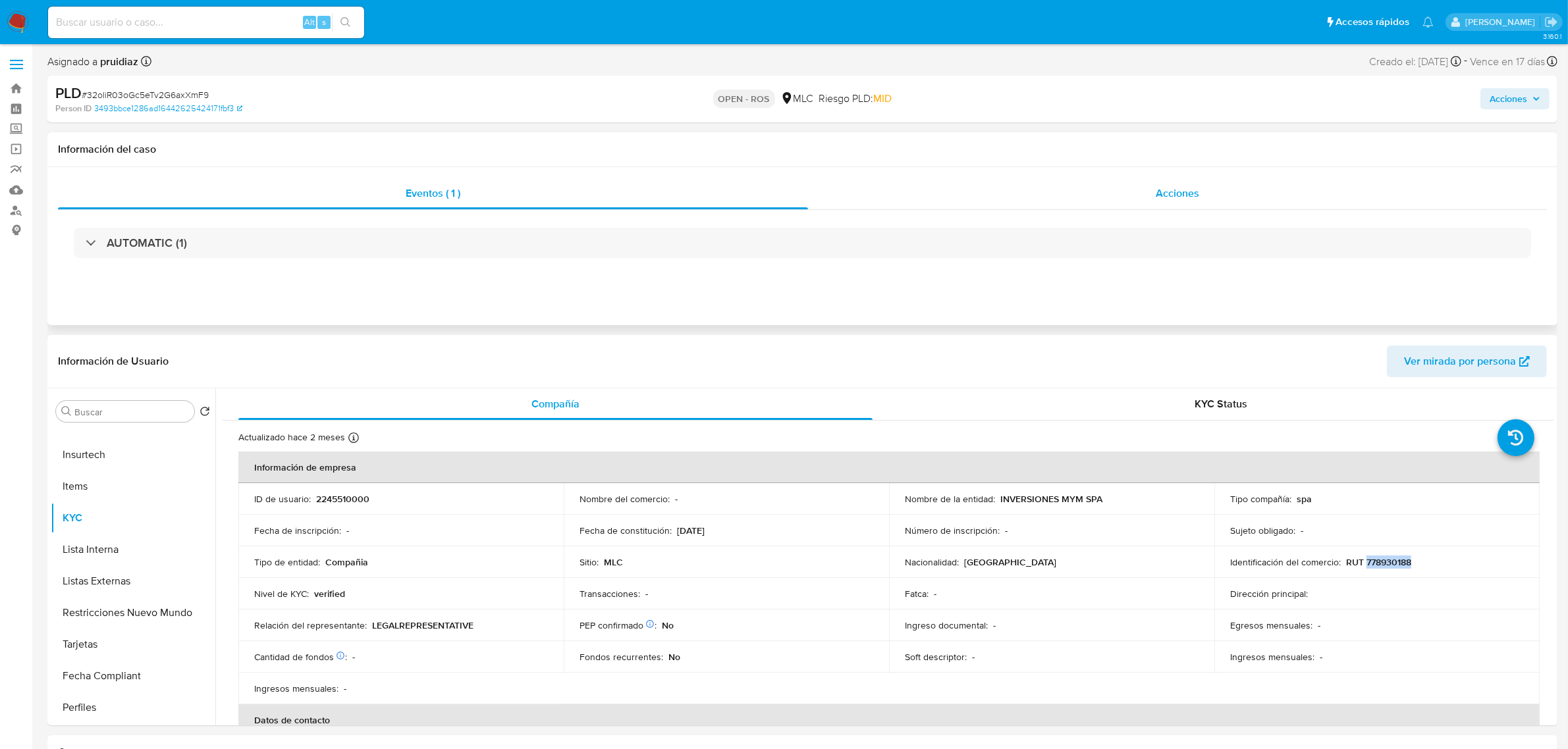
click at [1216, 191] on div "Acciones" at bounding box center [1177, 193] width 738 height 31
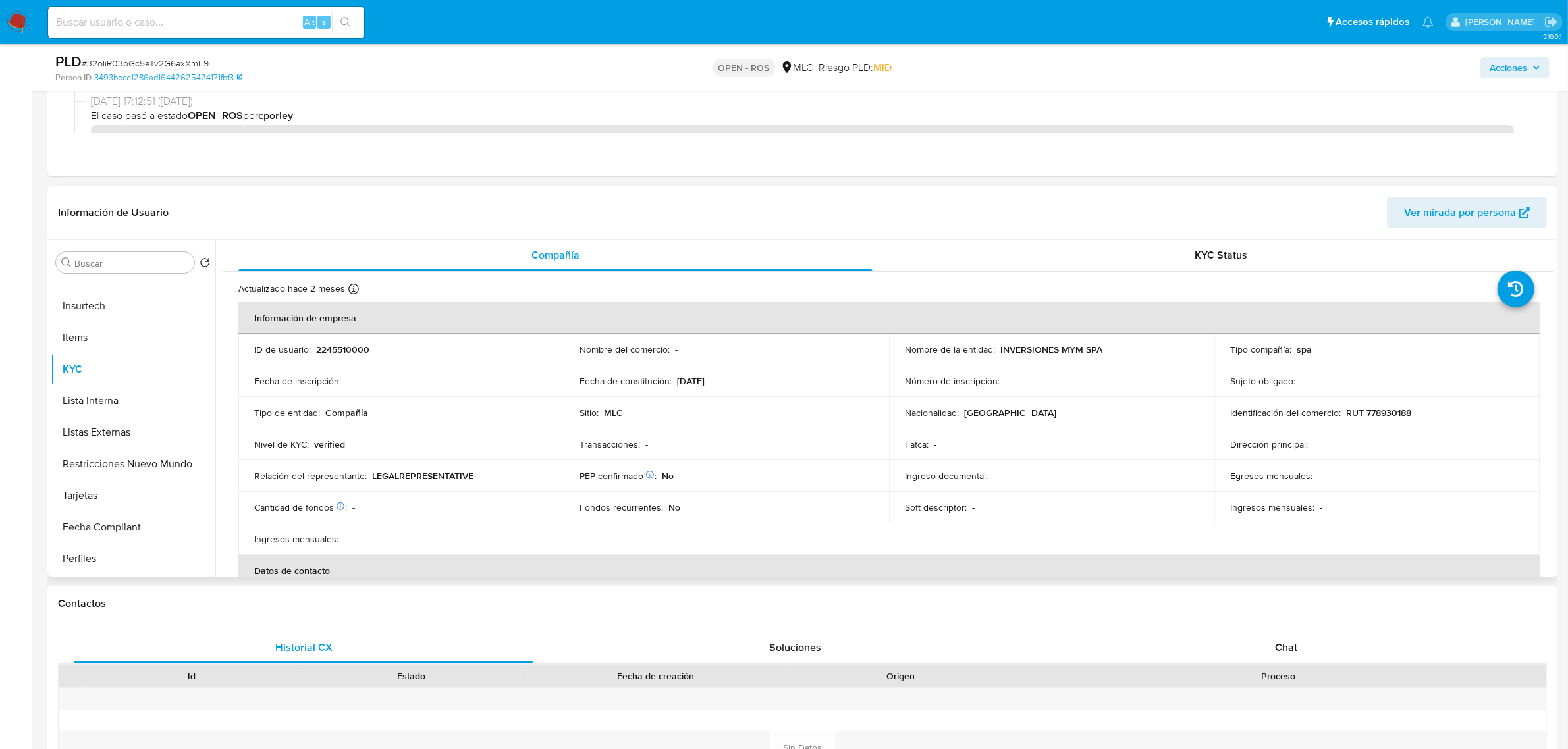
scroll to position [247, 0]
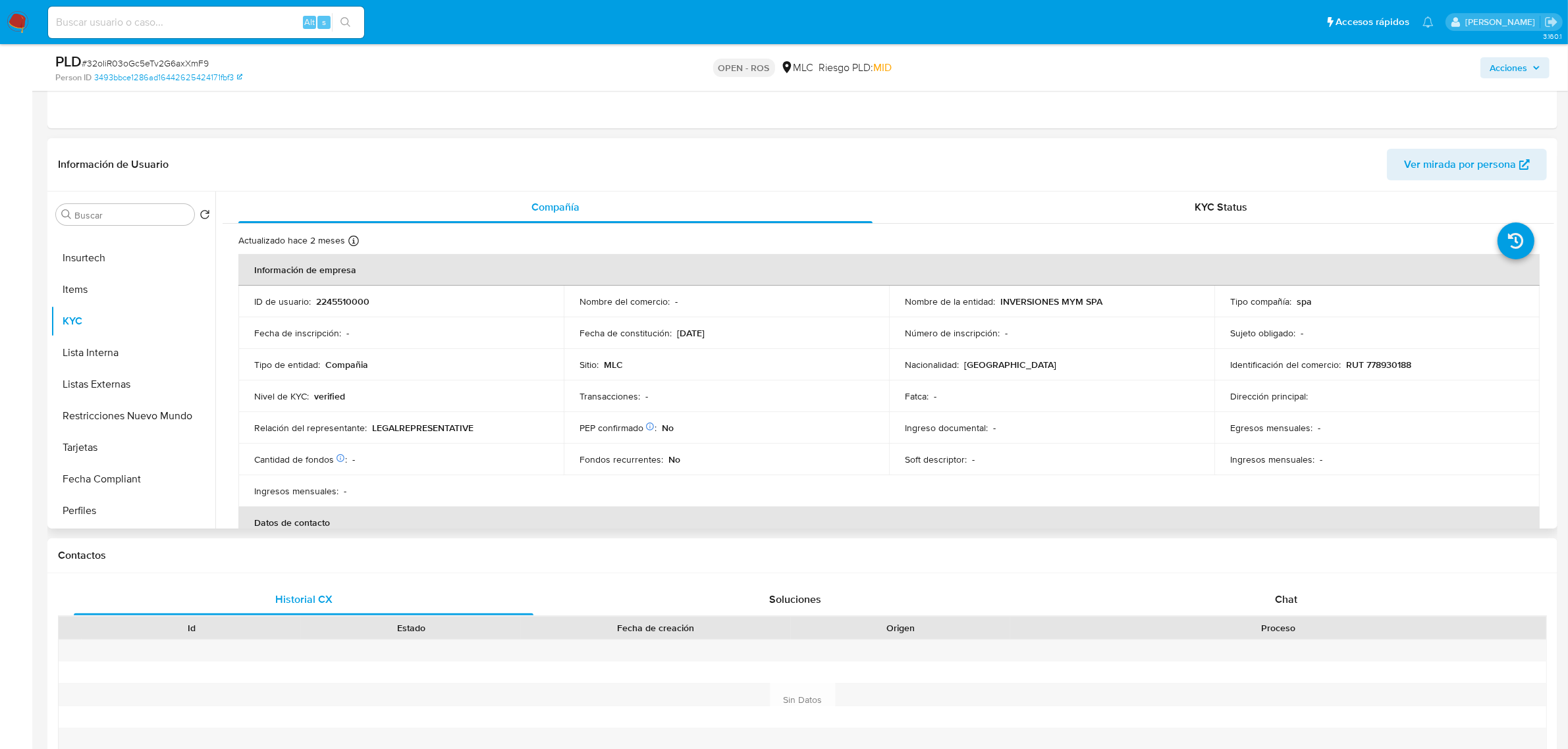
click at [1381, 364] on p "RUT 778930188" at bounding box center [1378, 365] width 65 height 12
click at [1381, 363] on p "RUT 778930188" at bounding box center [1378, 365] width 65 height 12
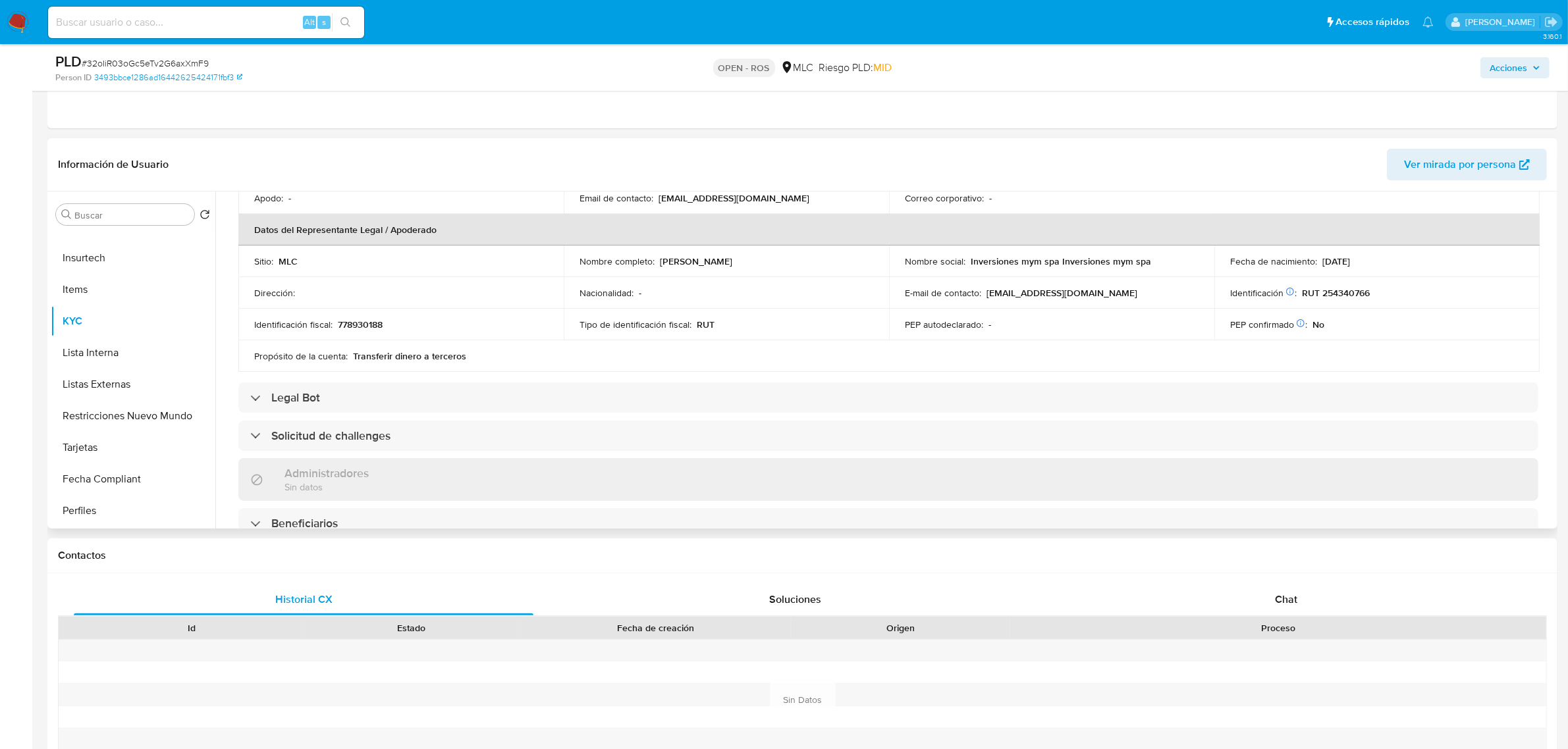
scroll to position [329, 0]
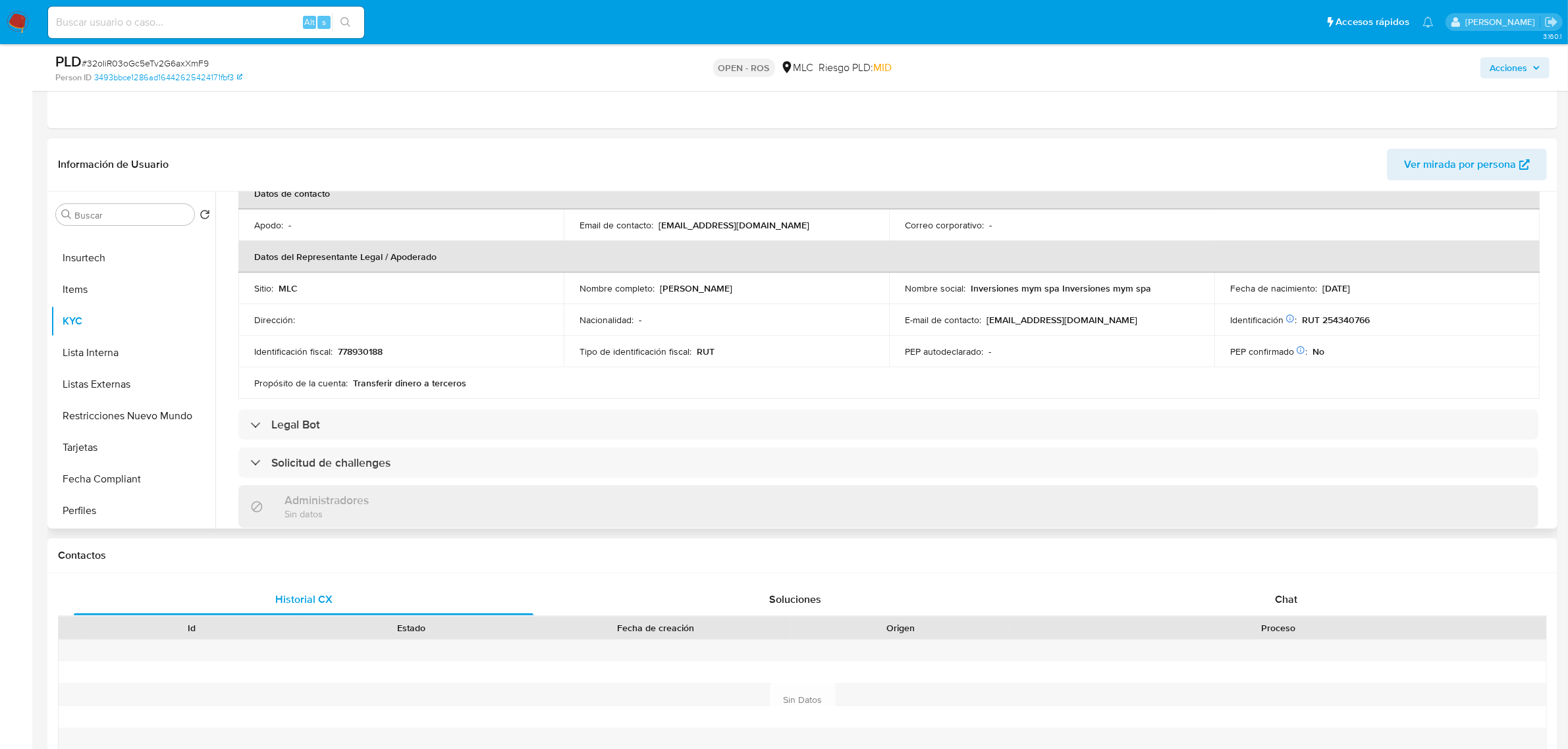
click at [1358, 319] on p "RUT 254340766" at bounding box center [1335, 320] width 67 height 12
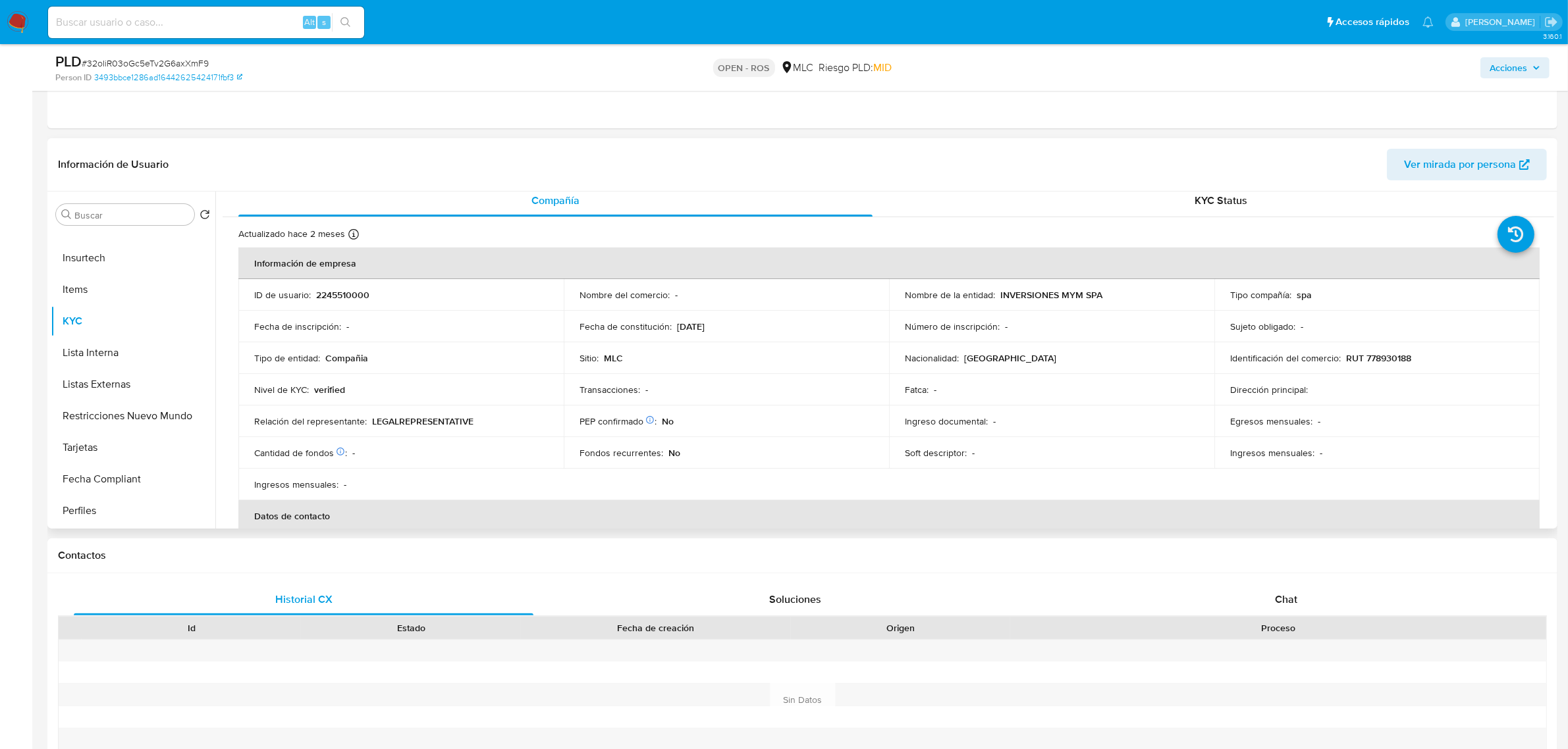
scroll to position [0, 0]
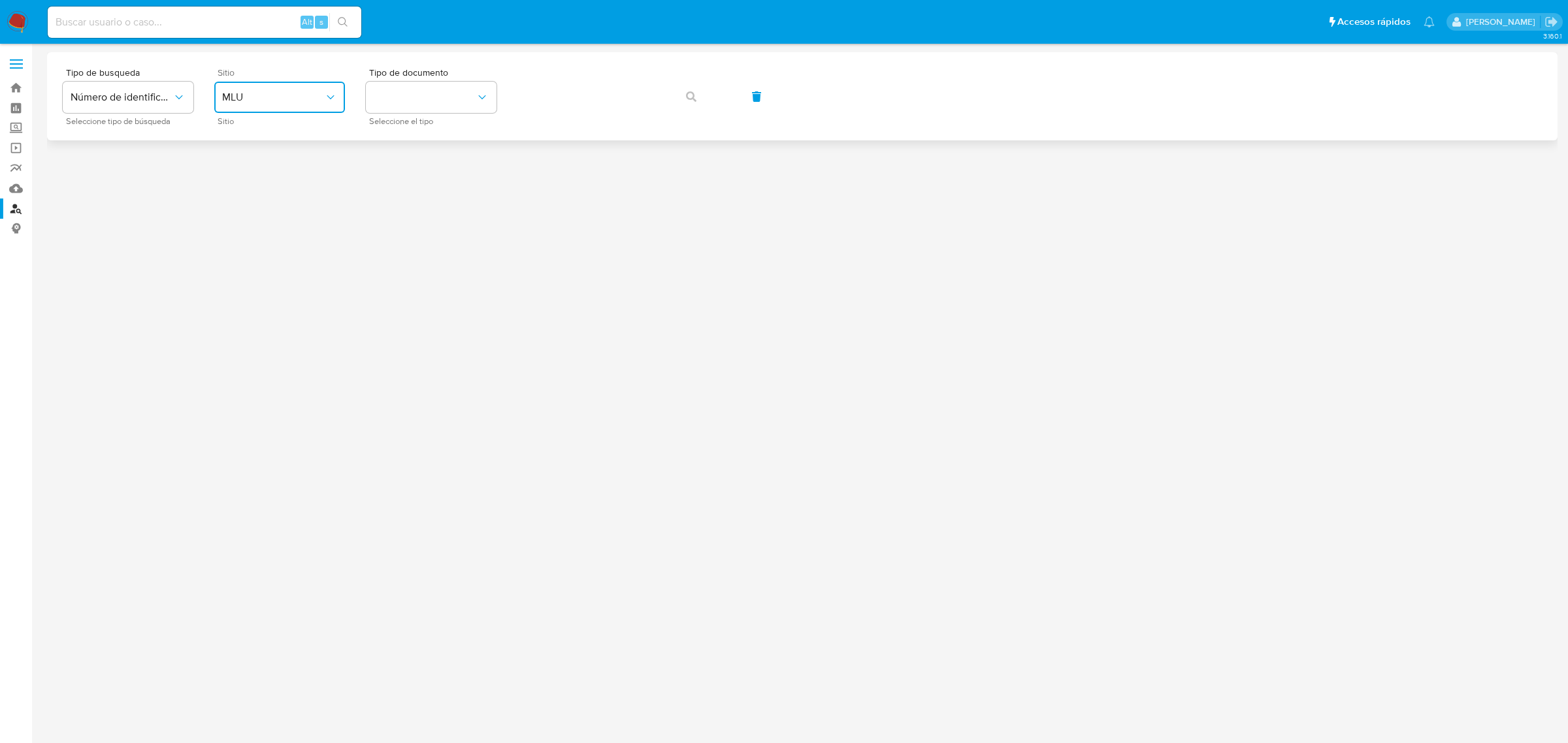
click at [300, 91] on span "MLU" at bounding box center [273, 98] width 102 height 13
click at [237, 311] on div "MLC" at bounding box center [276, 320] width 107 height 31
click at [389, 103] on button "identificationType" at bounding box center [431, 97] width 130 height 31
click at [389, 141] on span "RUT" at bounding box center [383, 147] width 19 height 12
